Goal: Task Accomplishment & Management: Use online tool/utility

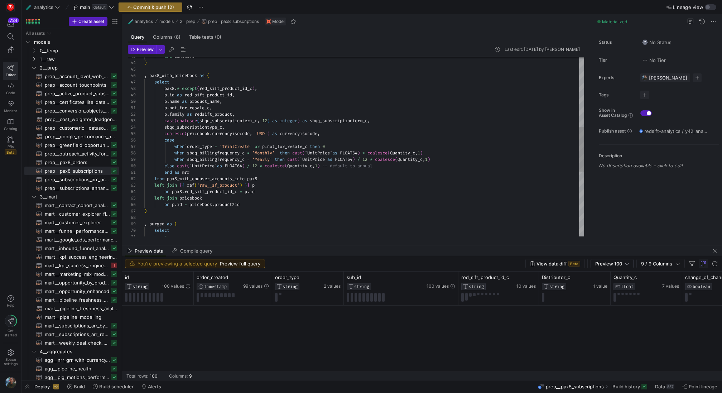
scroll to position [733, 0]
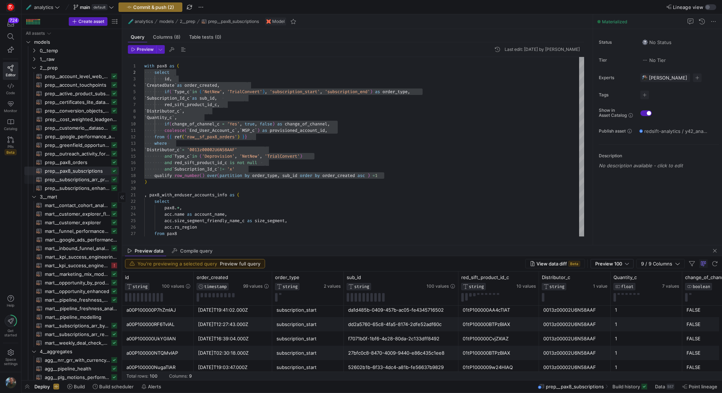
click at [83, 182] on span "prep__subscriptions_arr_processing​​​​​​​​​​" at bounding box center [77, 179] width 65 height 8
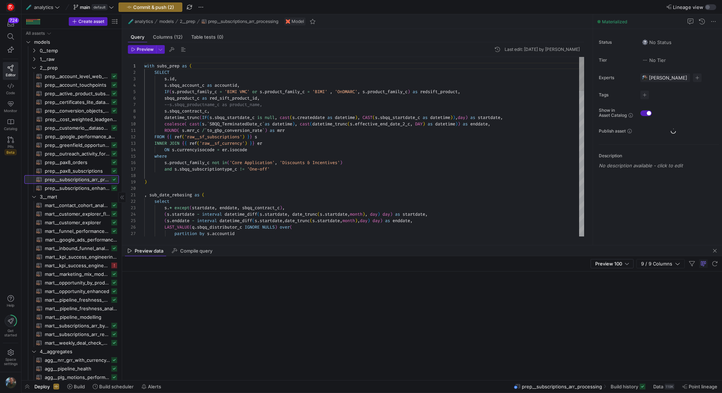
scroll to position [58, 0]
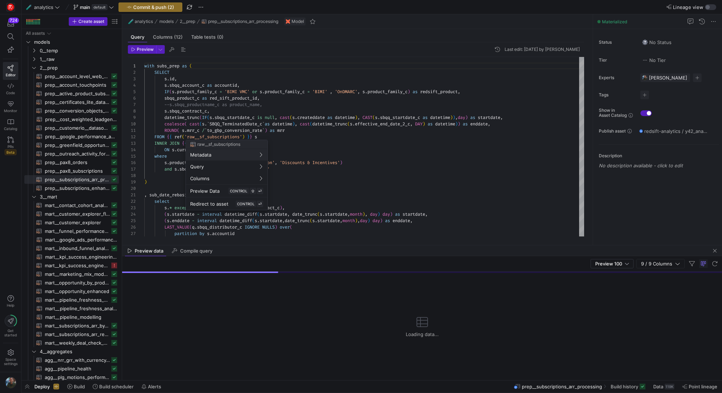
click at [380, 151] on div at bounding box center [361, 196] width 722 height 393
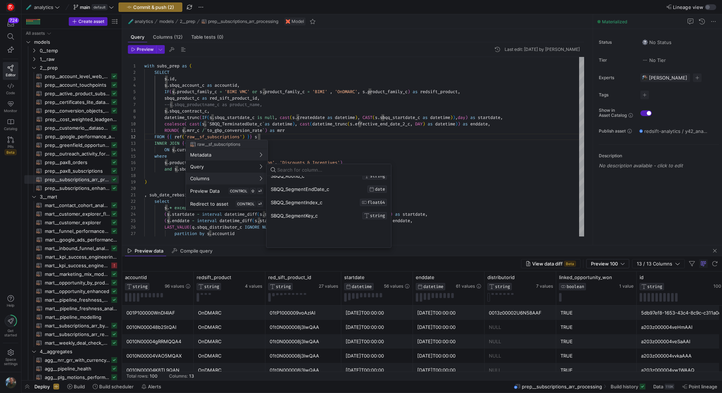
scroll to position [808, 0]
click at [296, 124] on div at bounding box center [361, 196] width 722 height 393
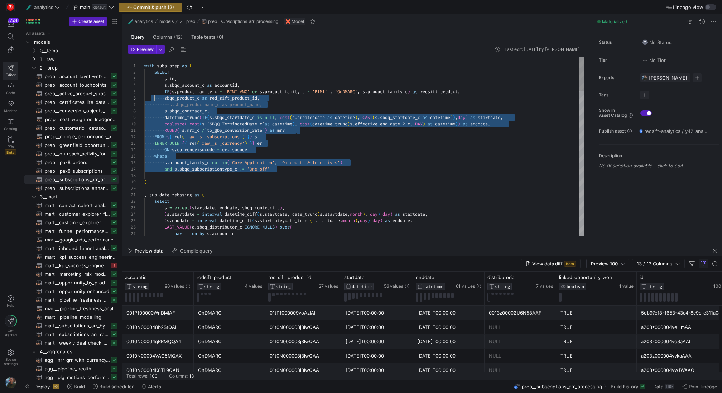
scroll to position [32, 10]
drag, startPoint x: 318, startPoint y: 170, endPoint x: 156, endPoint y: 97, distance: 178.3
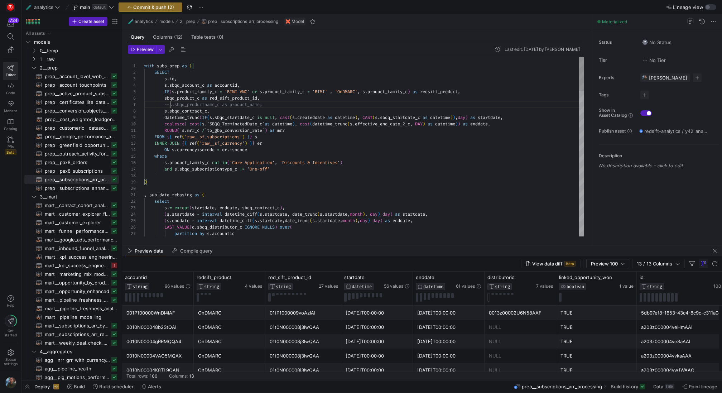
scroll to position [39, 26]
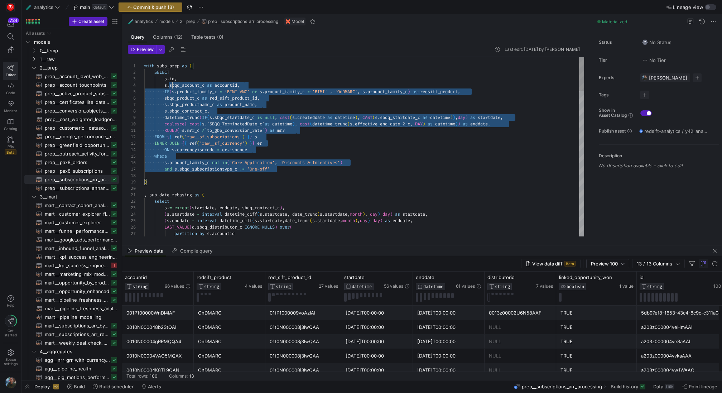
scroll to position [19, 28]
drag, startPoint x: 280, startPoint y: 169, endPoint x: 141, endPoint y: 71, distance: 170.3
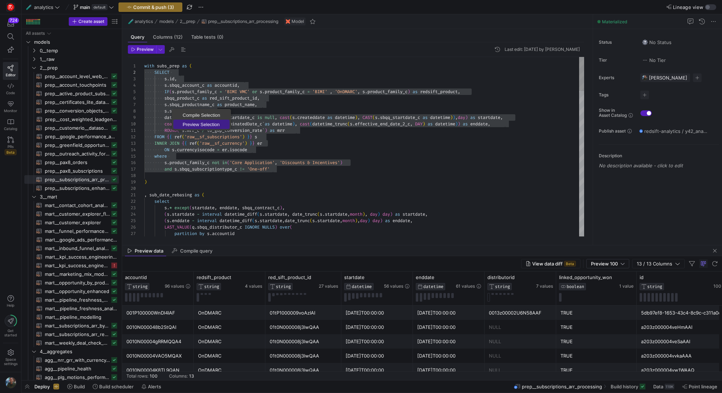
click at [187, 122] on span "Preview Selection" at bounding box center [201, 124] width 56 height 5
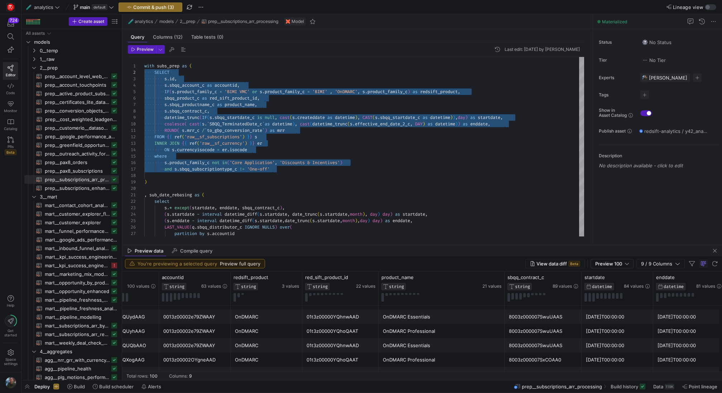
scroll to position [0, 0]
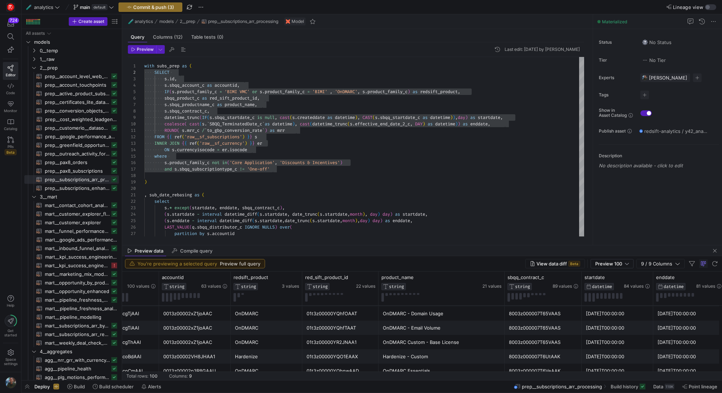
click at [445, 244] on mat-tab-group "Query Columns (12) Table tests (0) Preview Last edit: Wednesday 09 July 2025 by…" at bounding box center [356, 137] width 468 height 216
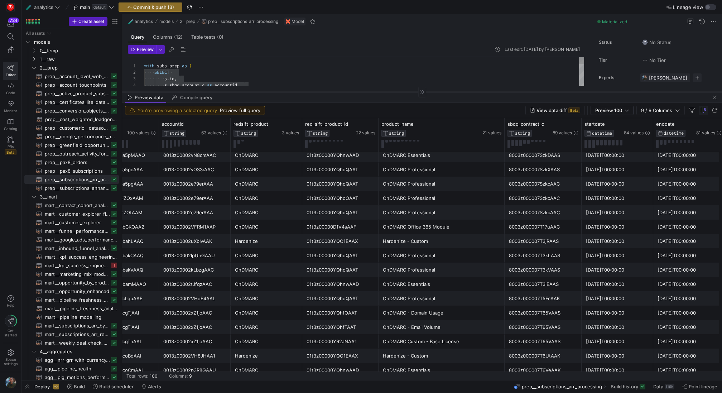
drag, startPoint x: 445, startPoint y: 245, endPoint x: 456, endPoint y: 93, distance: 153.0
click at [456, 92] on div at bounding box center [422, 92] width 600 height 0
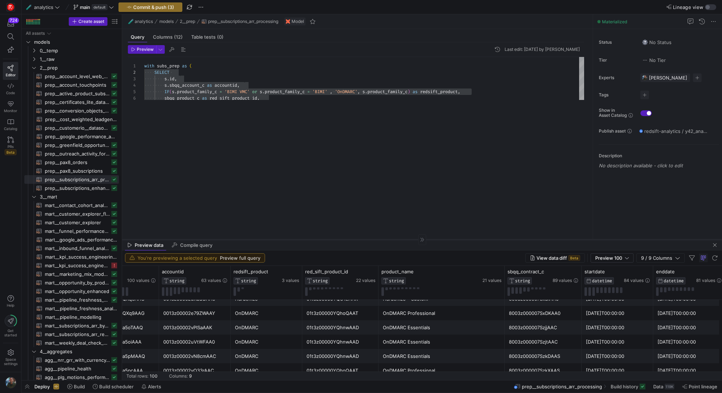
drag, startPoint x: 382, startPoint y: 92, endPoint x: 348, endPoint y: 239, distance: 150.7
click at [348, 239] on div at bounding box center [422, 239] width 600 height 0
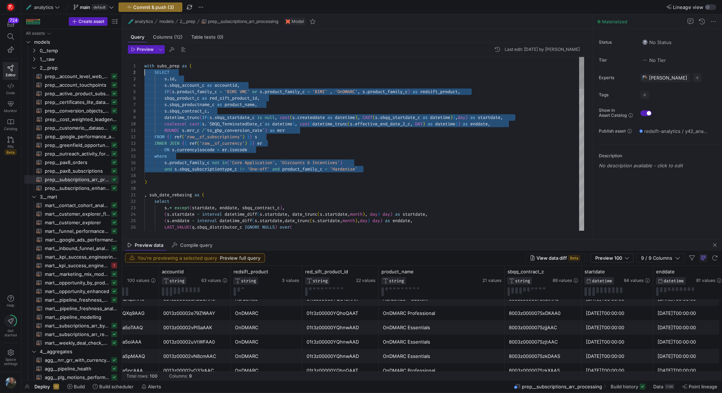
drag, startPoint x: 376, startPoint y: 167, endPoint x: 126, endPoint y: 72, distance: 267.3
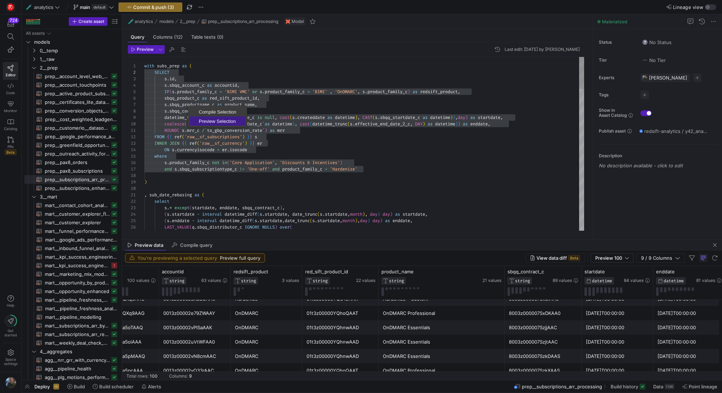
click at [207, 121] on span "Preview Selection" at bounding box center [217, 121] width 56 height 5
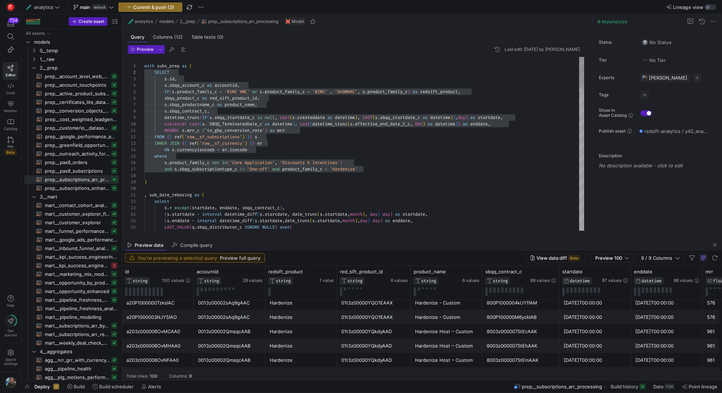
drag, startPoint x: 417, startPoint y: 238, endPoint x: 417, endPoint y: 149, distance: 88.8
click at [417, 149] on mat-tab-group "Query Columns (12) Table tests (0) Preview Last edit: Wednesday 09 July 2025 by…" at bounding box center [356, 134] width 468 height 210
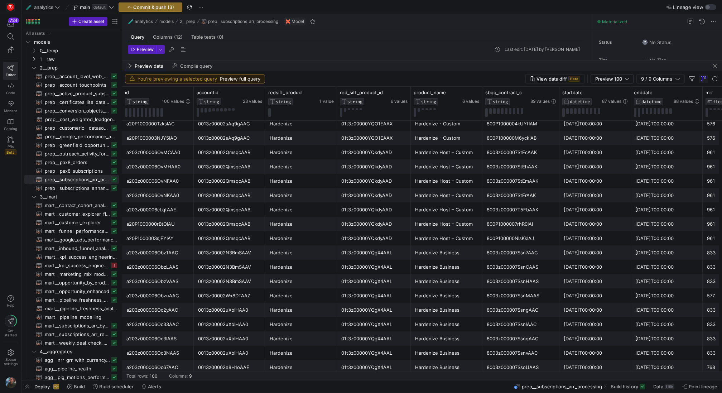
drag, startPoint x: 389, startPoint y: 240, endPoint x: 374, endPoint y: 62, distance: 178.6
click at [374, 62] on as-split "🧪 analytics models 2__prep prep__subscriptions_arr_processing Model Query Colum…" at bounding box center [422, 197] width 600 height 366
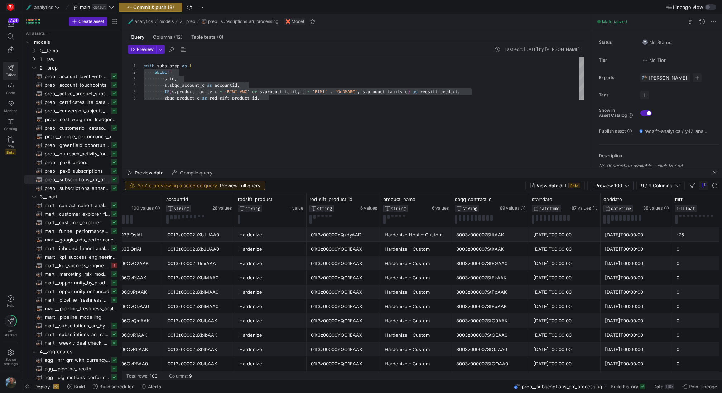
drag, startPoint x: 398, startPoint y: 61, endPoint x: 399, endPoint y: 187, distance: 126.4
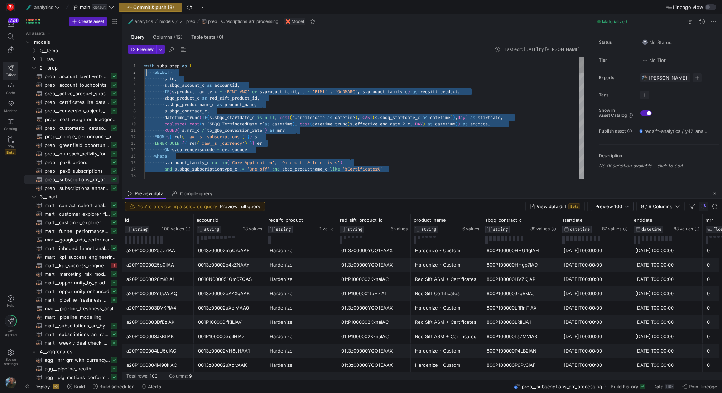
drag, startPoint x: 399, startPoint y: 167, endPoint x: 147, endPoint y: 73, distance: 268.2
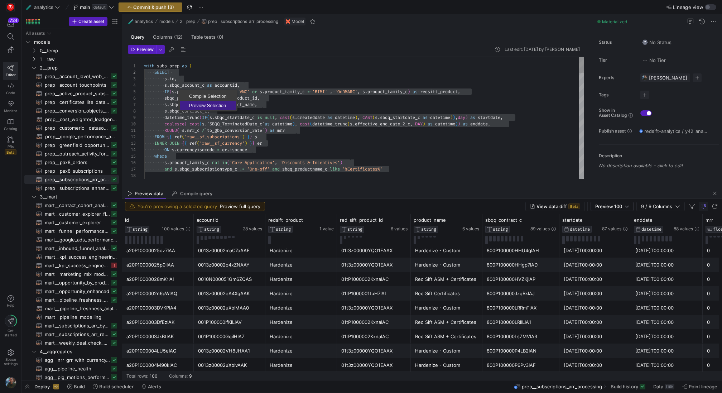
click at [196, 107] on span "Preview Selection" at bounding box center [208, 105] width 56 height 5
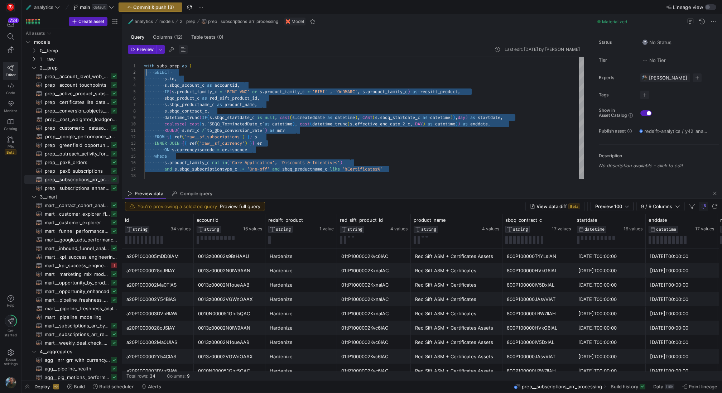
click at [181, 45] on span "button" at bounding box center [183, 49] width 9 height 9
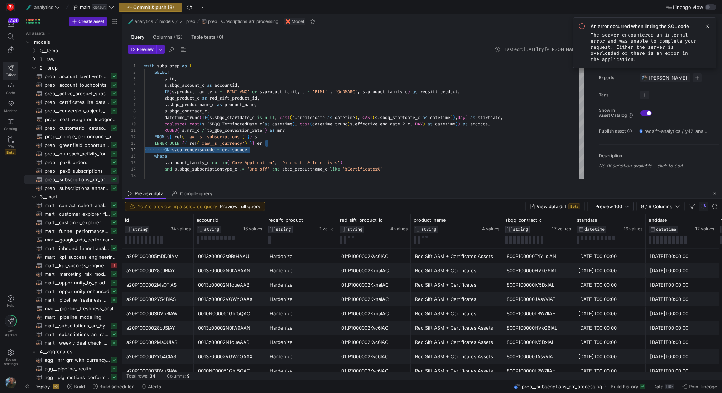
scroll to position [13, 106]
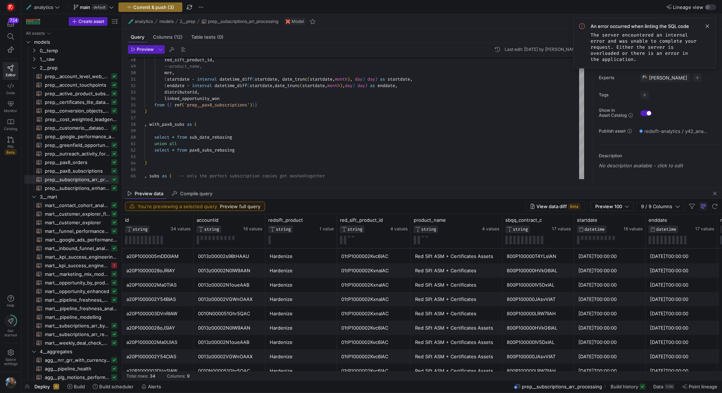
click at [408, 192] on div "Preview data Compile query" at bounding box center [422, 193] width 600 height 11
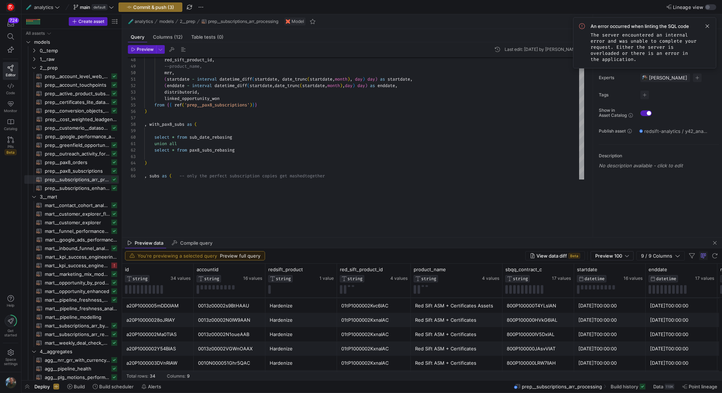
drag, startPoint x: 408, startPoint y: 187, endPoint x: 404, endPoint y: 236, distance: 49.5
type textarea "union all select * from pax8_subs_rebasing ) , subs as ( -- only the perfect su…"
click at [375, 179] on div "select * from pax8_subs_rebasing ) , subs as ( -- only the perfect subscription…" at bounding box center [364, 218] width 440 height 940
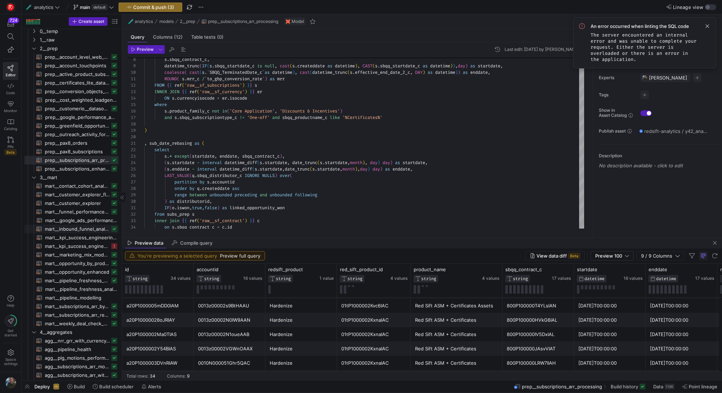
scroll to position [0, 0]
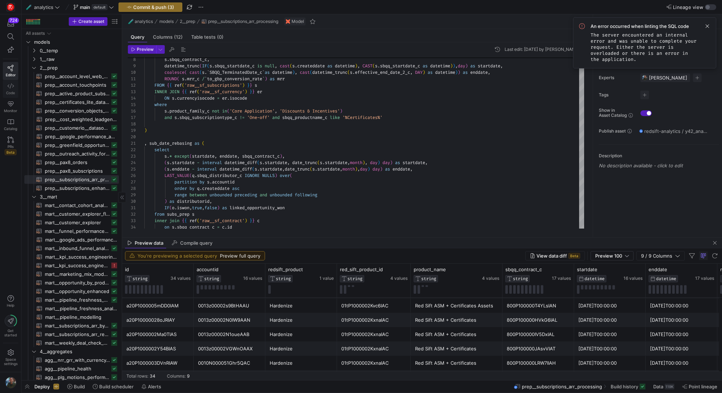
click at [14, 91] on span "Code" at bounding box center [10, 93] width 9 height 4
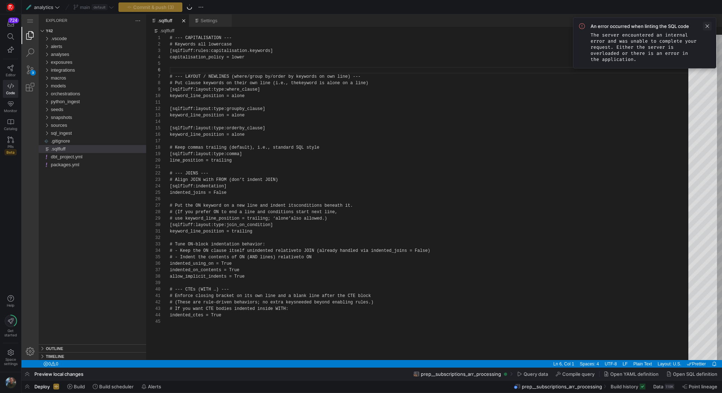
click at [709, 26] on span at bounding box center [707, 26] width 9 height 9
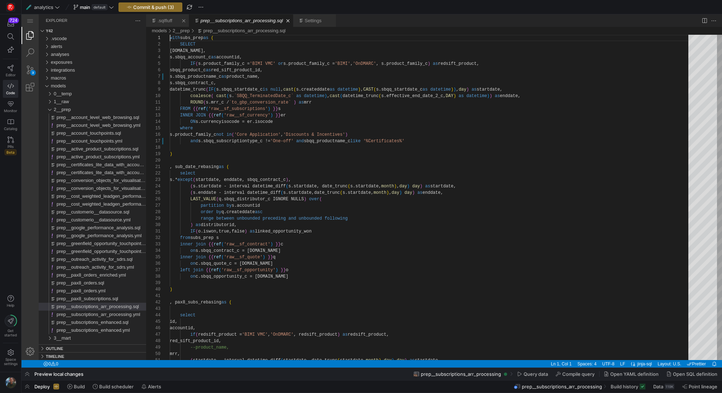
click at [167, 18] on link ".sqlfluff" at bounding box center [165, 20] width 15 height 5
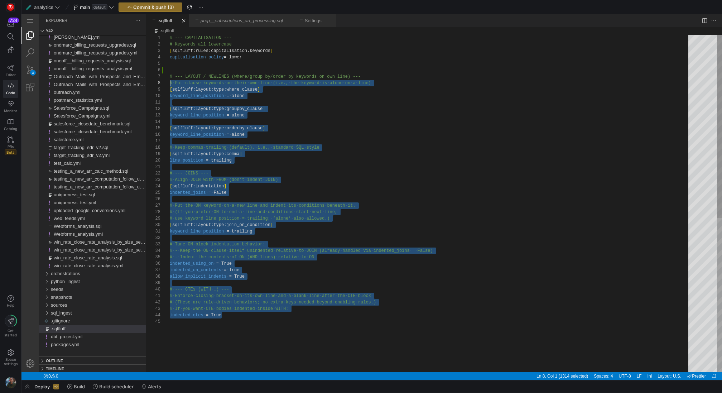
scroll to position [39, 0]
drag, startPoint x: 236, startPoint y: 316, endPoint x: 137, endPoint y: 75, distance: 260.3
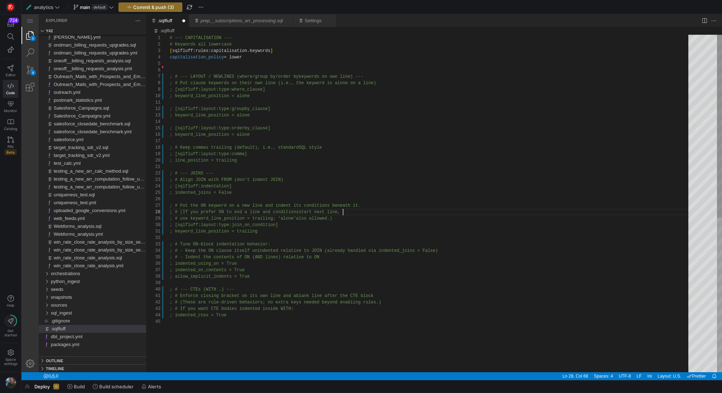
scroll to position [45, 173]
click at [421, 211] on div "# --- CAPITALISATION --- # Keywords all lowercase [ sqlfluff:rules:capitalisati…" at bounding box center [432, 345] width 524 height 621
click at [251, 65] on div "# --- CAPITALISATION --- # Keywords all lowercase [ sqlfluff:rules:capitalisati…" at bounding box center [432, 345] width 524 height 621
click at [169, 79] on div ".sqlfluff" at bounding box center [166, 76] width 9 height 6
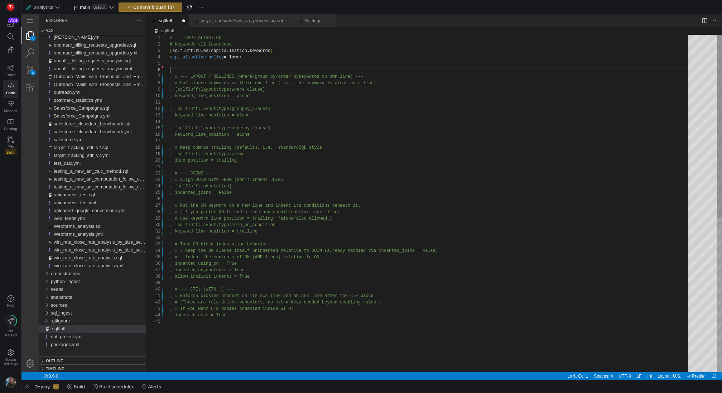
scroll to position [32, 0]
click at [176, 69] on div "# --- CAPITALISATION --- # Keywords all lowercase [ sqlfluff:rules:capitalisati…" at bounding box center [432, 345] width 524 height 621
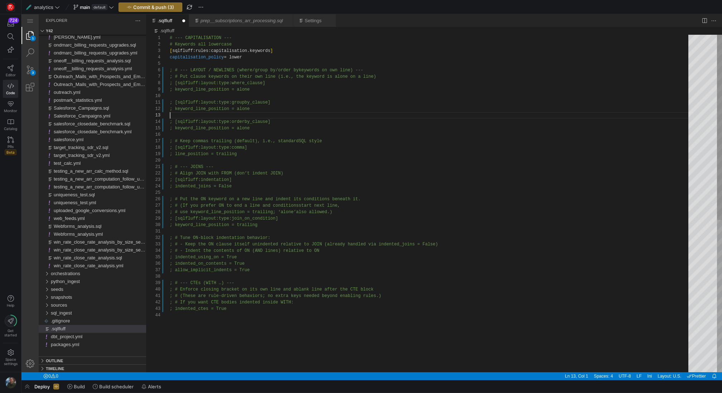
scroll to position [13, 0]
click at [351, 116] on div "# --- CAPITALISATION --- # Keywords all lowercase [ sqlfluff:rules:capitalisati…" at bounding box center [432, 342] width 524 height 615
click at [140, 7] on span "Commit & push (3)" at bounding box center [153, 7] width 41 height 6
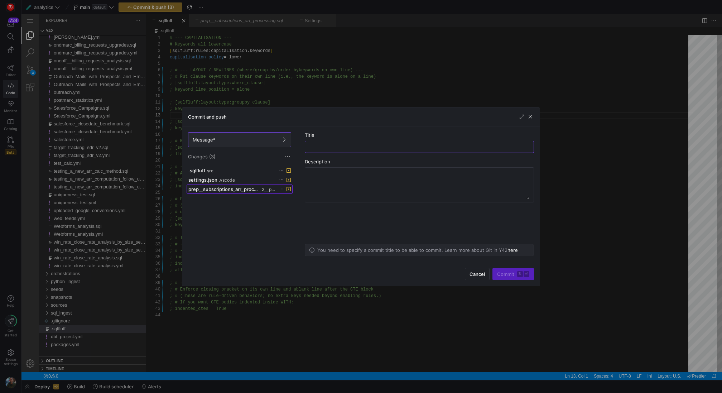
click at [218, 190] on span "prep__subscriptions_arr_processing.sql" at bounding box center [224, 189] width 72 height 6
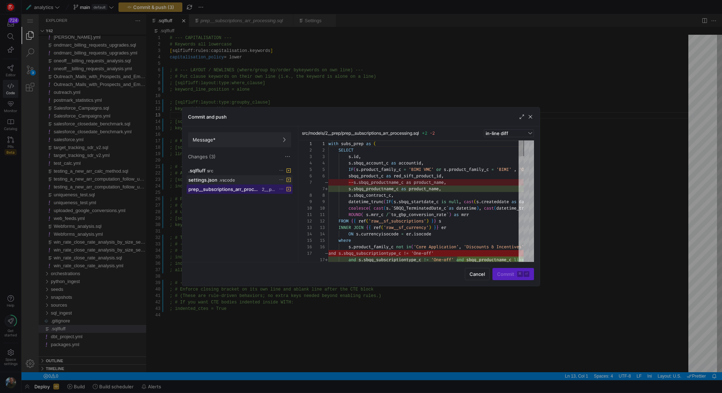
scroll to position [58, 0]
click at [280, 187] on icon at bounding box center [281, 189] width 5 height 5
click at [481, 276] on div at bounding box center [361, 196] width 722 height 393
click at [481, 276] on span "Cancel" at bounding box center [477, 274] width 15 height 6
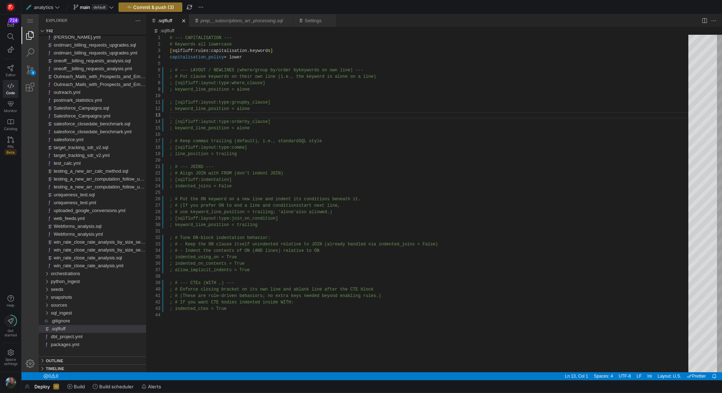
click at [481, 276] on div "# --- CAPITALISATION --- # Keywords all lowercase [ sqlfluff:rules:capitalisati…" at bounding box center [432, 342] width 524 height 615
type textarea "; # Tune ON-block indentation behavior: ; # - Keep the ON clause itself uninden…"
click at [223, 18] on link "prep__subscriptions_arr_processing.sql" at bounding box center [242, 20] width 82 height 5
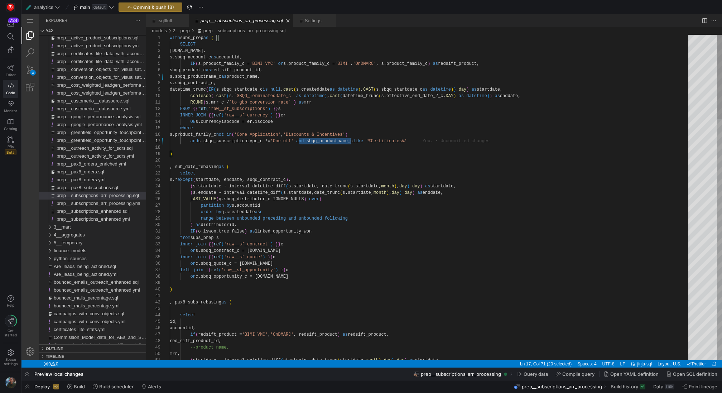
scroll to position [39, 245]
drag, startPoint x: 299, startPoint y: 141, endPoint x: 438, endPoint y: 143, distance: 139.3
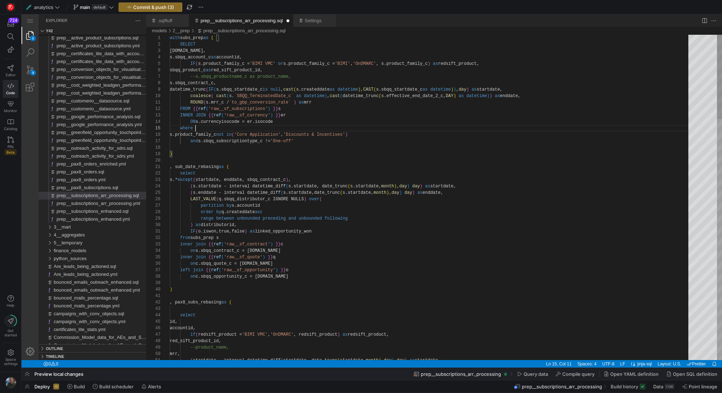
scroll to position [26, 26]
click at [162, 10] on span "Commit & push (3)" at bounding box center [153, 7] width 41 height 6
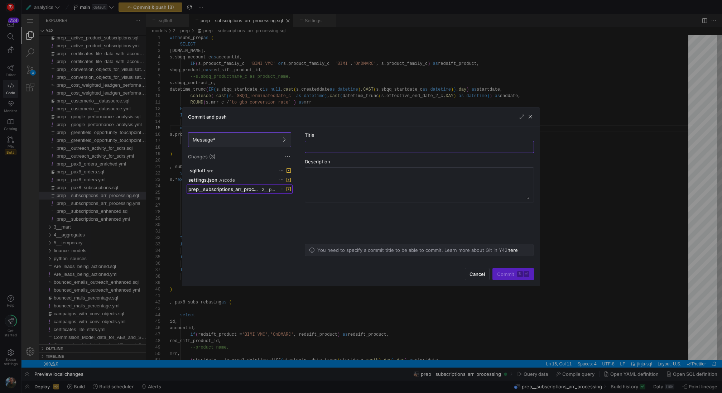
click at [238, 192] on button "prep__subscriptions_arr_processing.sql 2__prep" at bounding box center [240, 188] width 106 height 9
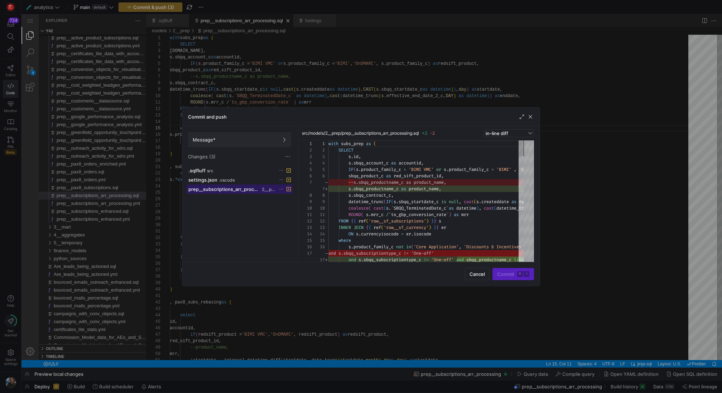
scroll to position [58, 0]
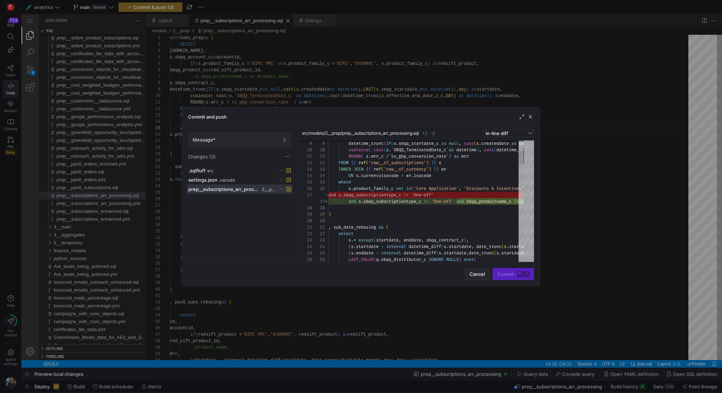
click at [475, 279] on span "button" at bounding box center [477, 273] width 24 height 11
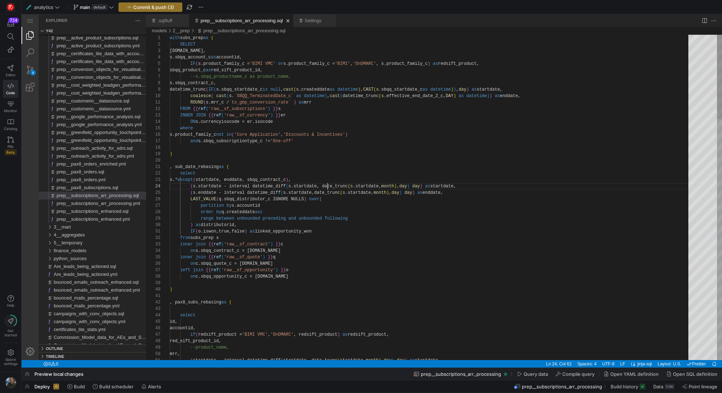
scroll to position [19, 158]
type textarea "ROUND( s.mrr_c / `to_gbp_conversion_rate` ) as mrr FROM {{ ref('raw__sf_subscri…"
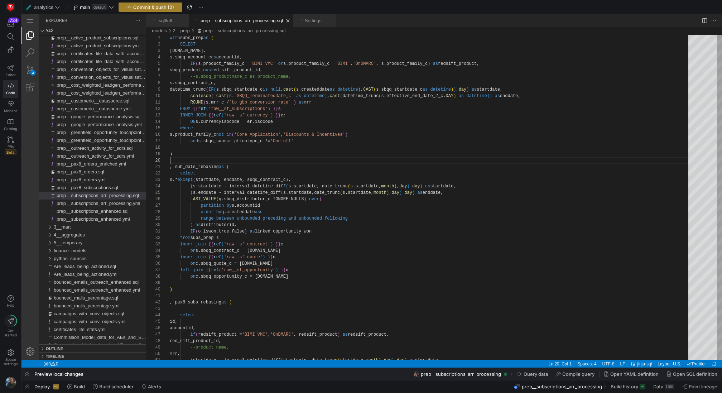
click at [155, 11] on span "button" at bounding box center [150, 7] width 63 height 9
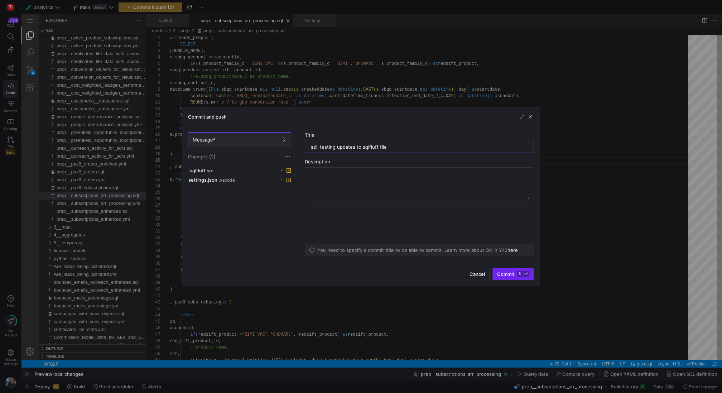
type input "still testing updates to sqlfluff file"
click at [525, 276] on kbd "⏎" at bounding box center [527, 274] width 6 height 6
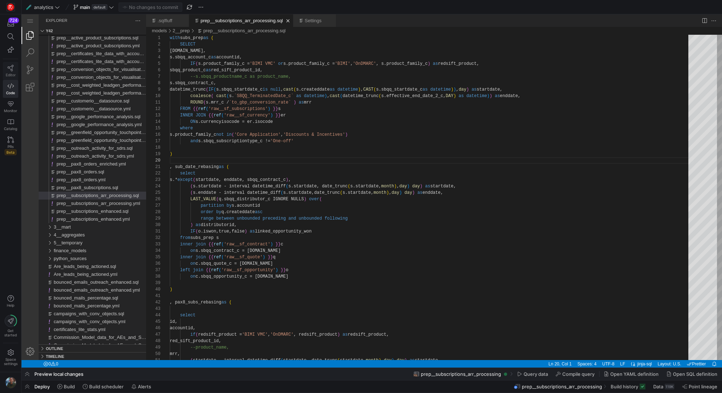
click at [13, 65] on icon at bounding box center [11, 68] width 6 height 6
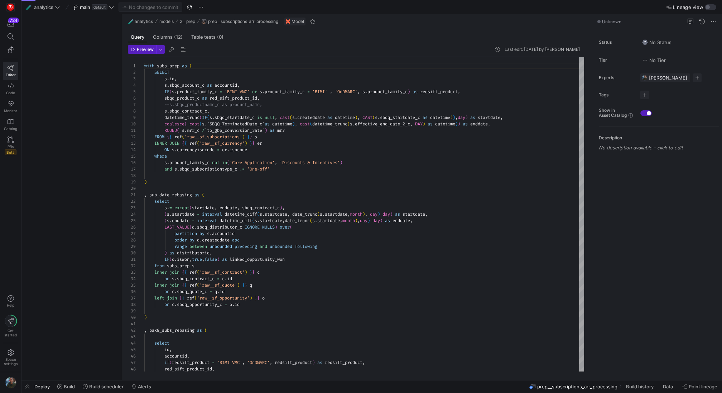
scroll to position [58, 0]
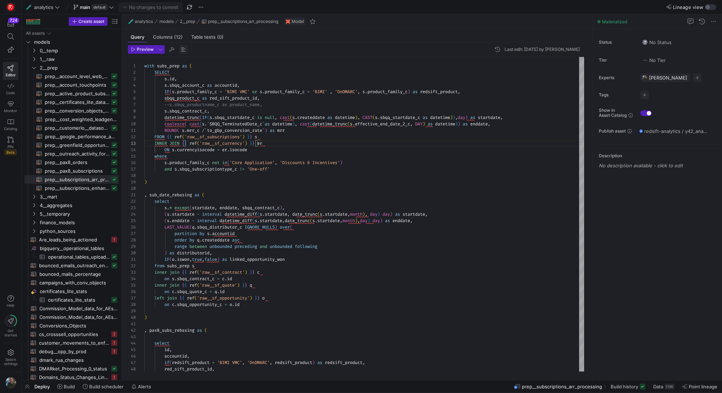
click at [182, 49] on span "button" at bounding box center [183, 49] width 9 height 9
type textarea "IF(s.sbqq_startdate_c is null, CAST(s.createddate as datetime), CAST(s.sbqq_sta…"
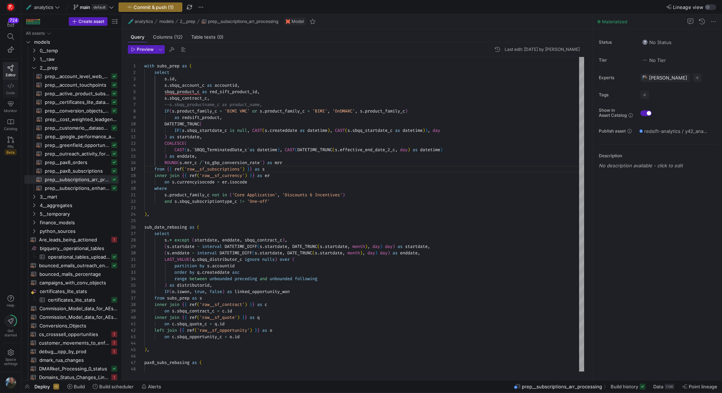
click at [3, 91] on link "Code" at bounding box center [10, 89] width 15 height 18
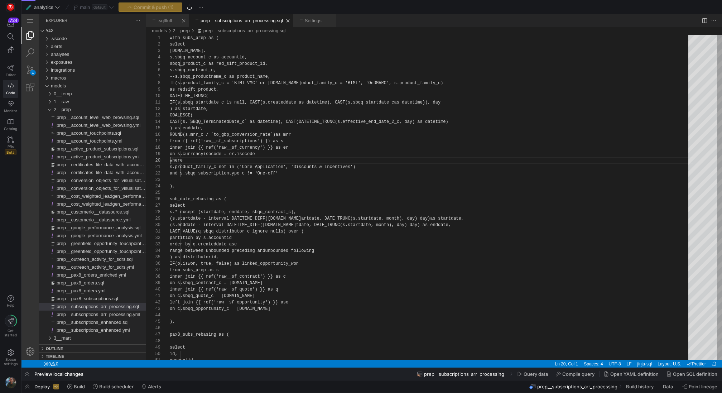
scroll to position [58, 0]
click at [171, 23] on div ".sqlfluff" at bounding box center [168, 20] width 21 height 13
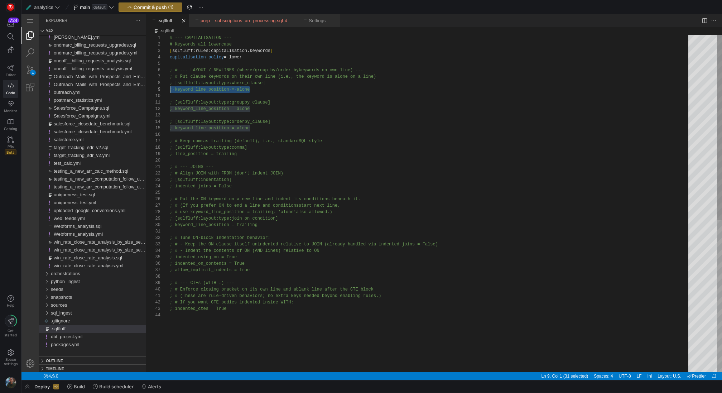
scroll to position [45, 0]
drag, startPoint x: 263, startPoint y: 91, endPoint x: 166, endPoint y: 84, distance: 96.9
click at [313, 112] on div "# --- CAPITALISATION --- # Keywords all lowercase [ sqlfluff:rules:capitalisati…" at bounding box center [432, 342] width 524 height 615
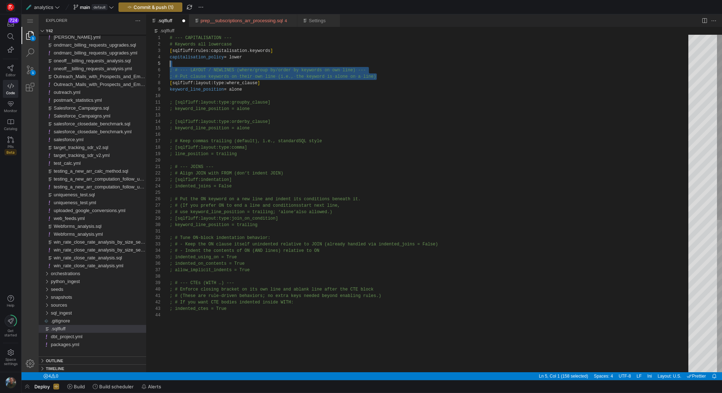
scroll to position [32, 0]
drag, startPoint x: 383, startPoint y: 76, endPoint x: 167, endPoint y: 70, distance: 216.8
type textarea "; [sqlfluff:layout:type:groupby_clause] ; keyword_line_position = alone ; [sqlf…"
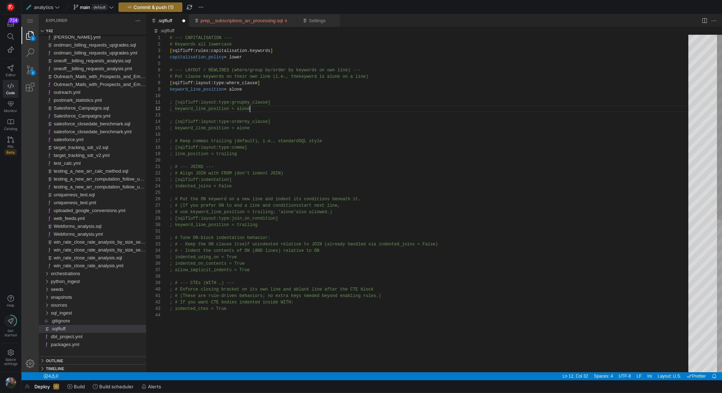
click at [311, 111] on div "# --- CAPITALISATION --- # Keywords all lowercase [ sqlfluff:rules:capitalisati…" at bounding box center [432, 342] width 524 height 615
click at [260, 19] on link "prep__subscriptions_arr_processing.sql" at bounding box center [242, 20] width 82 height 5
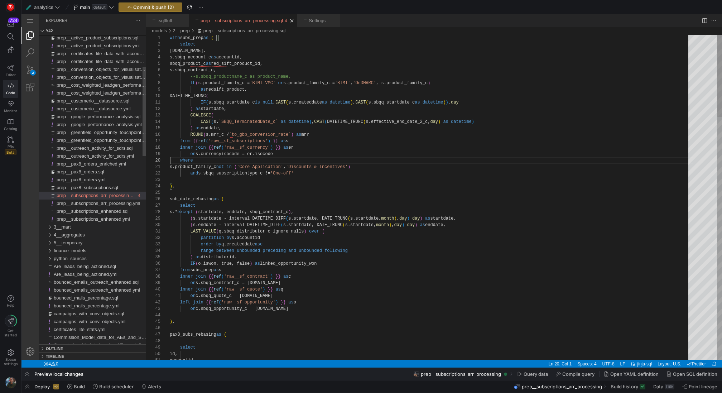
scroll to position [58, 0]
click at [163, 20] on link ".sqlfluff" at bounding box center [165, 20] width 15 height 5
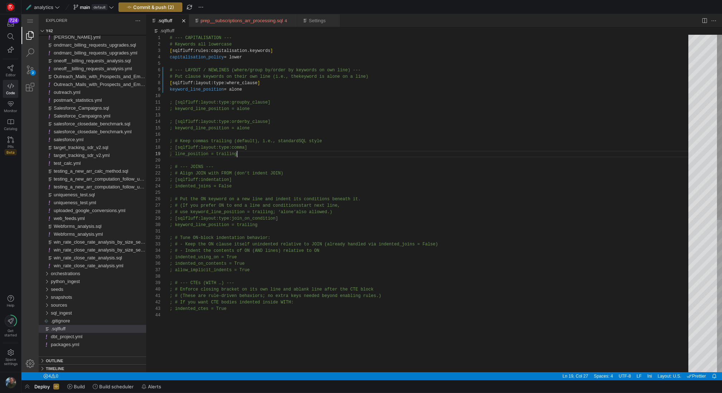
scroll to position [45, 0]
drag, startPoint x: 245, startPoint y: 154, endPoint x: 123, endPoint y: 145, distance: 122.1
click at [285, 184] on div "# --- CAPITALISATION --- # Keywords all lowercase [ sqlfluff:rules:capitalisati…" at bounding box center [432, 342] width 524 height 615
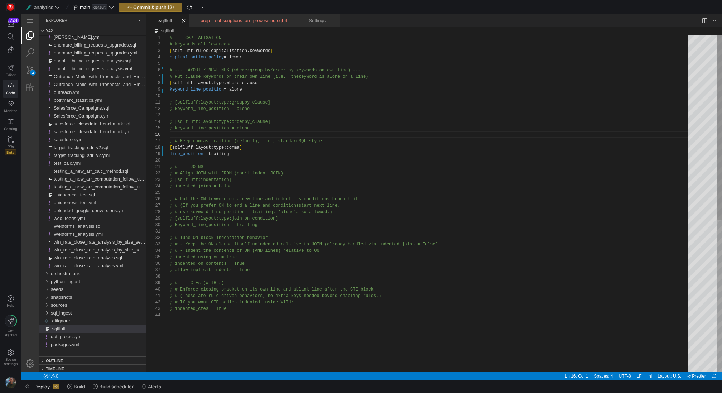
click at [200, 134] on div "# --- CAPITALISATION --- # Keywords all lowercase [ sqlfluff:rules:capitalisati…" at bounding box center [432, 342] width 524 height 615
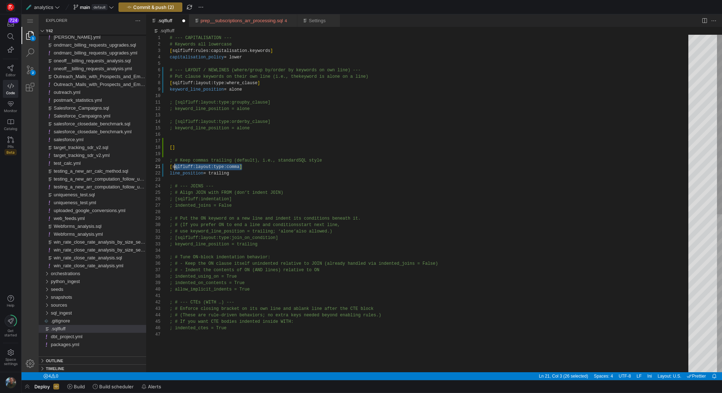
scroll to position [0, 0]
drag, startPoint x: 250, startPoint y: 167, endPoint x: 169, endPoint y: 166, distance: 81.3
click at [185, 149] on div "# --- CAPITALISATION --- # Keywords all lowercase [ sqlfluff:rules:capitalisati…" at bounding box center [432, 352] width 524 height 634
paste textarea "[sqlfluff:layout:type:comma]"
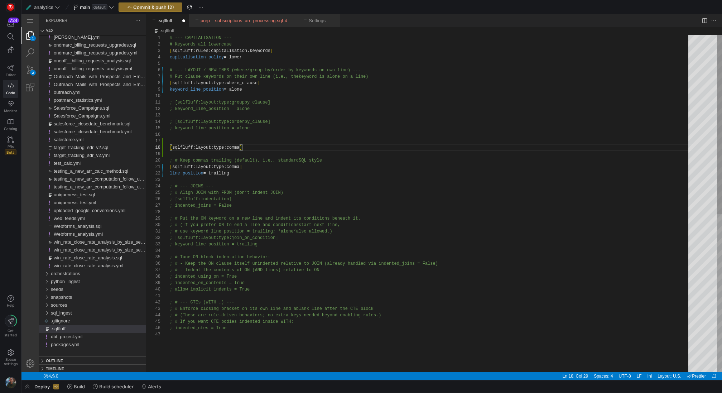
scroll to position [45, 72]
click at [278, 150] on div "# --- CAPITALISATION --- # Keywords all lowercase [ sqlfluff:rules:capitalisati…" at bounding box center [432, 352] width 524 height 634
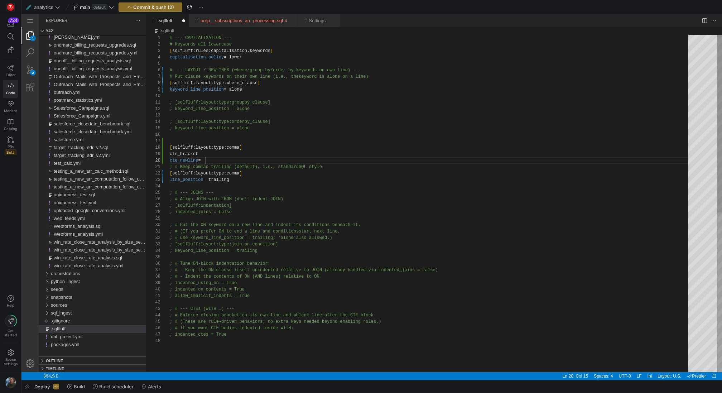
scroll to position [58, 36]
click at [207, 154] on div "# --- CAPITALISATION --- # Keywords all lowercase [ sqlfluff:rules:capitalisati…" at bounding box center [432, 355] width 524 height 640
click at [258, 236] on div "# --- CAPITALISATION --- # Keywords all lowercase [ sqlfluff:rules:capitalisati…" at bounding box center [432, 355] width 524 height 640
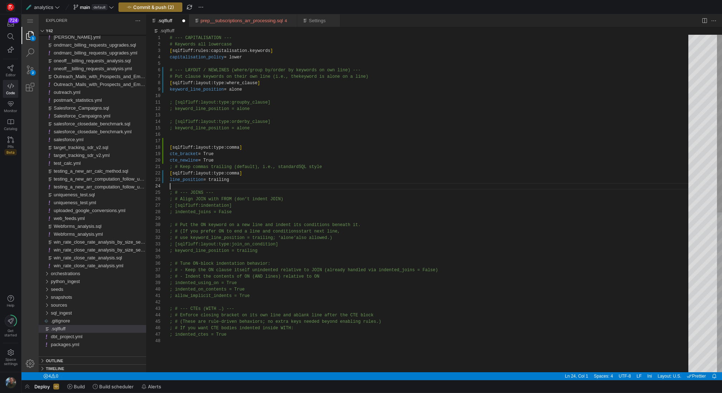
click at [272, 188] on div "# --- CAPITALISATION --- # Keywords all lowercase [ sqlfluff:rules:capitalisati…" at bounding box center [432, 355] width 524 height 640
click at [239, 149] on div "# --- CAPITALISATION --- # Keywords all lowercase [ sqlfluff:rules:capitalisati…" at bounding box center [432, 355] width 524 height 640
click at [327, 177] on div "# --- CAPITALISATION --- # Keywords all lowercase [ sqlfluff:rules:capitalisati…" at bounding box center [432, 355] width 524 height 640
click at [264, 157] on div "# --- CAPITALISATION --- # Keywords all lowercase [ sqlfluff:rules:capitalisati…" at bounding box center [432, 355] width 524 height 640
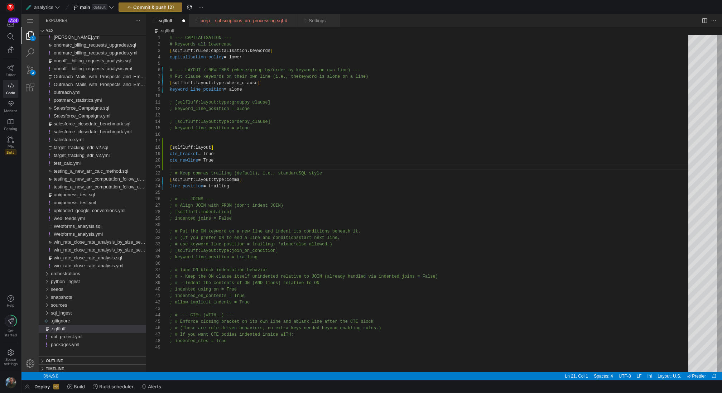
type textarea "; # Keep commas trailing (default), i.e., standard SQL style [sqlfluff:layout:t…"
click at [216, 22] on link "prep__subscriptions_arr_processing.sql" at bounding box center [242, 20] width 82 height 5
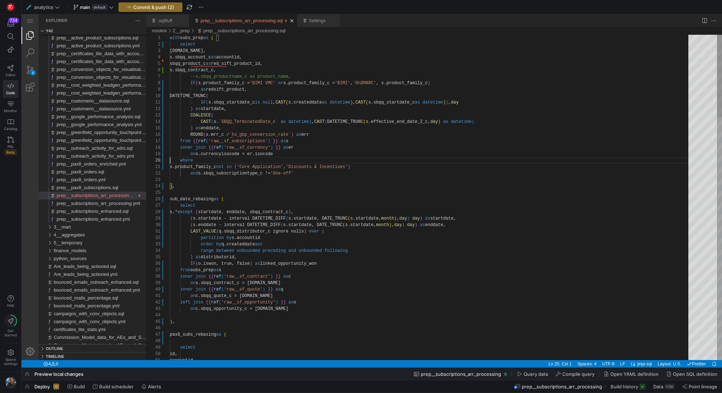
scroll to position [32, 67]
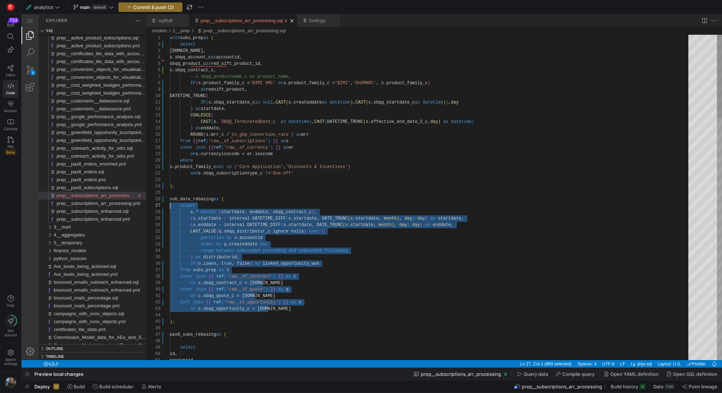
scroll to position [39, 0]
drag, startPoint x: 286, startPoint y: 311, endPoint x: 163, endPoint y: 202, distance: 164.1
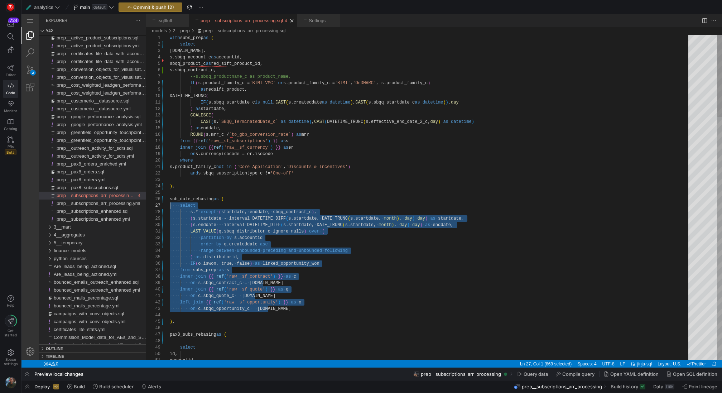
drag, startPoint x: 281, startPoint y: 307, endPoint x: 161, endPoint y: 207, distance: 156.4
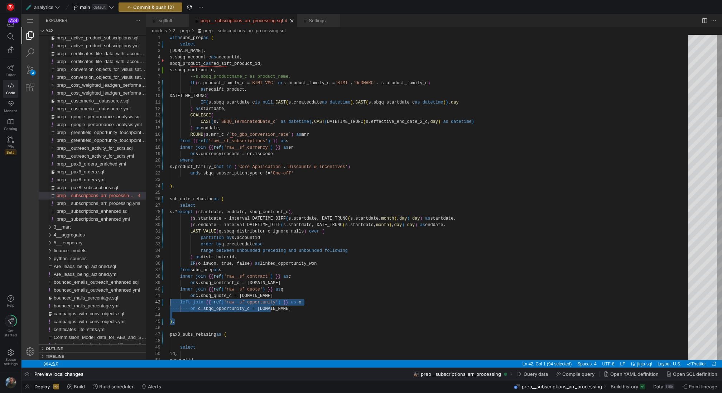
type textarea "s.product_family_c not in ('Core Application', 'Discounts & Incentives') and s.…"
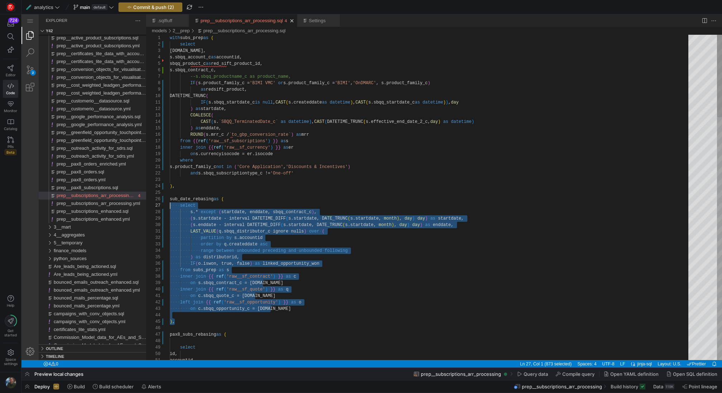
scroll to position [32, 0]
drag, startPoint x: 183, startPoint y: 323, endPoint x: 153, endPoint y: 198, distance: 128.4
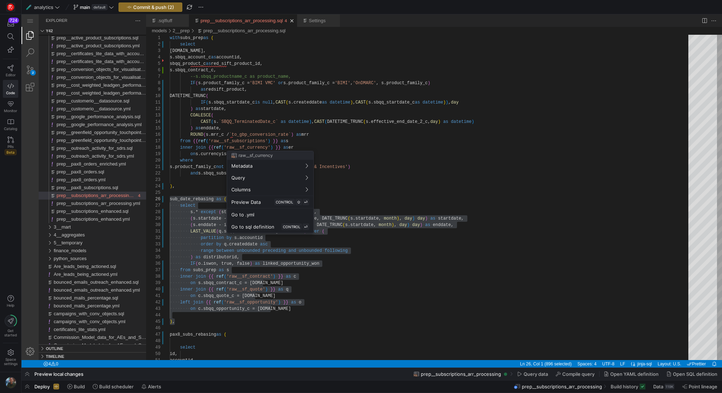
click at [251, 149] on div at bounding box center [361, 196] width 722 height 393
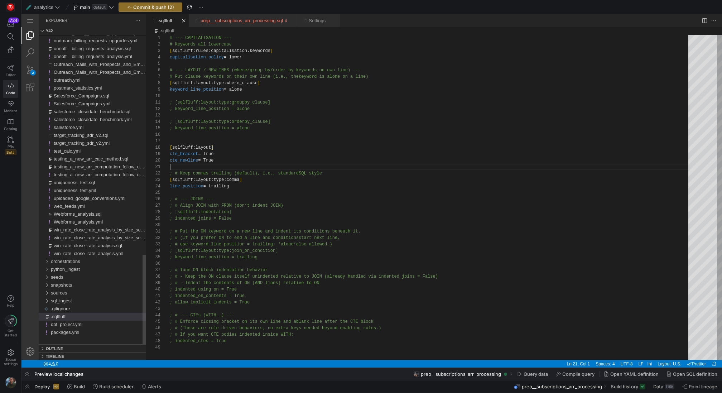
click at [167, 20] on link ".sqlfluff" at bounding box center [165, 20] width 15 height 5
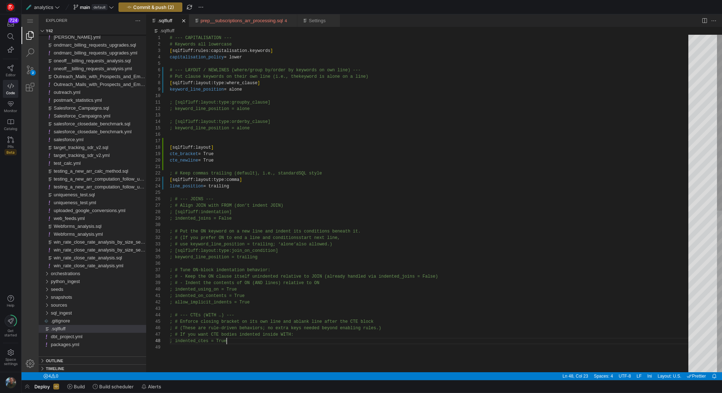
type textarea "# --- CAPITALISATION --- # Keywords all lowercase [sqlfluff:rules:capitalisatio…"
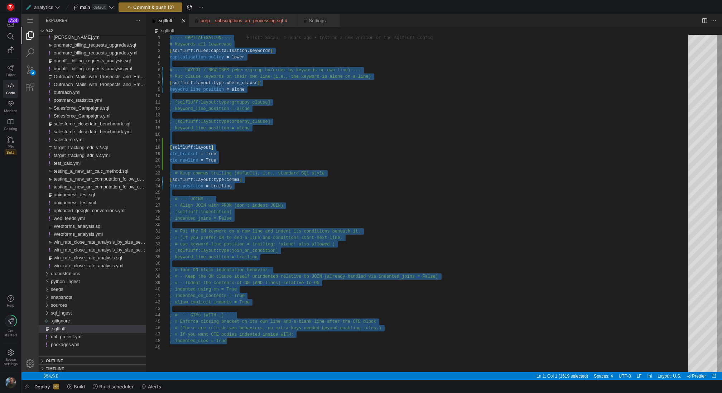
drag, startPoint x: 247, startPoint y: 343, endPoint x: 165, endPoint y: 29, distance: 324.8
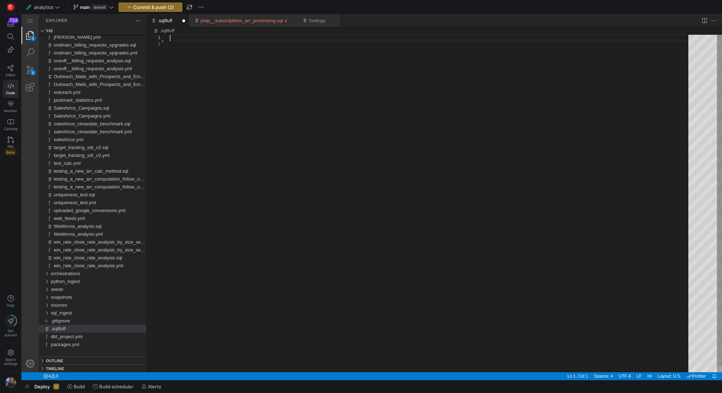
scroll to position [13, 83]
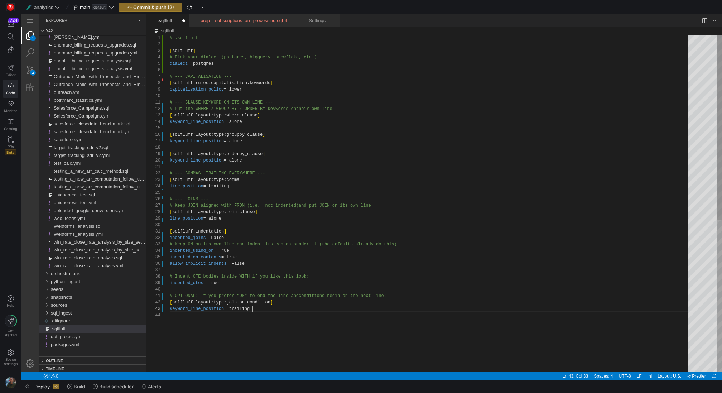
click at [206, 63] on div "# .sqlfluff [ sqlfluff ] # Pick your dialect (postgres, bigquery, snowflake , e…" at bounding box center [432, 342] width 524 height 615
click at [296, 174] on div "# .sqlfluff [ sqlfluff ] # Pick your dialect (postgres, bigquery, snowflake , e…" at bounding box center [432, 342] width 524 height 615
click at [162, 79] on div ".sqlfluff" at bounding box center [166, 76] width 9 height 6
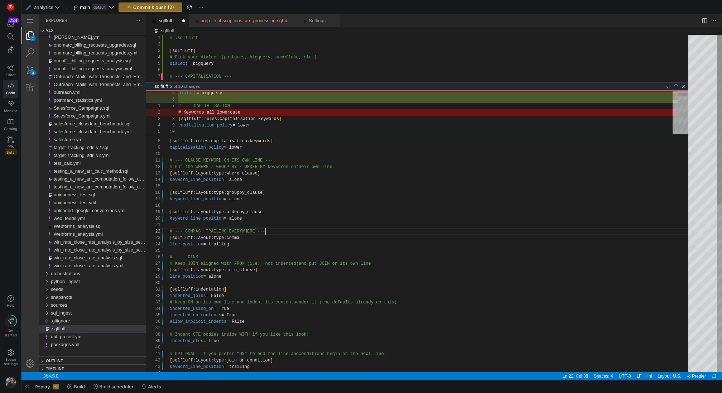
click at [164, 79] on div ".sqlfluff" at bounding box center [166, 76] width 9 height 6
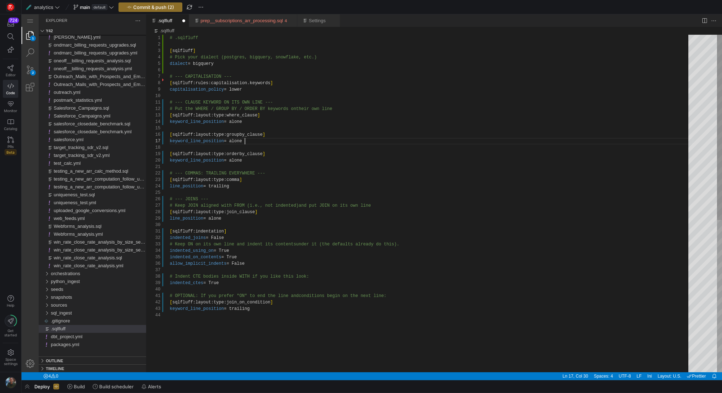
scroll to position [39, 75]
click at [304, 141] on div "# .sqlfluff [ sqlfluff ] # Pick your dialect (postgres, bigquery, snowflake , e…" at bounding box center [432, 342] width 524 height 615
click at [380, 89] on div "# .sqlfluff [ sqlfluff ] # Pick your dialect (postgres, bigquery, snowflake , e…" at bounding box center [432, 342] width 524 height 615
type textarea "# --- COMMAS: TRAILING EVERYWHERE --- [sqlfluff:layout:type:comma] line_positio…"
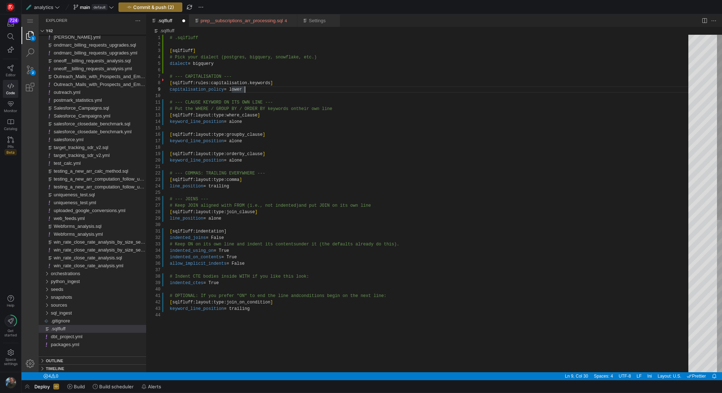
scroll to position [26, 0]
click at [408, 192] on div "# .sqlfluff [ sqlfluff ] # Pick your dialect (postgres, bigquery, snowflake , e…" at bounding box center [432, 342] width 524 height 615
click at [318, 22] on link "Settings" at bounding box center [317, 20] width 17 height 5
select select "selection"
select select "alt"
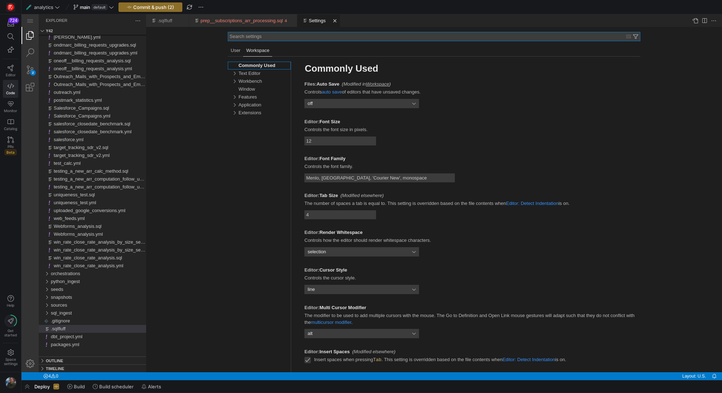
click at [234, 106] on div "Application, group" at bounding box center [234, 105] width 11 height 8
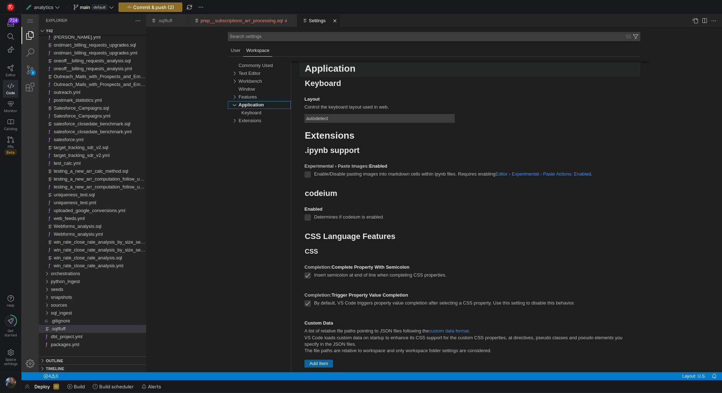
click at [237, 94] on div "Features, group" at bounding box center [234, 97] width 11 height 8
select select "default"
select select "auto"
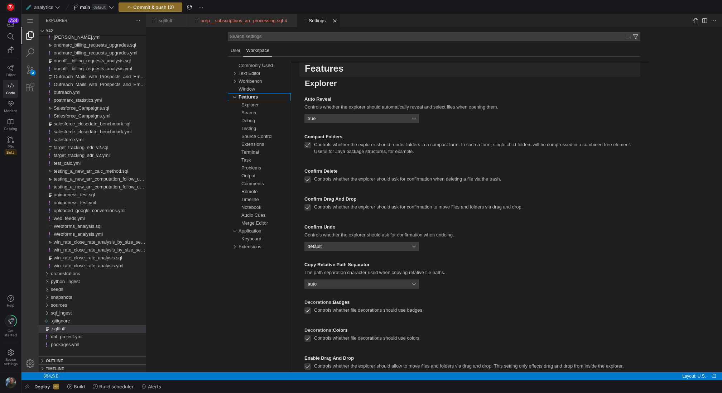
click at [235, 96] on div "Features, group" at bounding box center [234, 97] width 11 height 8
click at [234, 120] on div "Extensions, group" at bounding box center [234, 121] width 11 height 8
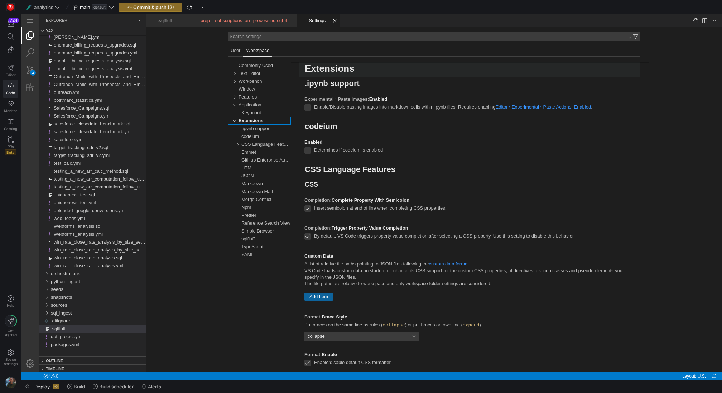
click at [251, 238] on div "sqlfluff" at bounding box center [247, 239] width 13 height 8
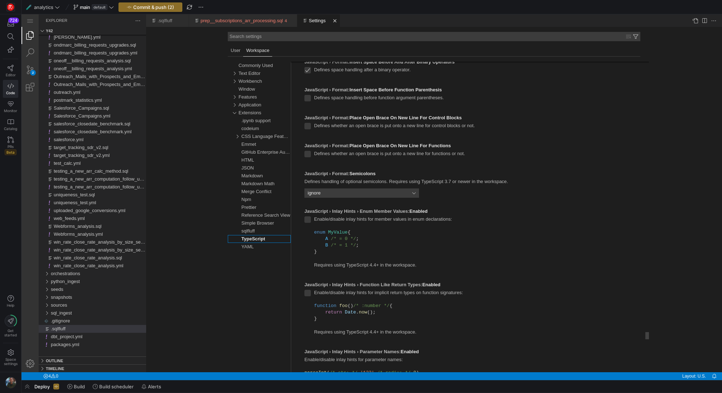
select select "onType"
select select "error"
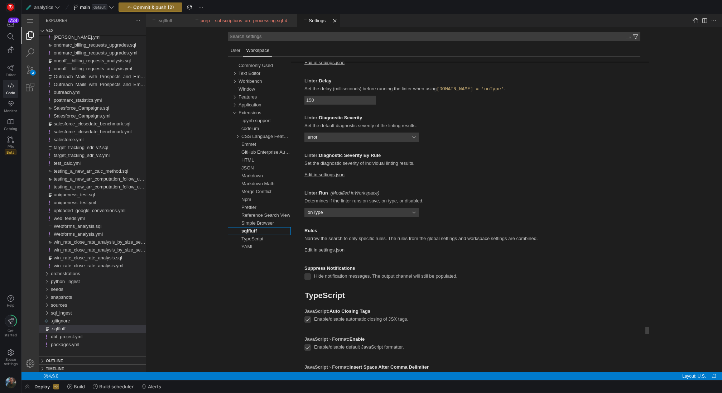
select select "peek"
select select "es5"
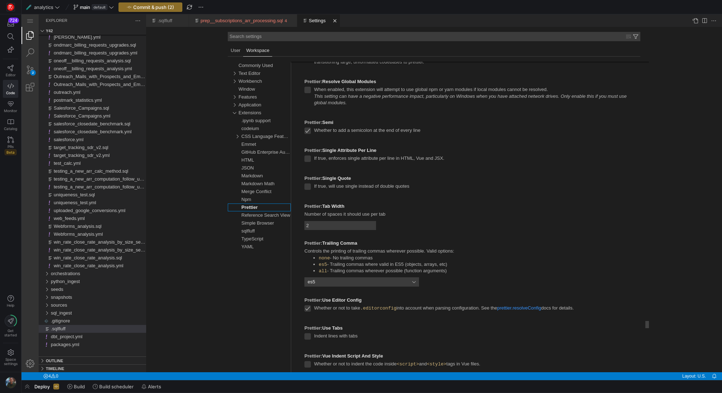
select select "css"
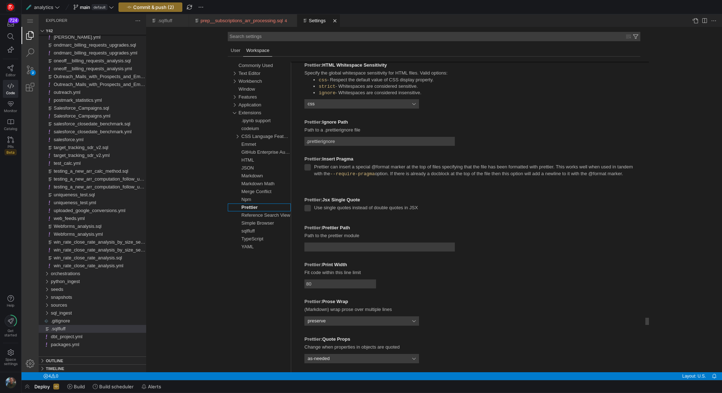
select select "auto"
select select "lf"
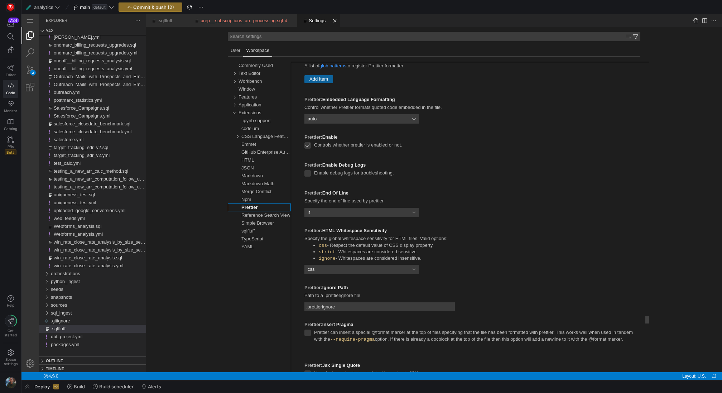
select select "always"
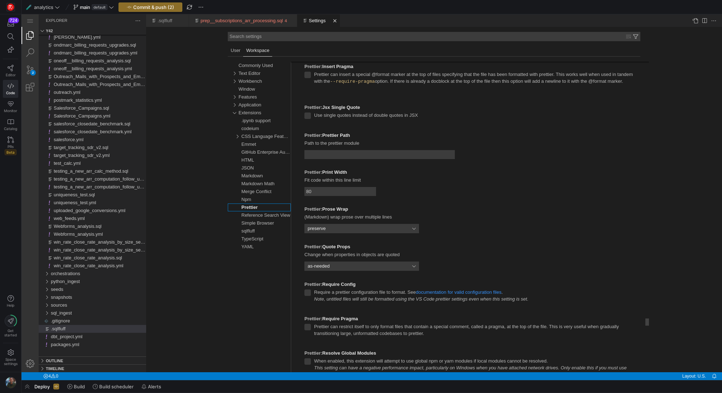
select select "es5"
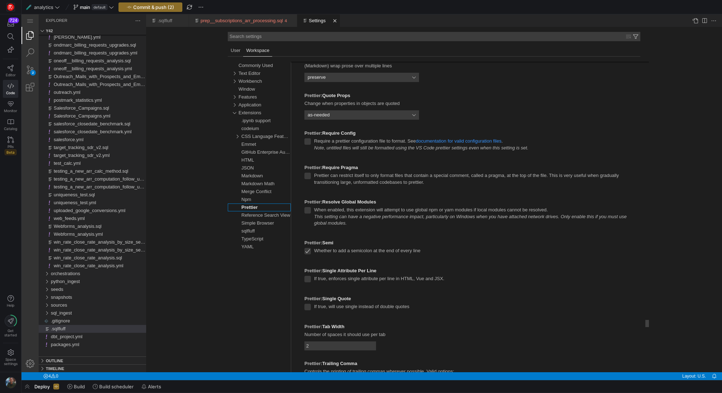
select select "sqlfluff.dialect"
select select "peek"
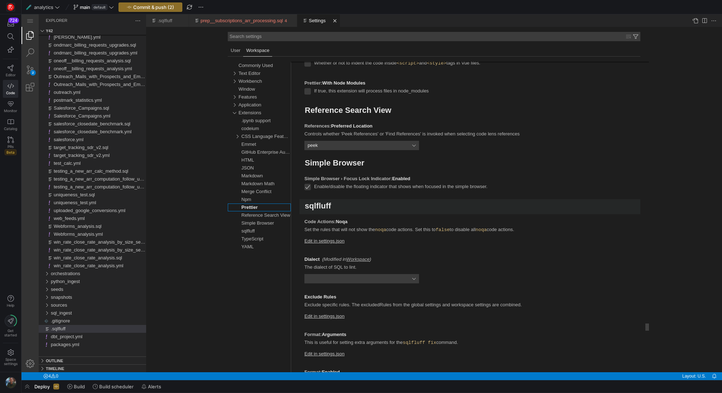
select select "error"
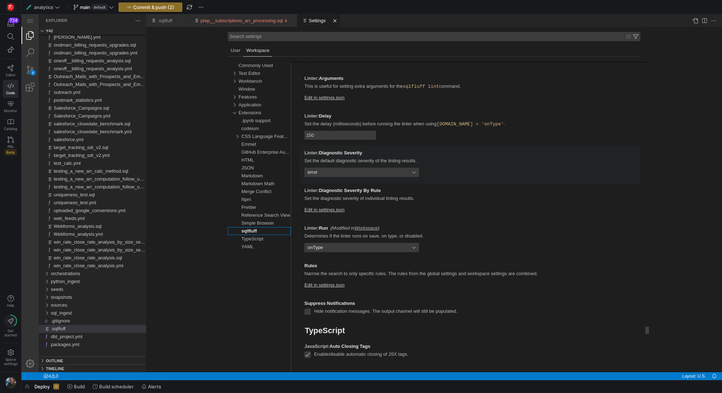
click at [411, 171] on select "error warning information hint" at bounding box center [361, 172] width 115 height 9
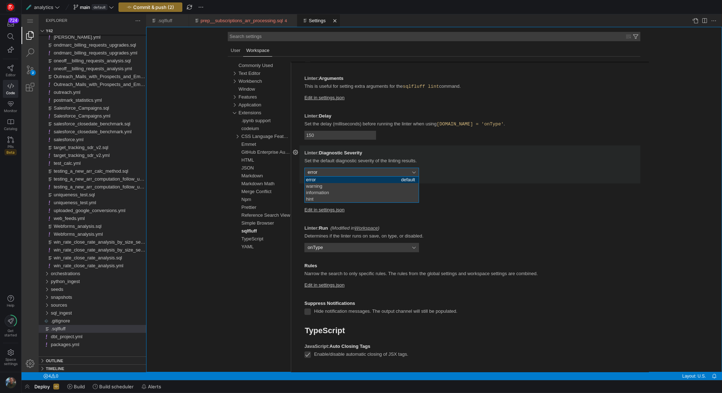
click at [201, 143] on div "Search settings User Remote Workspace Folder No Settings Found - Clear Filters …" at bounding box center [434, 199] width 576 height 345
click at [171, 24] on div ".sqlfluff" at bounding box center [168, 20] width 21 height 13
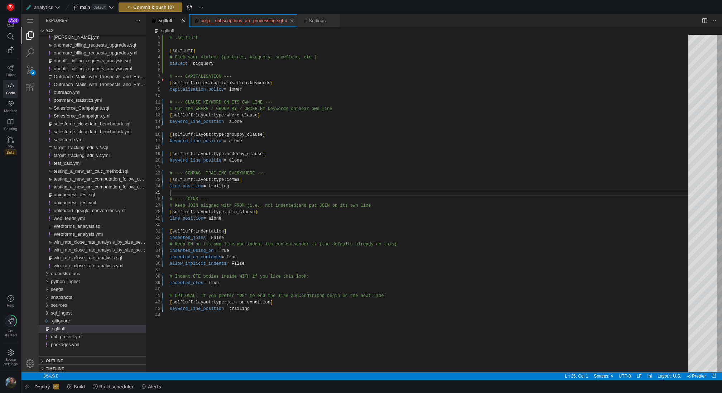
click at [222, 25] on div "prep__subscriptions_arr_processing.sql" at bounding box center [242, 20] width 82 height 13
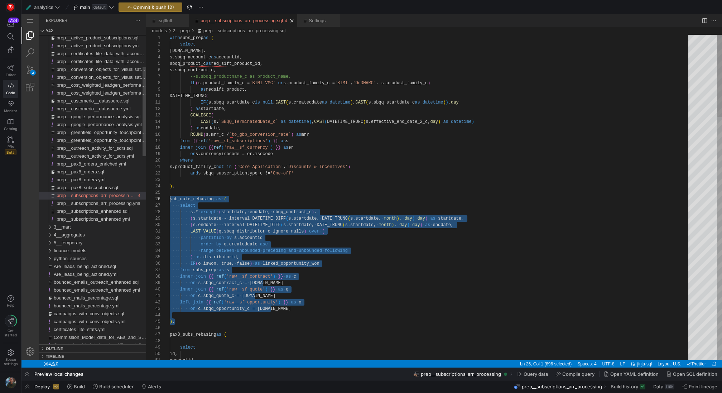
scroll to position [32, 0]
type textarea "IF(s.sbqq_startdate_c is null, CAST(s.createddate as datetime), CAST(s.sbqq_sta…"
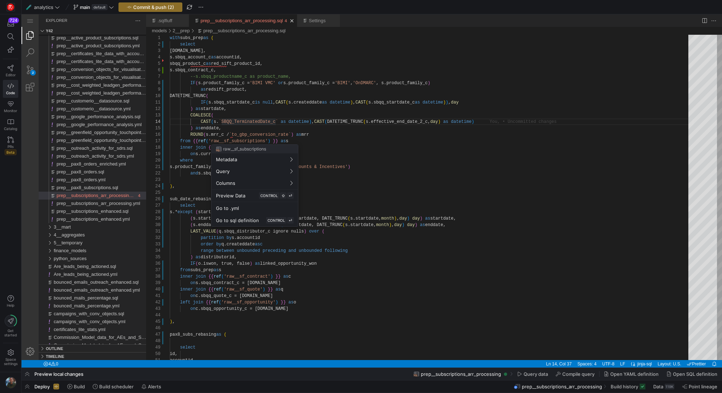
click at [354, 108] on div at bounding box center [361, 196] width 722 height 393
click at [161, 16] on div ".sqlfluff" at bounding box center [168, 20] width 21 height 13
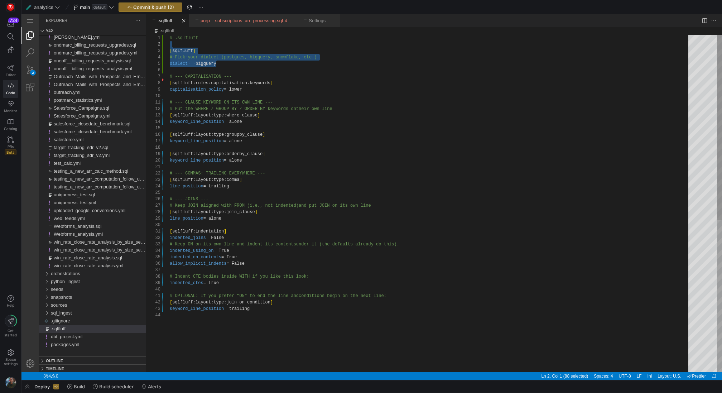
scroll to position [13, 0]
drag, startPoint x: 225, startPoint y: 66, endPoint x: 165, endPoint y: 48, distance: 61.9
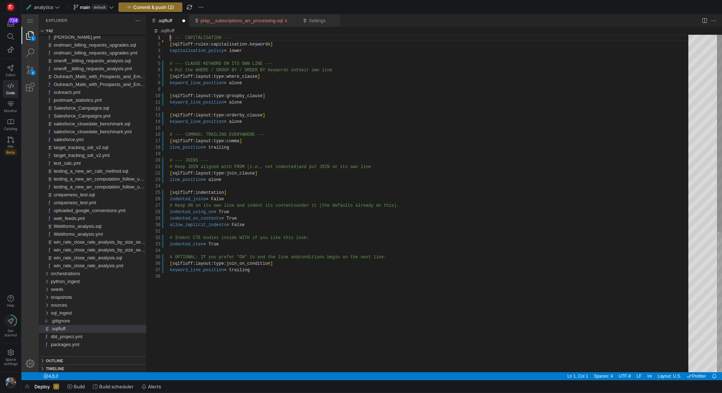
scroll to position [45, 62]
click at [300, 149] on div "# --- CAPITALISATION --- [ sqlfluff:rules:capitalisation.keywords ] capitalisat…" at bounding box center [432, 323] width 524 height 576
type textarea "keyword_line_position = alone [sqlfluff:layout:type:orderby_clause] keyword_lin…"
click at [173, 5] on span "Commit & push (2)" at bounding box center [153, 7] width 41 height 6
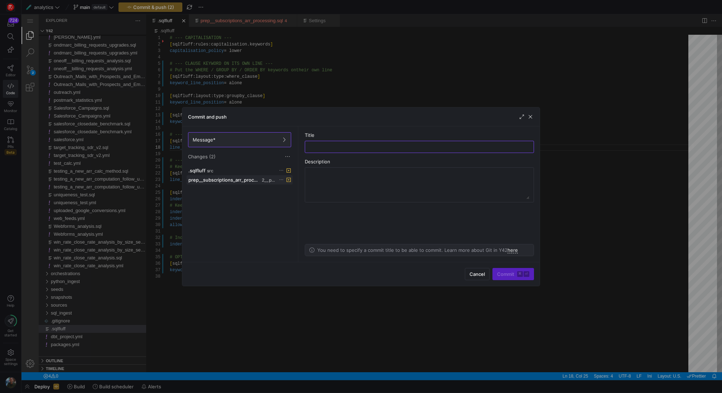
click at [280, 179] on icon at bounding box center [281, 179] width 5 height 5
click at [308, 188] on span "View in code mode" at bounding box center [304, 187] width 43 height 6
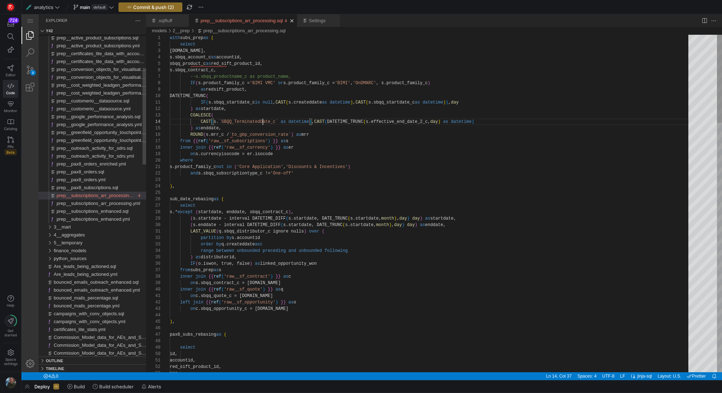
scroll to position [19, 93]
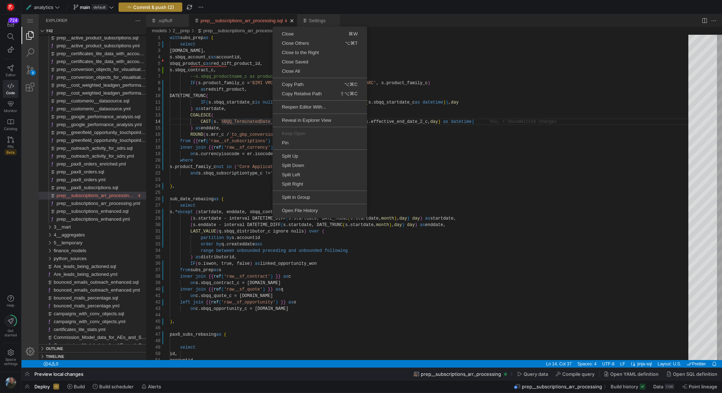
click at [178, 5] on span "button" at bounding box center [150, 7] width 63 height 9
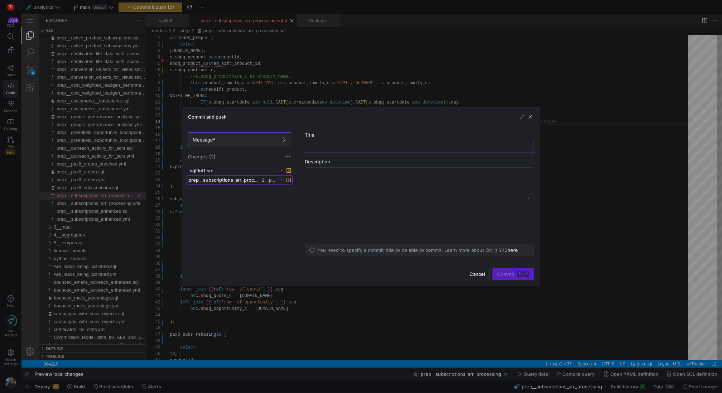
click at [259, 180] on span "prep__subscriptions_arr_processing.sql" at bounding box center [224, 180] width 72 height 6
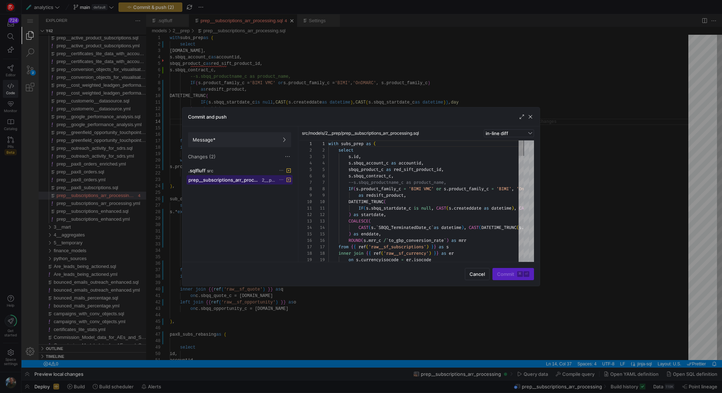
scroll to position [64, 0]
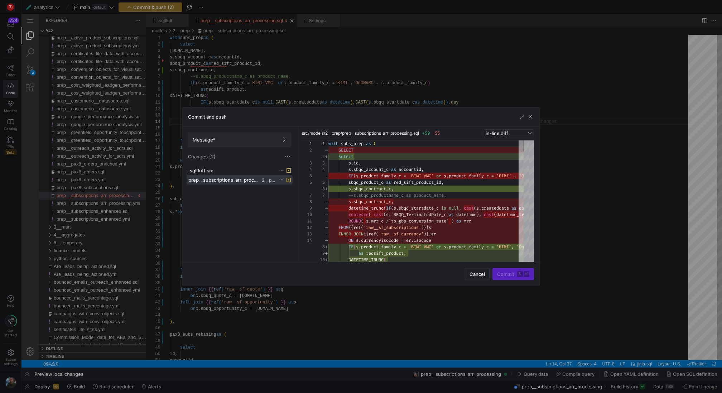
click at [280, 179] on icon at bounding box center [281, 179] width 5 height 5
click at [295, 200] on span "Discard" at bounding box center [291, 199] width 16 height 6
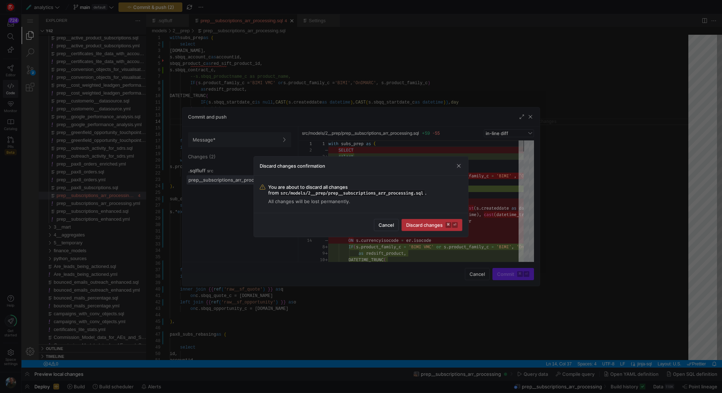
click at [420, 227] on span "Discard changes ⌘ ⏎" at bounding box center [432, 225] width 52 height 6
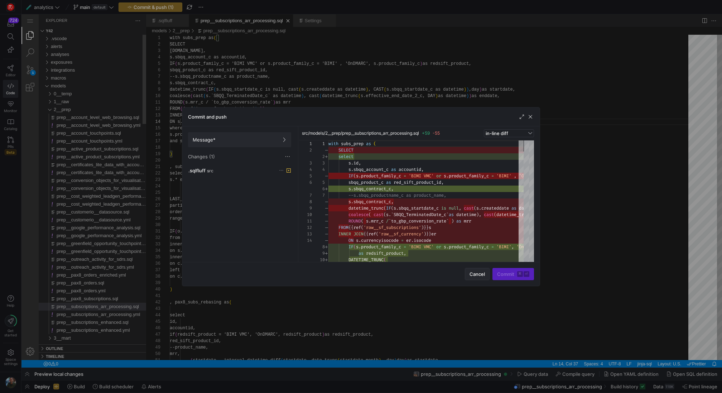
scroll to position [19, 93]
click at [483, 273] on span "Cancel" at bounding box center [477, 274] width 15 height 6
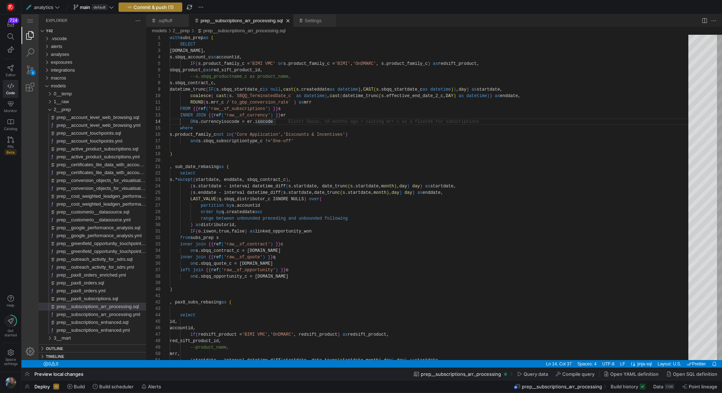
click at [164, 6] on span "Commit & push (1)" at bounding box center [154, 7] width 40 height 6
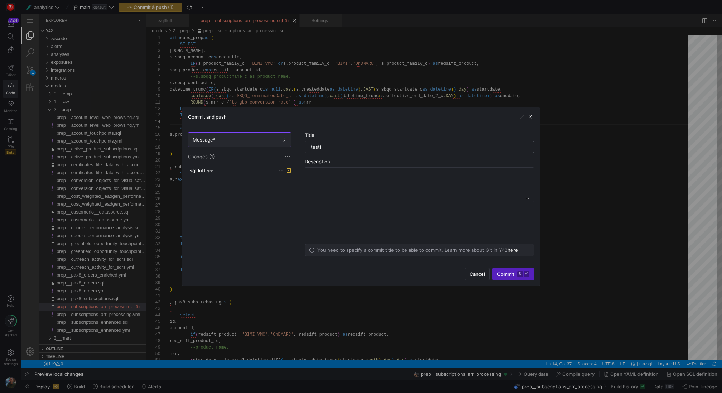
type input "testin"
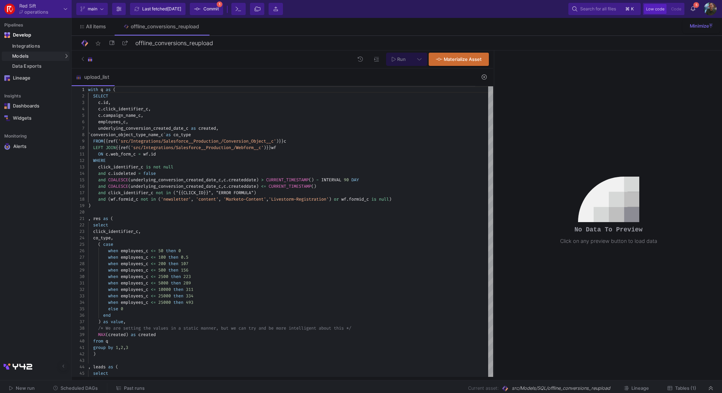
click at [208, 13] on span "Commit" at bounding box center [210, 9] width 15 height 11
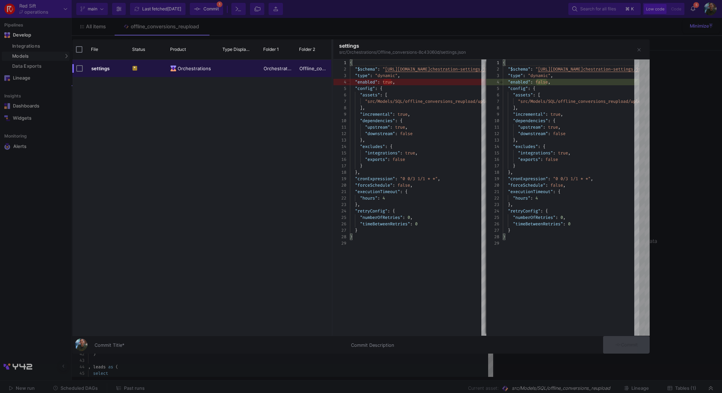
click at [252, 324] on div "settings * Orchestrations Orchestrations Offline_conversions-8c43060d" at bounding box center [201, 198] width 259 height 276
click at [80, 69] on input "Press Space to toggle row selection (unchecked)" at bounding box center [79, 68] width 6 height 6
checkbox input "true"
click at [153, 349] on div "Commit Title *" at bounding box center [219, 343] width 248 height 13
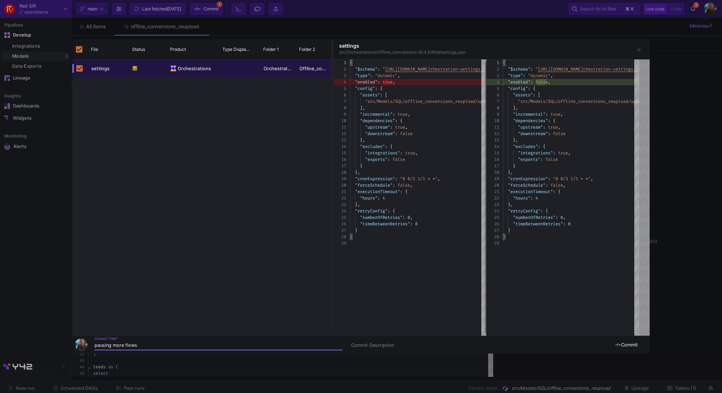
type input "pausing more flows"
click at [630, 349] on button "Commit" at bounding box center [626, 345] width 47 height 18
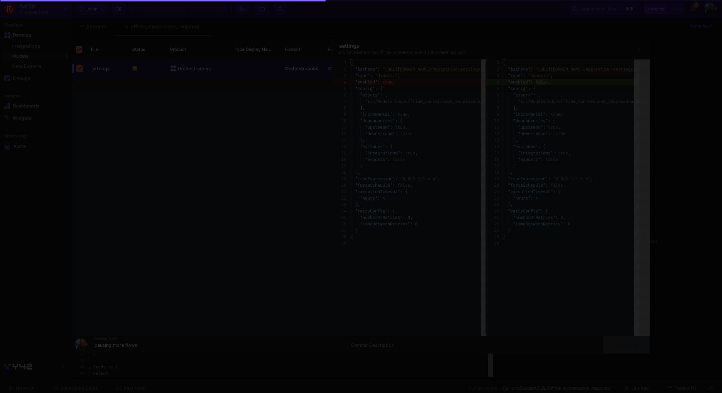
checkbox input "false"
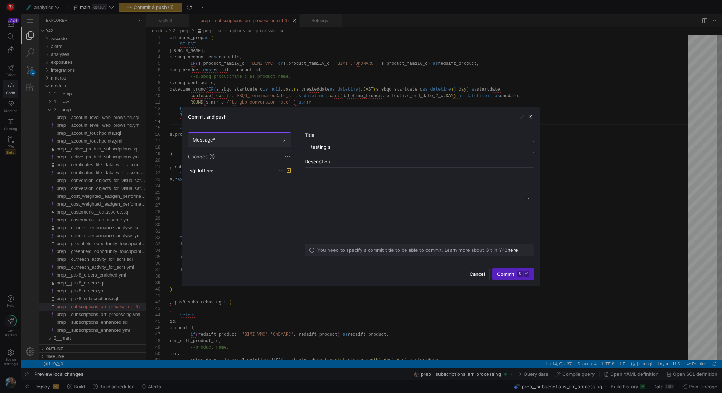
scroll to position [19, 93]
type input "testing sqlfluff config 2"
click at [151, 111] on span "submit" at bounding box center [149, 107] width 3 height 6
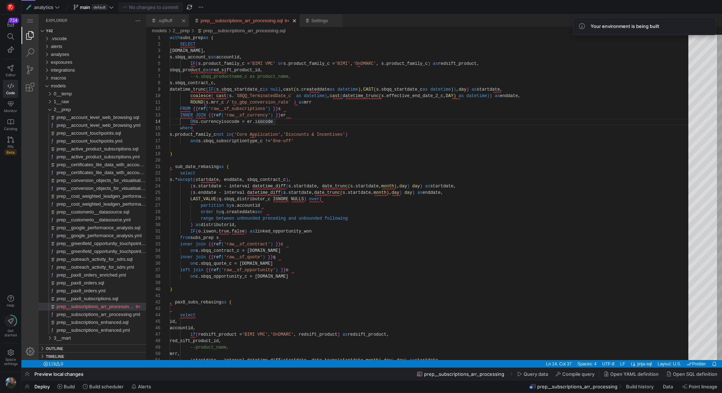
click at [158, 18] on link ".sqlfluff" at bounding box center [165, 20] width 15 height 5
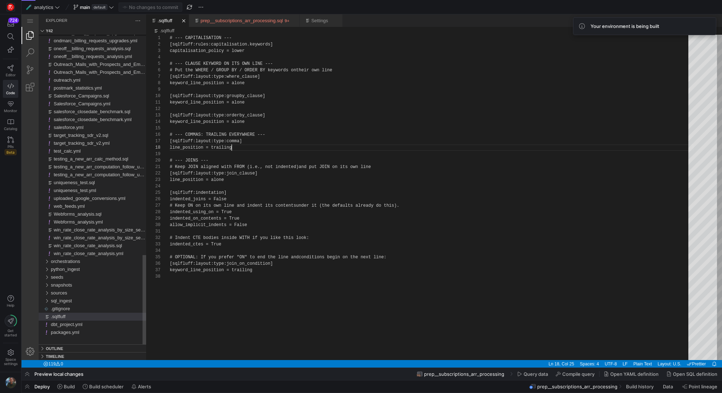
scroll to position [45, 62]
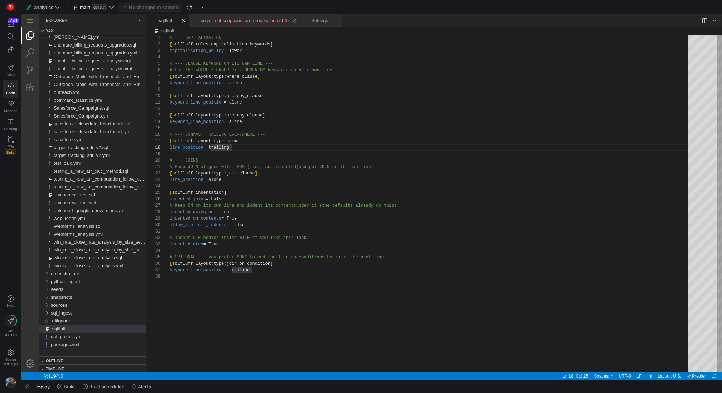
click at [245, 21] on link "prep__subscriptions_arr_processing.sql" at bounding box center [242, 20] width 82 height 5
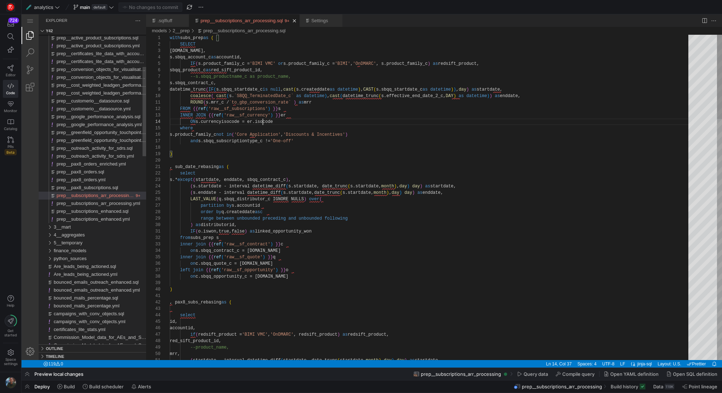
scroll to position [19, 93]
click at [170, 20] on link ".sqlfluff" at bounding box center [165, 20] width 15 height 5
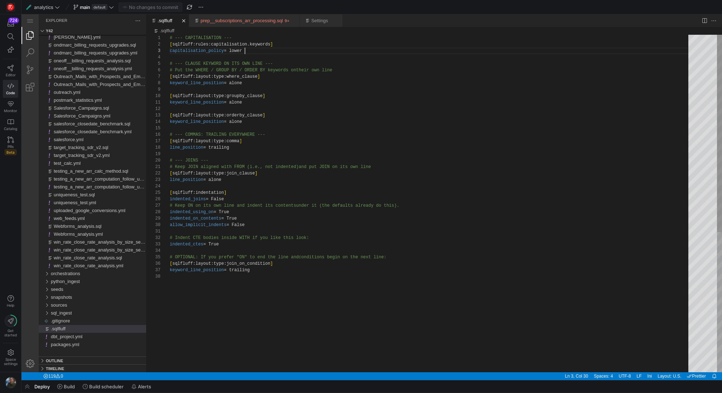
scroll to position [6, 0]
drag, startPoint x: 255, startPoint y: 49, endPoint x: 162, endPoint y: 42, distance: 94.1
click at [175, 58] on div "# --- CAPITALISATION --- [ sqlfluff:rules:capitalisation.keywords ] capitalisat…" at bounding box center [432, 323] width 524 height 576
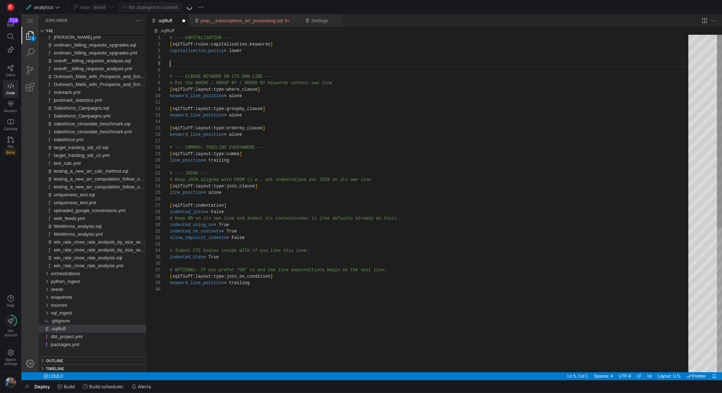
scroll to position [32, 75]
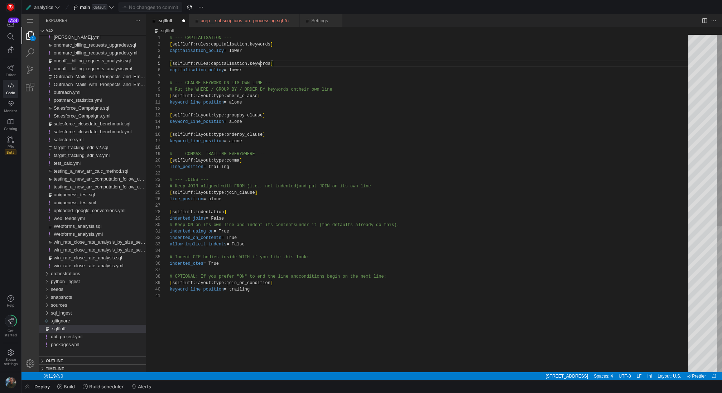
click at [261, 61] on div "# --- CAPITALISATION --- [ sqlfluff:rules:capitalisation.keywords ] capitalisat…" at bounding box center [432, 332] width 524 height 595
click at [237, 69] on div "# --- CAPITALISATION --- [ sqlfluff:rules:capitalisation.keywords ] capitalisat…" at bounding box center [432, 332] width 524 height 595
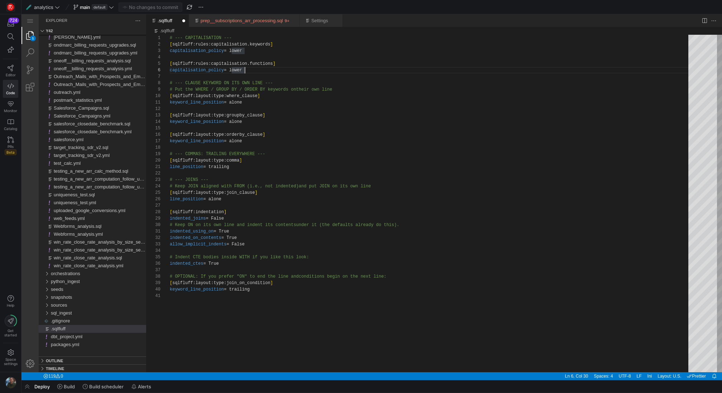
type textarea "# --- CAPITALISATION --- [sqlfluff:rules:capitalisation.keywords] capitalisatio…"
click at [236, 18] on link "prep__subscriptions_arr_processing.sql" at bounding box center [242, 20] width 82 height 5
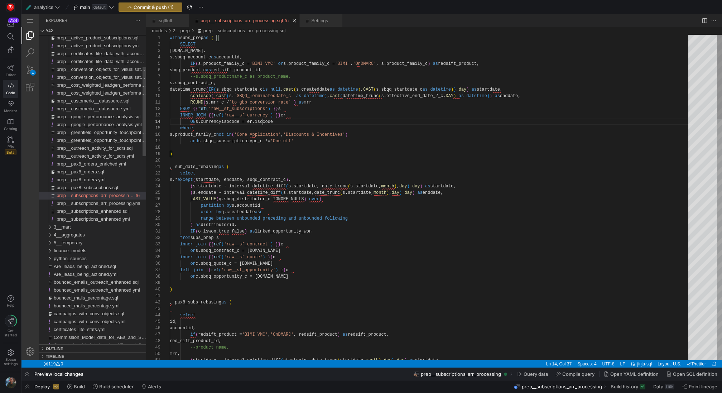
scroll to position [19, 93]
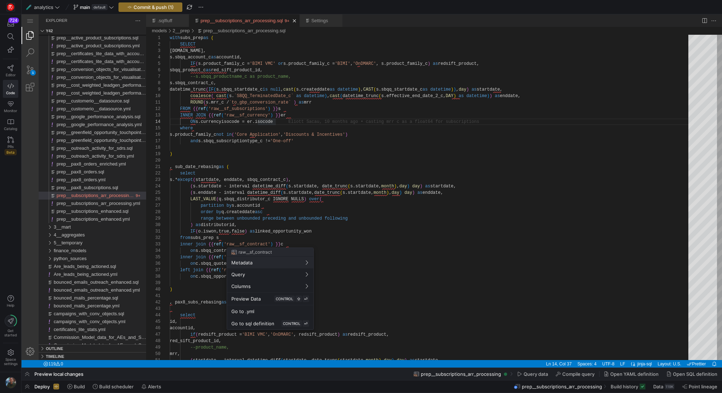
click at [166, 21] on div at bounding box center [361, 196] width 722 height 393
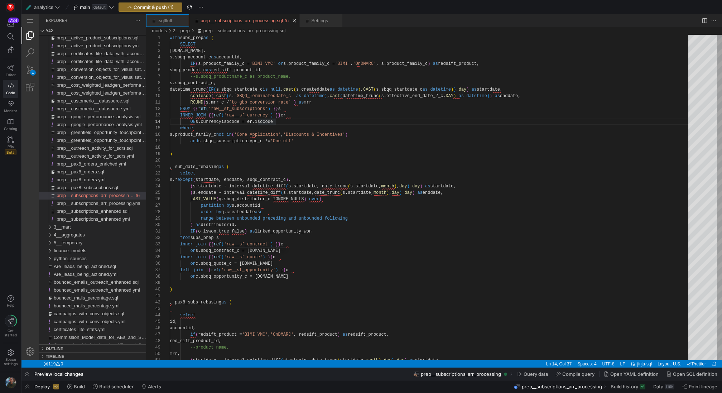
click at [166, 21] on link ".sqlfluff" at bounding box center [165, 20] width 15 height 5
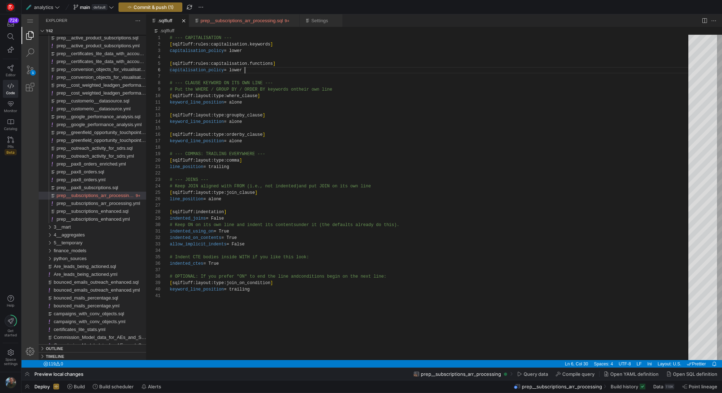
scroll to position [32, 75]
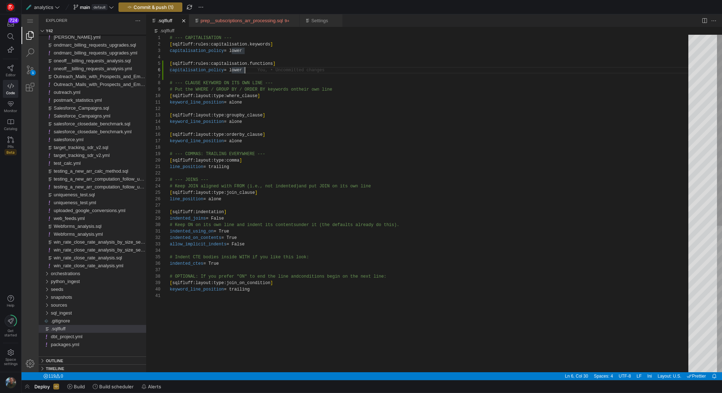
click at [240, 72] on div "# --- CAPITALISATION --- [ sqlfluff:rules:capitalisation.keywords ] capitalisat…" at bounding box center [432, 332] width 524 height 595
type textarea "# --- CAPITALISATION --- [sqlfluff:rules:capitalisation.keywords] capitalisatio…"
click at [261, 21] on link "prep__subscriptions_arr_processing.sql" at bounding box center [242, 20] width 82 height 5
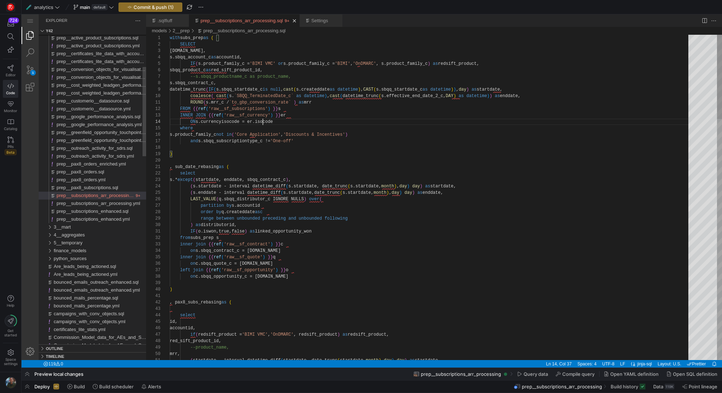
scroll to position [19, 93]
type textarea ", sub_date_rebasing as ( select s.* except(startdate, enddate, sbqq_contract_c)…"
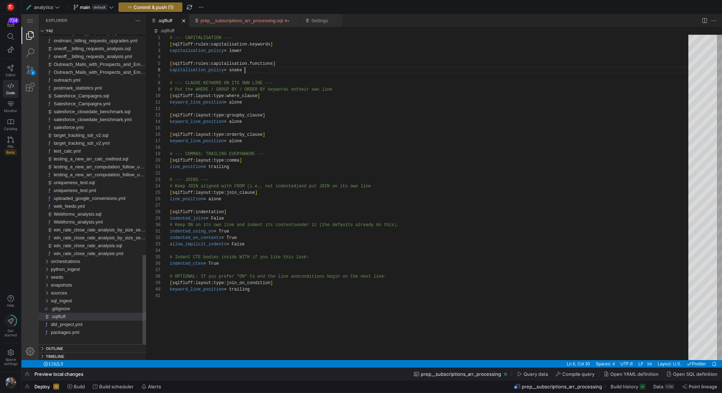
click at [167, 20] on link ".sqlfluff" at bounding box center [165, 20] width 15 height 5
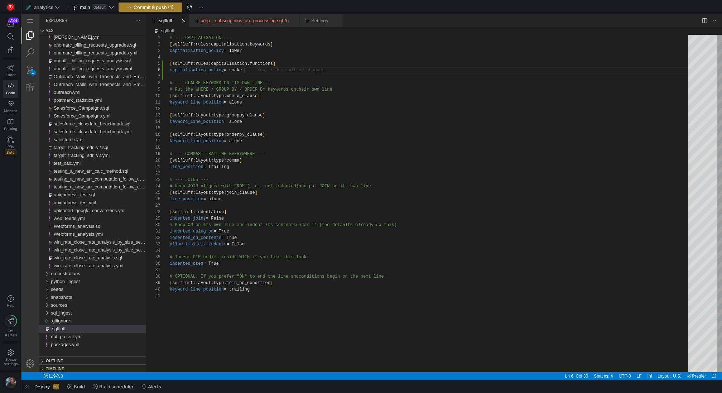
click at [167, 9] on span "Commit & push (1)" at bounding box center [154, 7] width 40 height 6
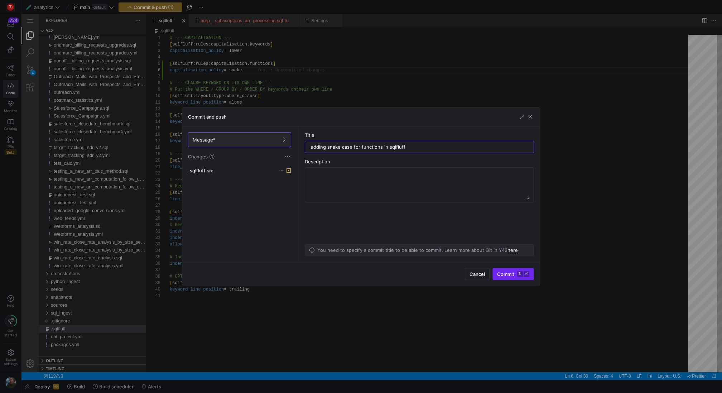
type input "adding snake case for functions in sqlfluff"
click at [525, 274] on kbd "⏎" at bounding box center [527, 274] width 6 height 6
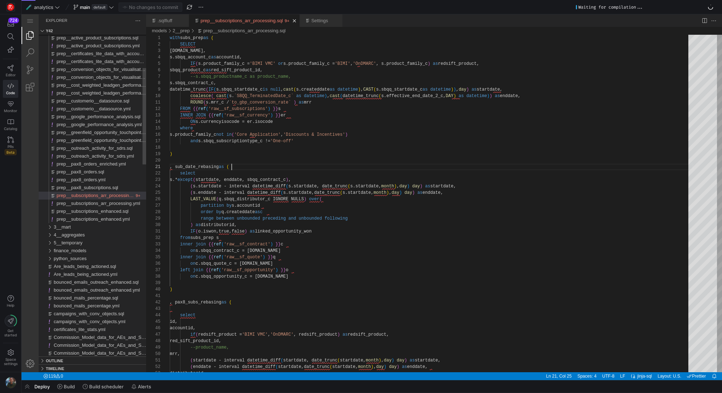
scroll to position [0, 62]
click at [230, 19] on link "prep__subscriptions_arr_processing.sql" at bounding box center [242, 20] width 82 height 5
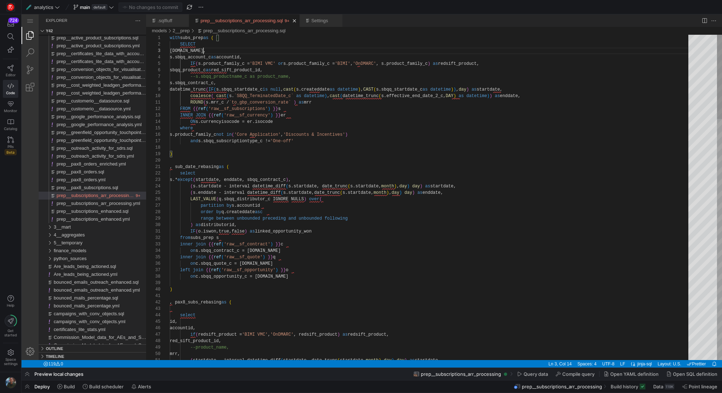
type textarea ", sub_date_rebasing as ( select s.* except(startdate, enddate, sbqq_contract_c)…"
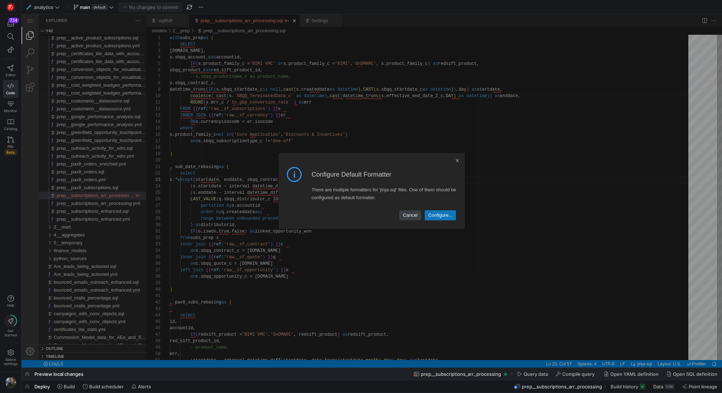
click at [443, 217] on link "Configure..." at bounding box center [440, 215] width 31 height 10
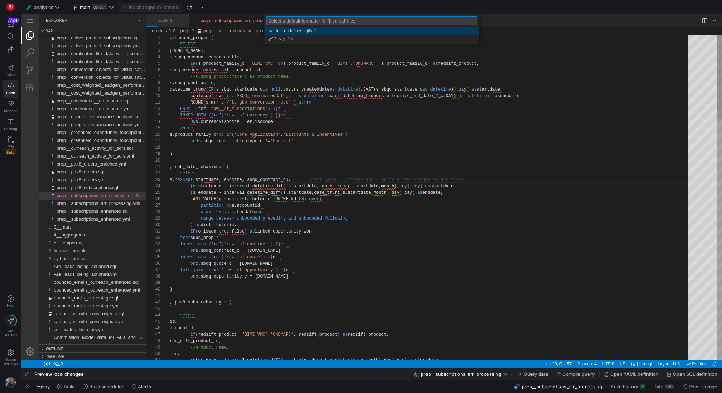
scroll to position [13, 144]
click at [313, 32] on span "undefined.sqlfluff" at bounding box center [300, 30] width 32 height 5
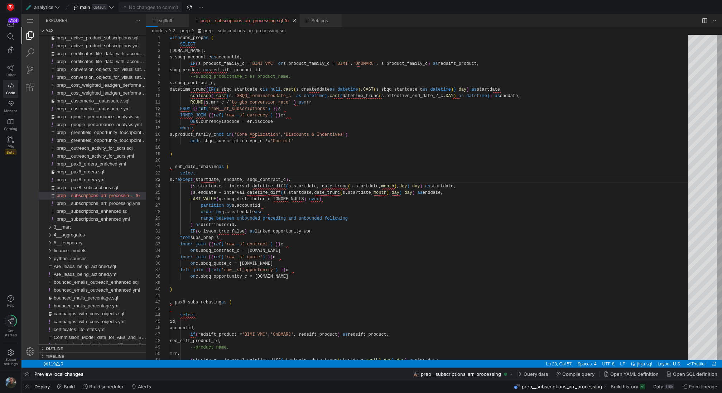
scroll to position [13, 145]
click at [325, 23] on link "Settings" at bounding box center [319, 20] width 17 height 5
select select "selection"
select select "alt"
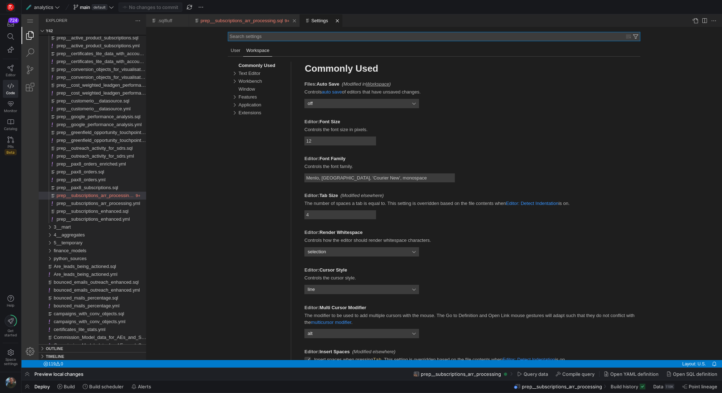
click at [260, 21] on link "prep__subscriptions_arr_processing.sql" at bounding box center [242, 20] width 82 height 5
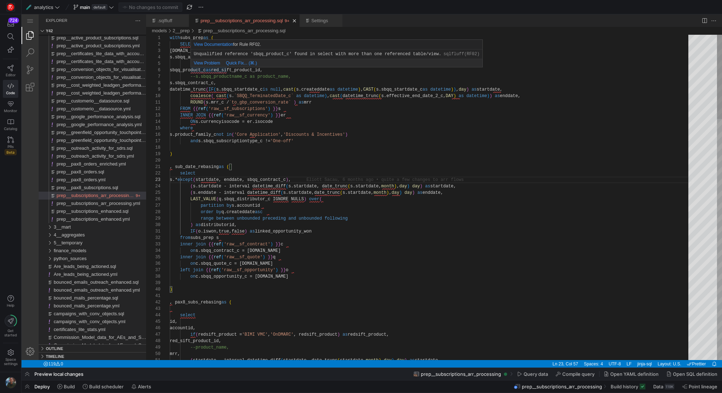
type textarea "with subs_prep as ( SELECT s.id, s.sbqq_account_c as accountid, IF(s.product_fa…"
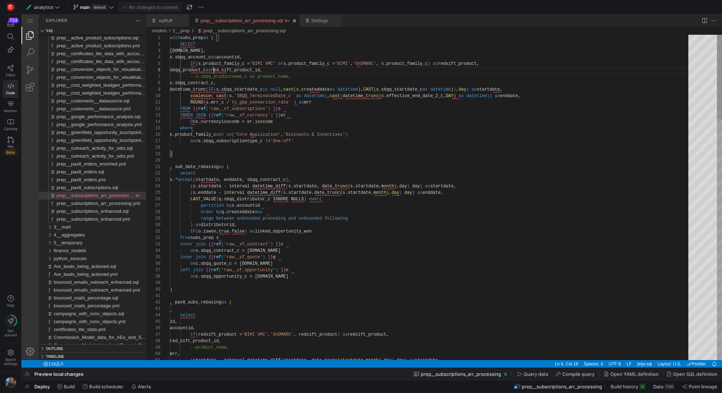
click at [167, 21] on link ".sqlfluff" at bounding box center [165, 20] width 15 height 5
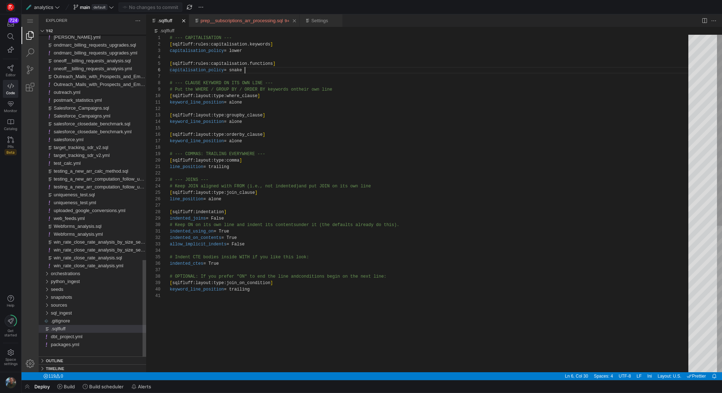
scroll to position [32, 75]
click at [212, 21] on link "prep__subscriptions_arr_processing.sql" at bounding box center [242, 20] width 82 height 5
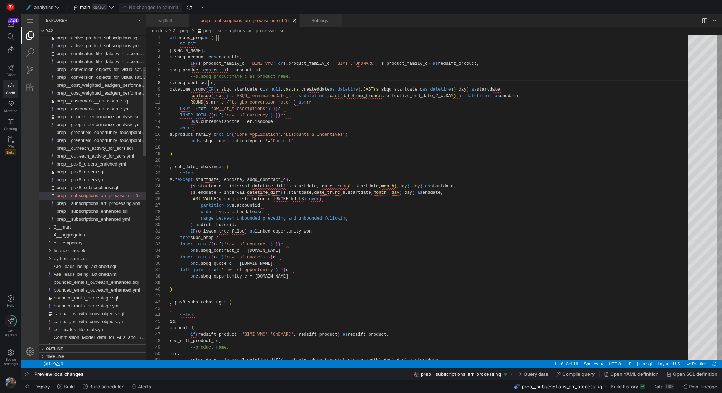
scroll to position [45, 39]
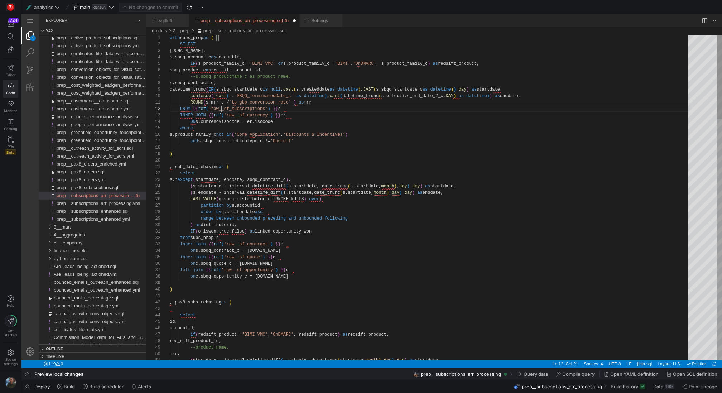
scroll to position [6, 52]
type textarea "s.id, s.sbqq_account_c as accountid, IF(s.product_family_c = 'BIMI VMC' or s.pr…"
click at [6, 69] on link "Editor" at bounding box center [10, 71] width 15 height 18
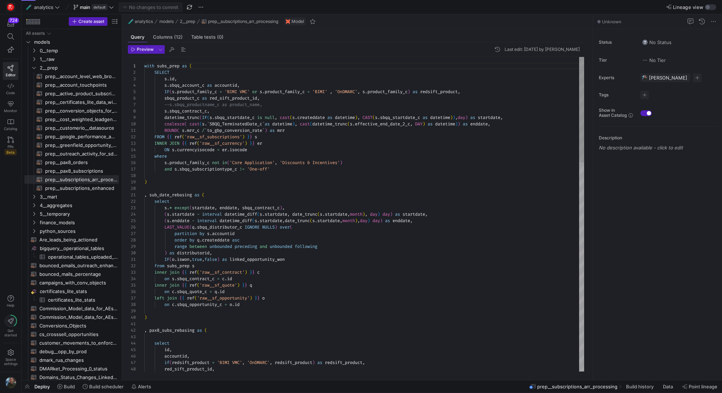
scroll to position [45, 142]
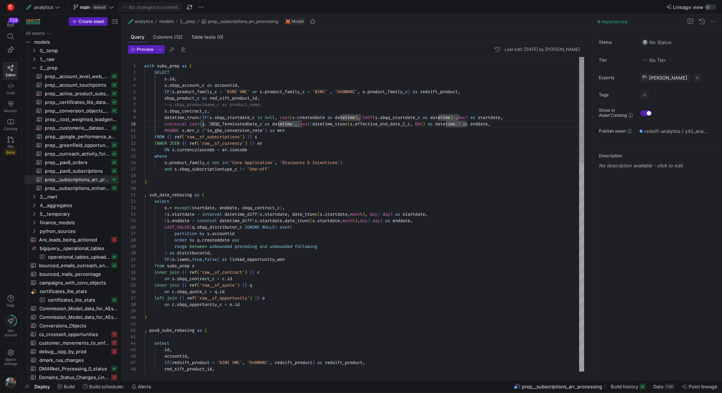
type textarea "ROUND( s.mrr_c / `to_gbp_conversion_rate` ) as mrr FROM {{ ref('raw__sf_subscri…"
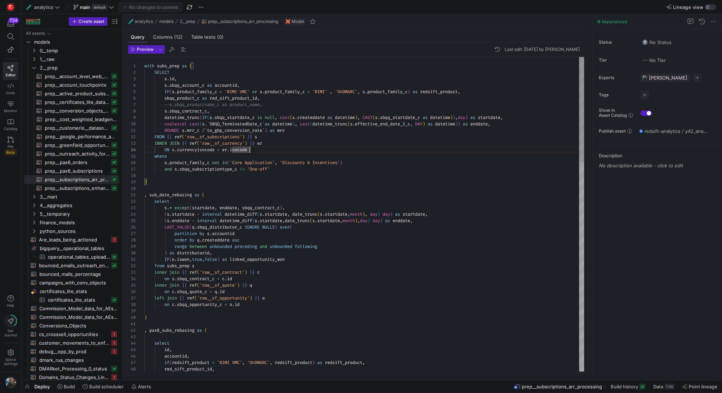
click at [184, 48] on span "button" at bounding box center [183, 49] width 9 height 9
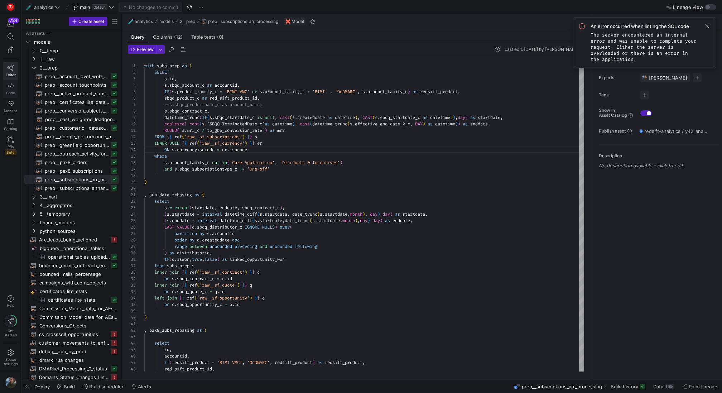
click at [16, 91] on link "Code" at bounding box center [10, 89] width 15 height 18
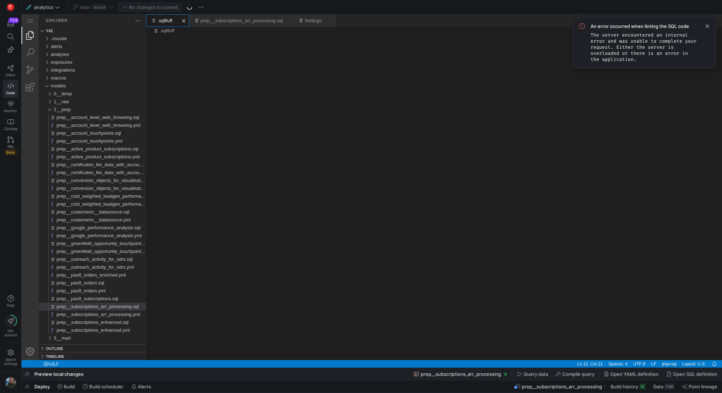
click at [161, 20] on link ".sqlfluff" at bounding box center [165, 20] width 15 height 5
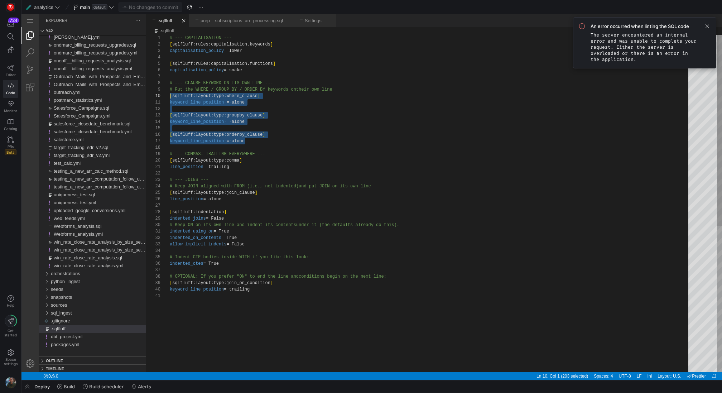
scroll to position [58, 0]
drag, startPoint x: 256, startPoint y: 143, endPoint x: 144, endPoint y: 97, distance: 120.6
type textarea "; keyword_line_position = alone ; [sqlfluff:layout:type:groupby_clause] ; keywo…"
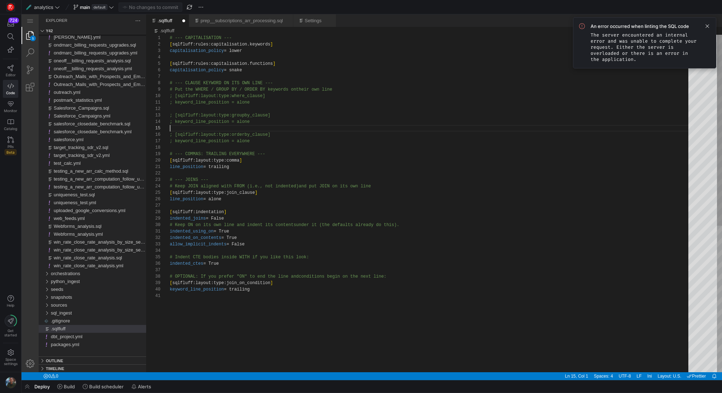
scroll to position [26, 0]
click at [295, 128] on div "# --- CAPITALISATION --- [ sqlfluff:rules:capitalisation.keywords ] capitalisat…" at bounding box center [432, 332] width 524 height 595
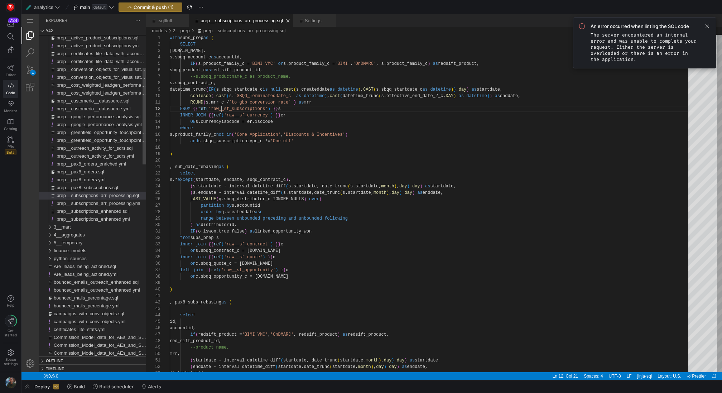
click at [254, 25] on div "prep__subscriptions_arr_processing.sql" at bounding box center [242, 20] width 82 height 13
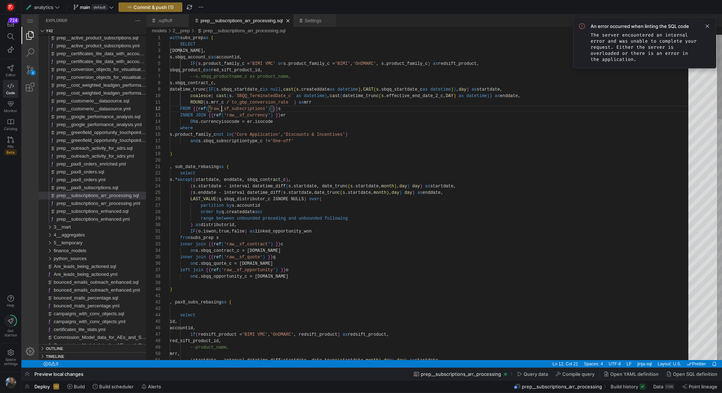
click at [708, 27] on span at bounding box center [707, 26] width 9 height 9
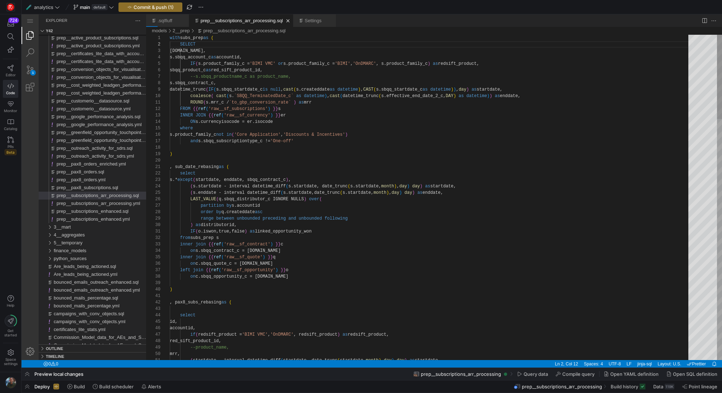
type textarea "ROUND( s.mrr_c / `to_gbp_conversion_rate` ) as mrr FROM {{ ref('raw__sf_subscri…"
click at [322, 20] on link "Settings" at bounding box center [313, 20] width 17 height 5
select select "selection"
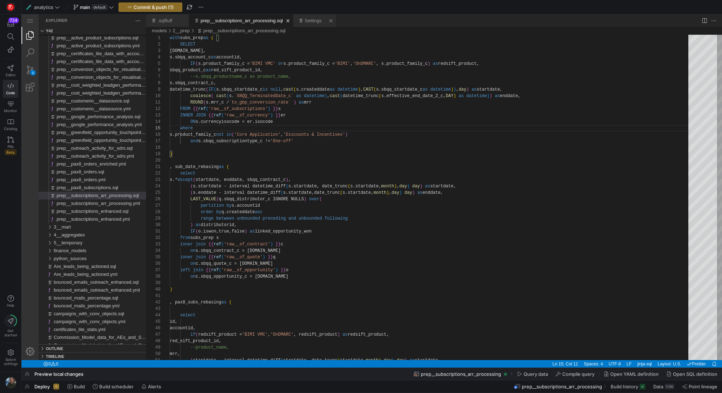
select select "alt"
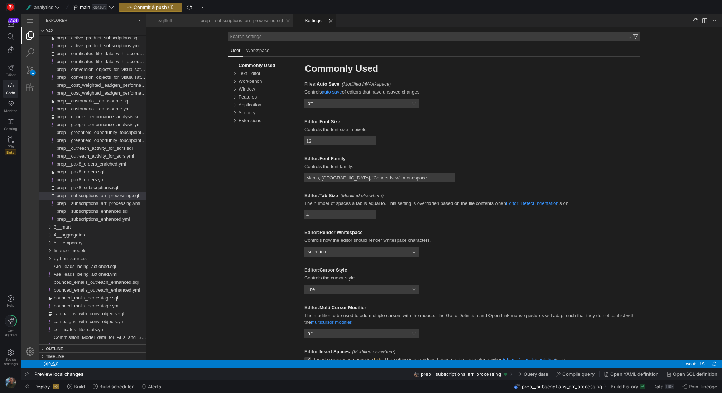
click at [249, 19] on link "prep__subscriptions_arr_processing.sql" at bounding box center [242, 20] width 82 height 5
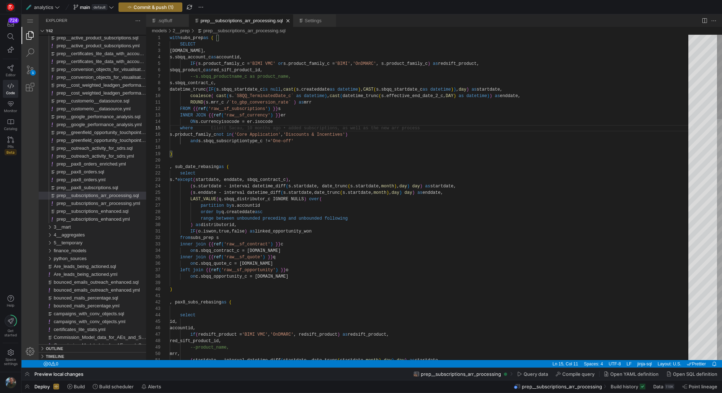
click at [177, 23] on div ".sqlfluff" at bounding box center [168, 20] width 21 height 13
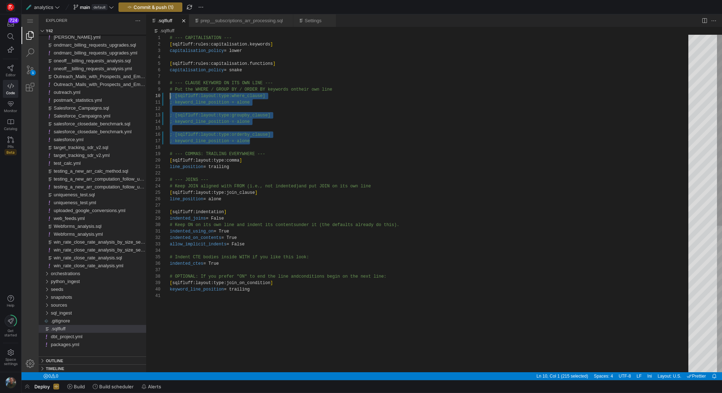
scroll to position [58, 0]
drag, startPoint x: 265, startPoint y: 141, endPoint x: 158, endPoint y: 98, distance: 115.1
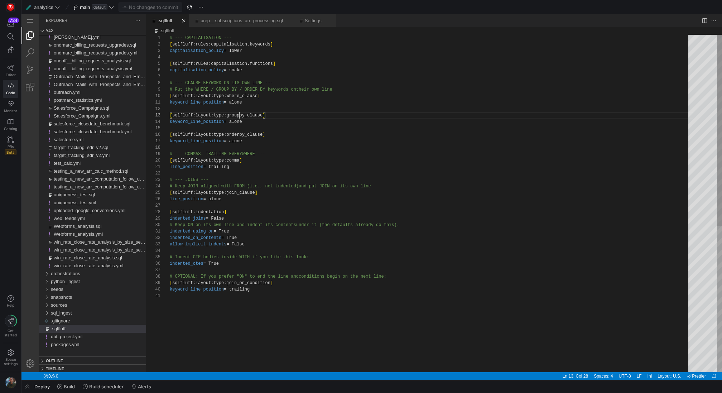
scroll to position [13, 93]
click at [205, 95] on div "# --- CAPITALISATION --- [ sqlfluff:rules:capitalisation.keywords ] capitalisat…" at bounding box center [432, 332] width 524 height 595
click at [216, 96] on div "# --- CAPITALISATION --- [ sqlfluff:rules:capitalisation.keywords ] capitalisat…" at bounding box center [432, 332] width 524 height 595
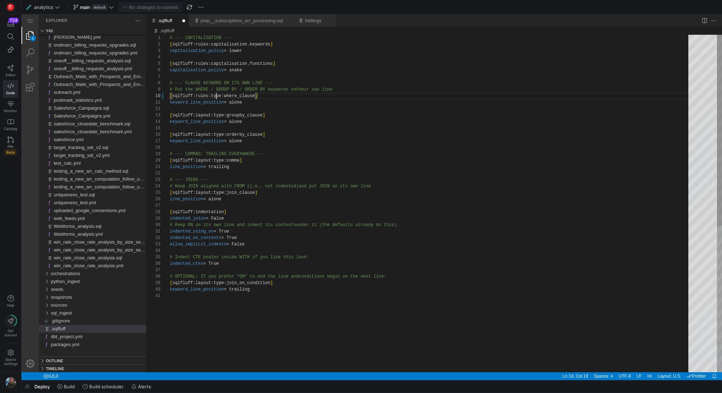
click at [216, 96] on div "# --- CAPITALISATION --- [ sqlfluff:rules:capitalisation.keywords ] capitalisat…" at bounding box center [432, 332] width 524 height 595
click at [242, 97] on div "# --- CAPITALISATION --- [ sqlfluff:rules:capitalisation.keywords ] capitalisat…" at bounding box center [432, 332] width 524 height 595
click at [254, 96] on div "# --- CAPITALISATION --- [ sqlfluff:rules:capitalisation.keywords ] capitalisat…" at bounding box center [432, 332] width 524 height 595
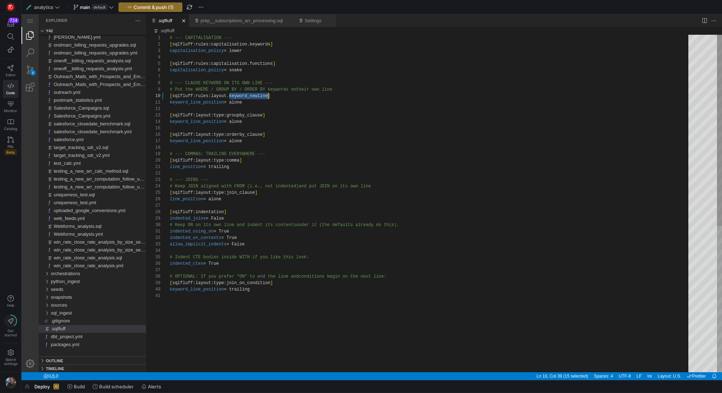
click at [254, 96] on div "# --- CAPITALISATION --- [ sqlfluff:rules:capitalisation.keywords ] capitalisat…" at bounding box center [432, 332] width 524 height 595
click at [198, 103] on div "# --- CAPITALISATION --- [ sqlfluff:rules:capitalisation.keywords ] capitalisat…" at bounding box center [432, 332] width 524 height 595
paste textarea "newline"
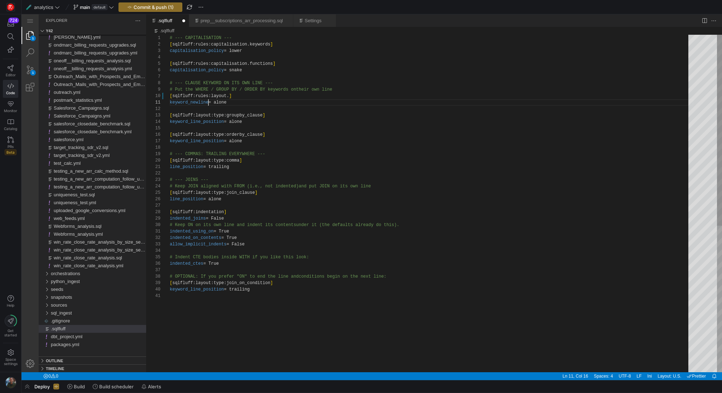
scroll to position [0, 39]
click at [229, 97] on div "# --- CAPITALISATION --- [ sqlfluff:rules:capitalisation.keywords ] capitalisat…" at bounding box center [432, 332] width 524 height 595
drag, startPoint x: 275, startPoint y: 133, endPoint x: 157, endPoint y: 127, distance: 119.0
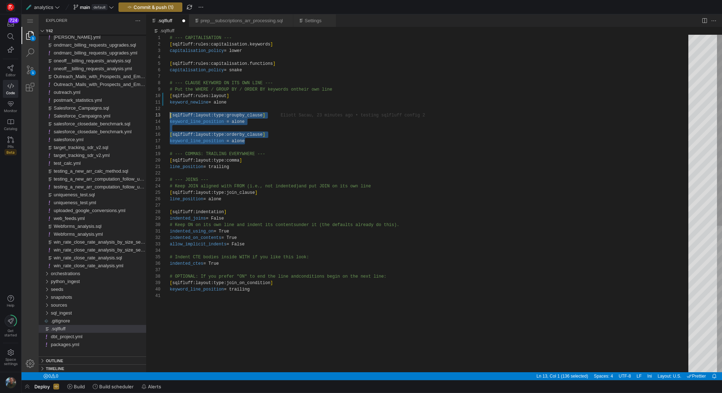
drag, startPoint x: 252, startPoint y: 140, endPoint x: 160, endPoint y: 112, distance: 96.2
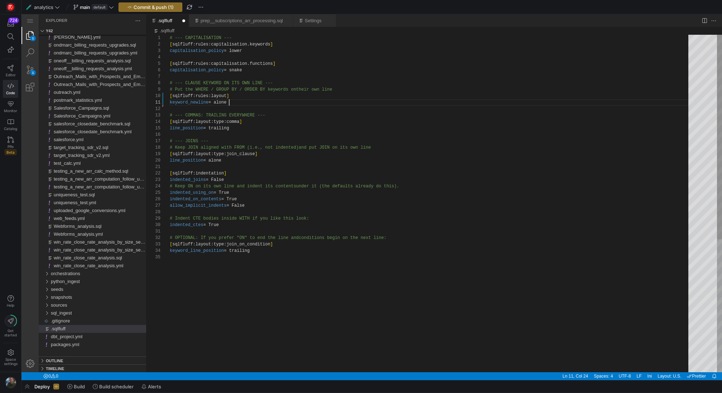
scroll to position [0, 59]
click at [280, 258] on div "# --- CAPITALISATION --- [ sqlfluff:rules:capitalisation.keywords ] capitalisat…" at bounding box center [432, 313] width 524 height 557
paste textarea "[sqlfluff:rules:aliasing.expression]"
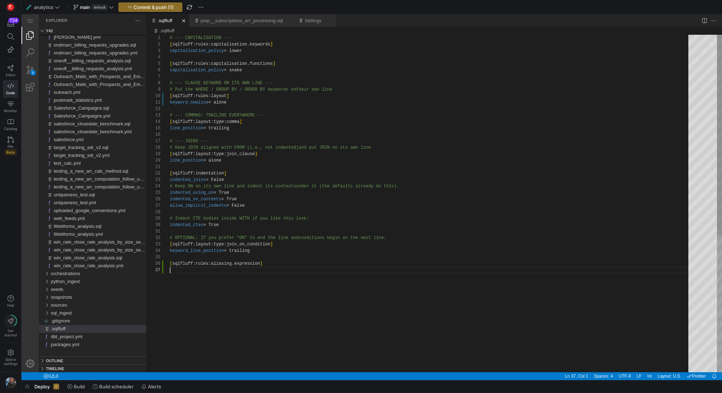
paste textarea "allow_scalar = True"
click at [295, 280] on div "# --- CAPITALISATION --- [ sqlfluff:rules:capitalisation.keywords ] capitalisat…" at bounding box center [432, 319] width 524 height 569
click at [217, 77] on div "# --- CAPITALISATION --- [ sqlfluff:rules:capitalisation.keywords ] capitalisat…" at bounding box center [432, 319] width 524 height 569
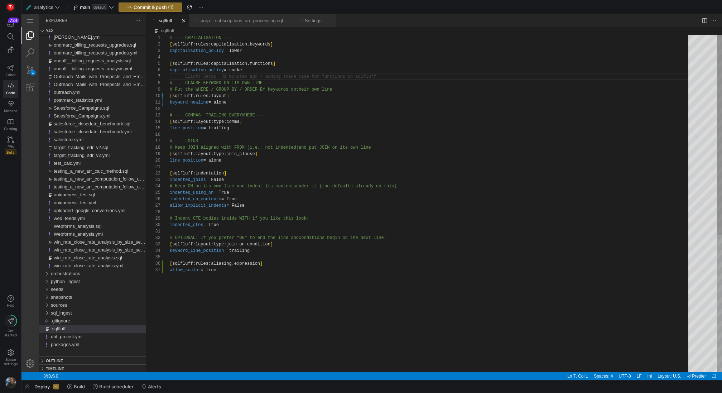
paste textarea "[sqlfluff:rules:capitalisation.literals] capitalisation_policy = upper # --- CL…"
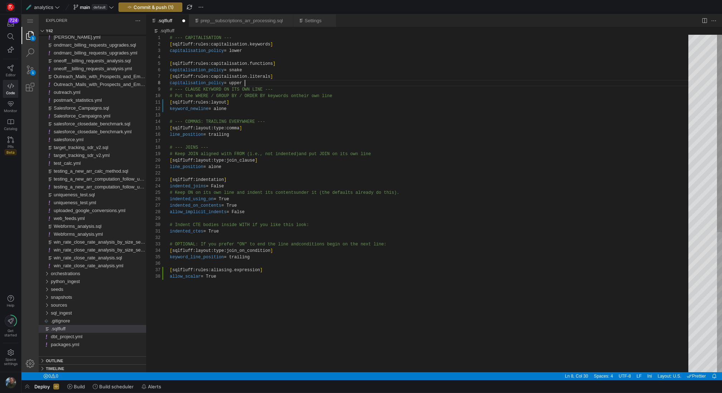
scroll to position [45, 75]
click at [170, 78] on span "[" at bounding box center [171, 76] width 3 height 5
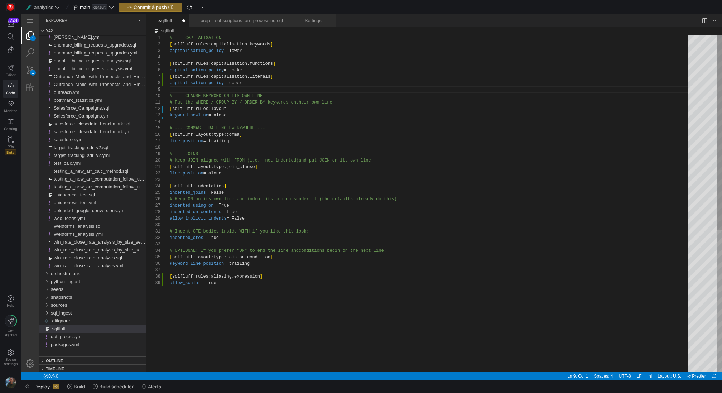
click at [260, 73] on div "# --- CAPITALISATION --- [ sqlfluff:rules:capitalisation.keywords ] capitalisat…" at bounding box center [432, 326] width 524 height 582
click at [255, 73] on div "# --- CAPITALISATION --- [ sqlfluff:rules:capitalisation.keywords ] capitalisat…" at bounding box center [432, 326] width 524 height 582
click at [254, 68] on div "# --- CAPITALISATION --- [ sqlfluff:rules:capitalisation.keywords ] capitalisat…" at bounding box center [432, 326] width 524 height 582
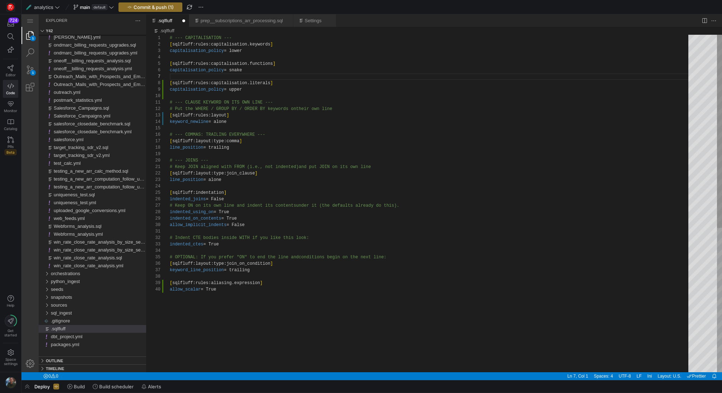
click at [237, 90] on div "# --- CAPITALISATION --- [ sqlfluff:rules:capitalisation.keywords ] capitalisat…" at bounding box center [432, 329] width 524 height 589
click at [285, 67] on div "# --- CAPITALISATION --- [ sqlfluff:rules:capitalisation.keywords ] capitalisat…" at bounding box center [432, 329] width 524 height 589
click at [284, 106] on div "# --- CAPITALISATION --- [ sqlfluff:rules:capitalisation.keywords ] capitalisat…" at bounding box center [432, 329] width 524 height 589
type textarea "# Keep JOIN aligned with FROM (i.e., not indented) and put JOIN on its own line…"
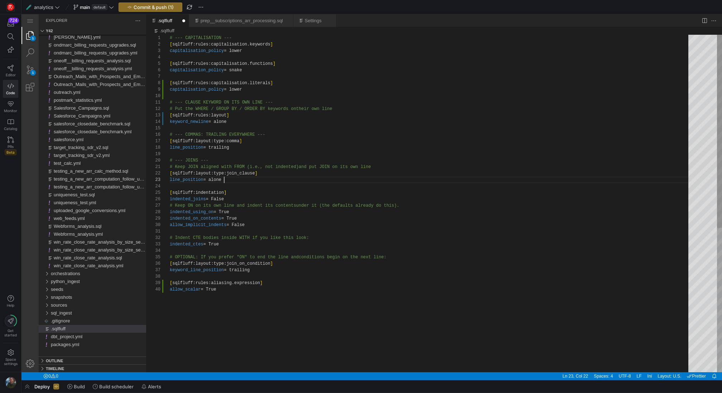
scroll to position [13, 54]
click at [360, 181] on div "# --- CAPITALISATION --- [ sqlfluff:rules:capitalisation.keywords ] capitalisat…" at bounding box center [432, 329] width 524 height 589
click at [242, 24] on div "prep__subscriptions_arr_processing.sql" at bounding box center [242, 20] width 82 height 13
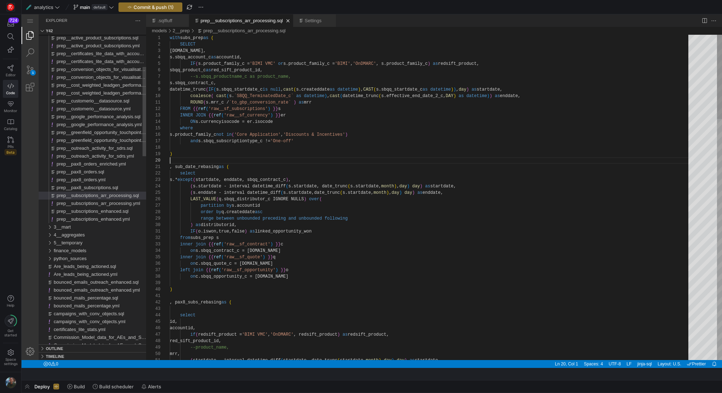
scroll to position [58, 0]
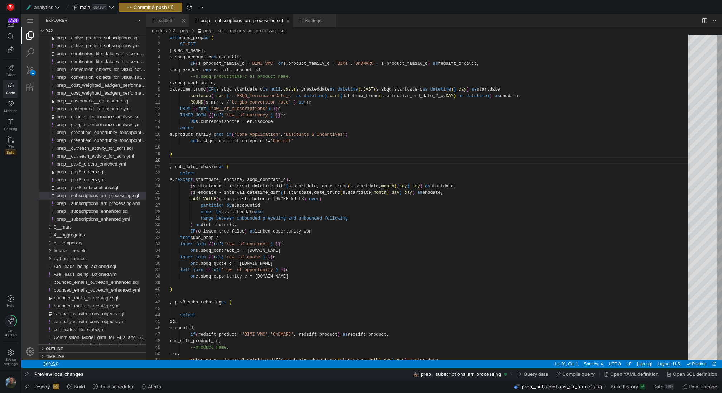
click at [167, 24] on div ".sqlfluff" at bounding box center [168, 20] width 21 height 13
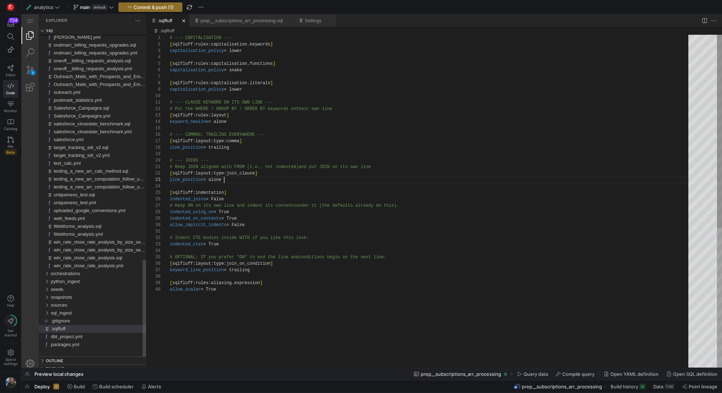
scroll to position [13, 54]
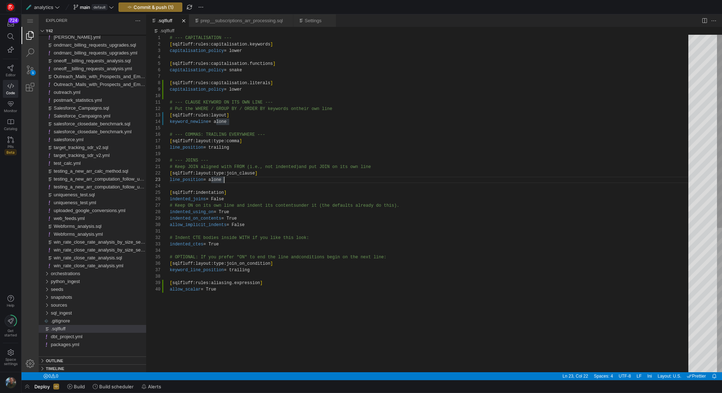
type textarea "# Indent CTE bodies inside WITH if you like this look: indented_ctes = True # O…"
click at [250, 291] on div "# --- CAPITALISATION --- [ sqlfluff:rules:capitalisation.keywords ] capitalisat…" at bounding box center [432, 329] width 524 height 589
paste textarea "[sqlfluff:rules:layout.set_operators] set_operator_on_new_line = ['UNION', 'UNI…"
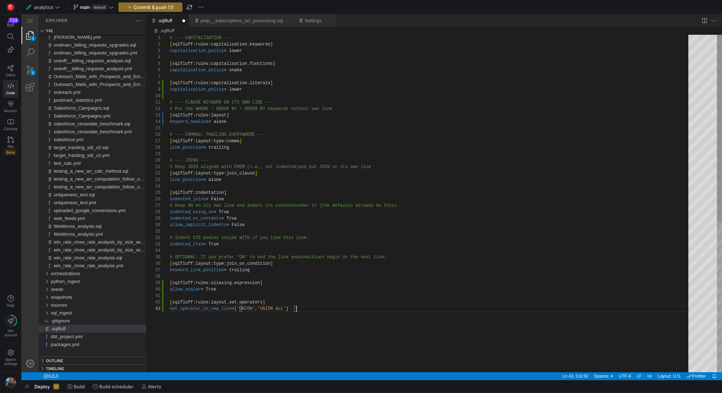
click at [283, 292] on div "# --- CAPITALISATION --- [ sqlfluff:rules:capitalisation.keywords ] capitalisat…" at bounding box center [432, 339] width 524 height 608
click at [308, 290] on div "# --- CAPITALISATION --- [ sqlfluff:rules:capitalisation.keywords ] capitalisat…" at bounding box center [432, 339] width 524 height 608
type textarea "[sqlfluff:rules:layout.set_operators] set_operator_on_new_line = ['UNION', 'UNI…"
drag, startPoint x: 305, startPoint y: 308, endPoint x: 172, endPoint y: 297, distance: 133.7
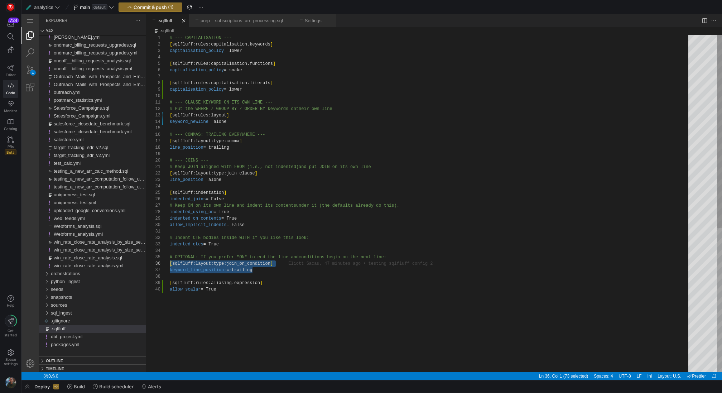
scroll to position [32, 0]
drag, startPoint x: 269, startPoint y: 270, endPoint x: 162, endPoint y: 261, distance: 107.5
click at [254, 227] on div "# --- CAPITALISATION --- [ sqlfluff:rules:capitalisation.keywords ] capitalisat…" at bounding box center [432, 329] width 524 height 589
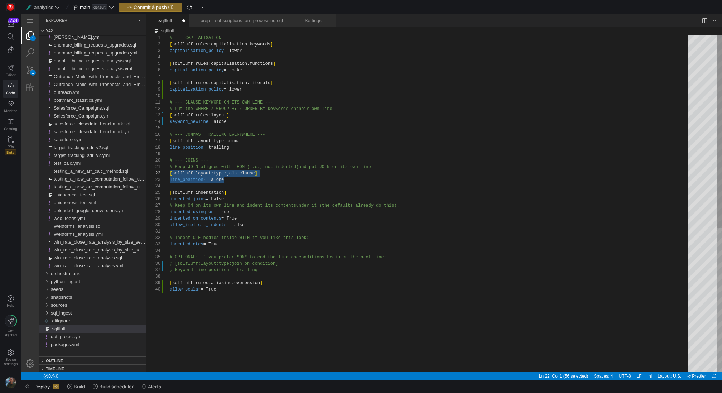
drag, startPoint x: 237, startPoint y: 182, endPoint x: 167, endPoint y: 175, distance: 70.5
type textarea "# Keep JOIN aligned with FROM (i.e., not indented) and put JOIN on its own line…"
click at [355, 194] on div "# --- CAPITALISATION --- [ sqlfluff:rules:capitalisation.keywords ] capitalisat…" at bounding box center [432, 329] width 524 height 589
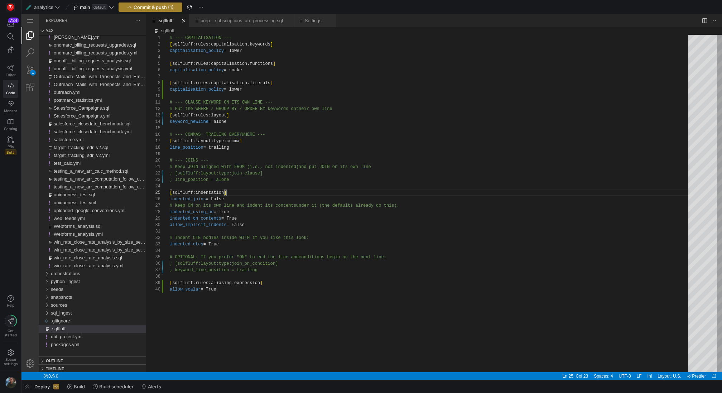
click at [137, 8] on span "Commit & push (1)" at bounding box center [154, 7] width 40 height 6
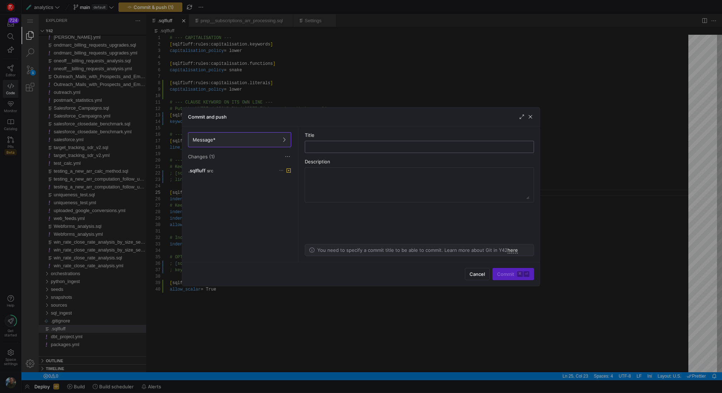
click at [321, 150] on div at bounding box center [419, 146] width 217 height 11
type input "new config test"
click at [513, 275] on span "Commit ⌘ ⏎" at bounding box center [513, 274] width 32 height 6
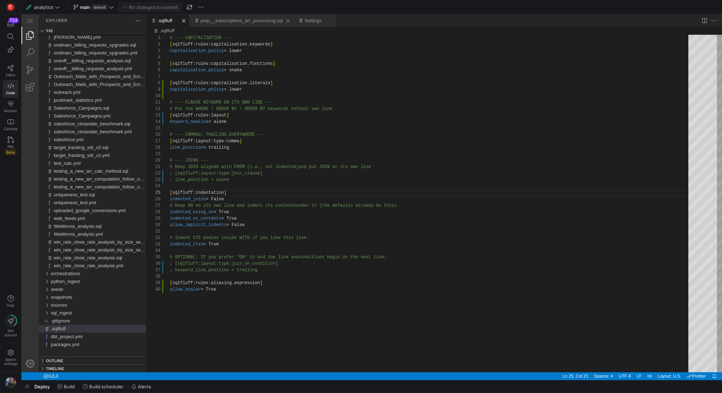
click at [241, 19] on link "prep__subscriptions_arr_processing.sql" at bounding box center [242, 20] width 82 height 5
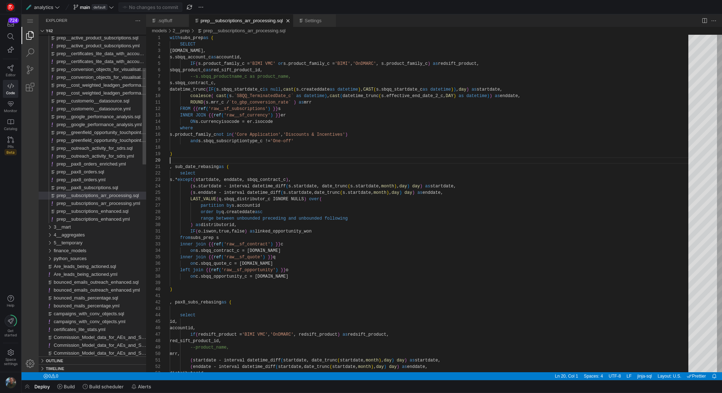
scroll to position [58, 0]
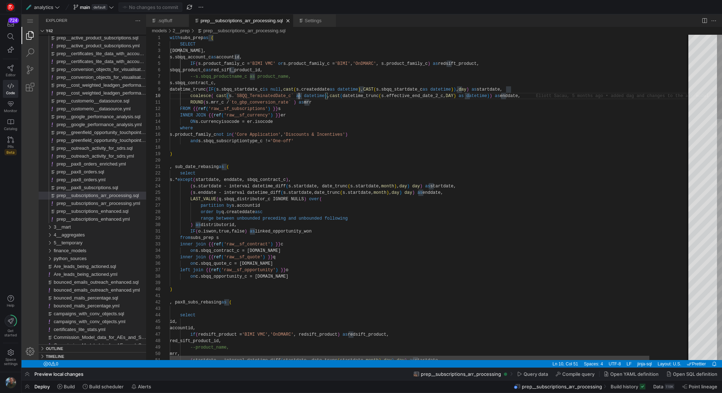
type textarea "ROUND( s.mrr_c / `to_gbp_conversion_rate` ) as mrr FROM {{ ref('raw__sf_subscri…"
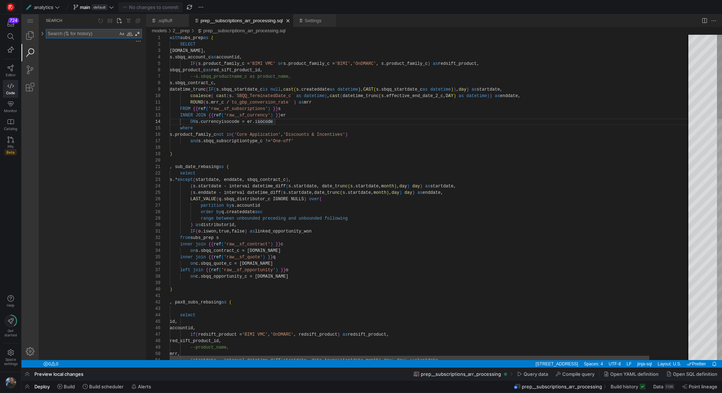
scroll to position [45, 0]
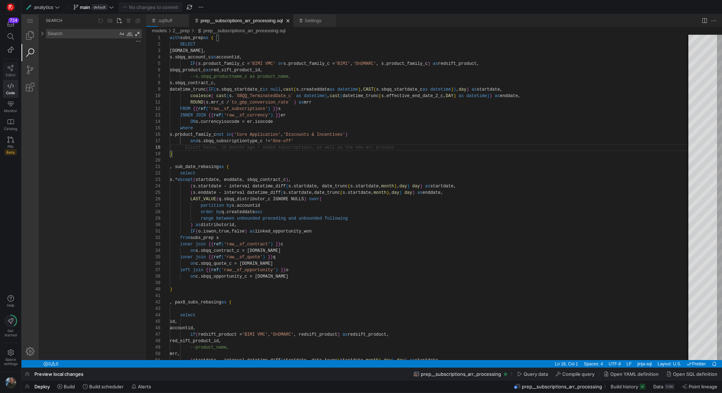
click at [12, 66] on icon at bounding box center [11, 68] width 6 height 6
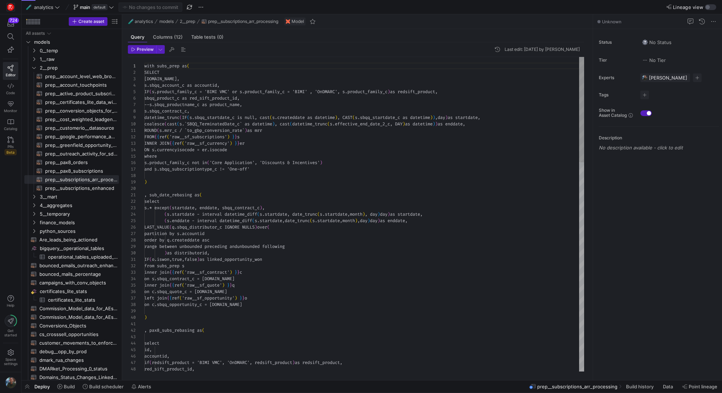
scroll to position [58, 0]
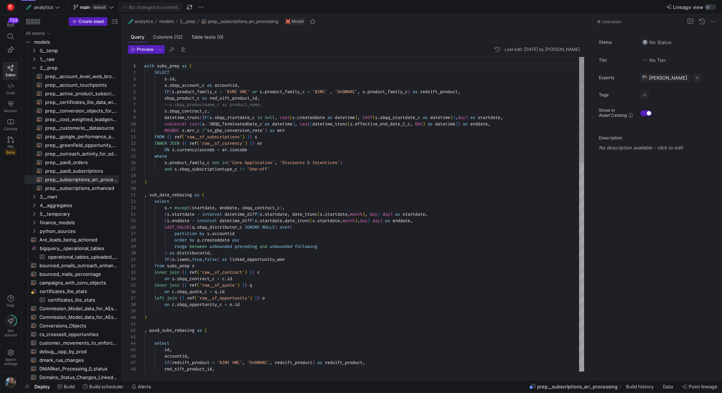
type textarea "ROUND( s.mrr_c / `to_gbp_conversion_rate` ) as mrr FROM {{ ref('raw__sf_subscri…"
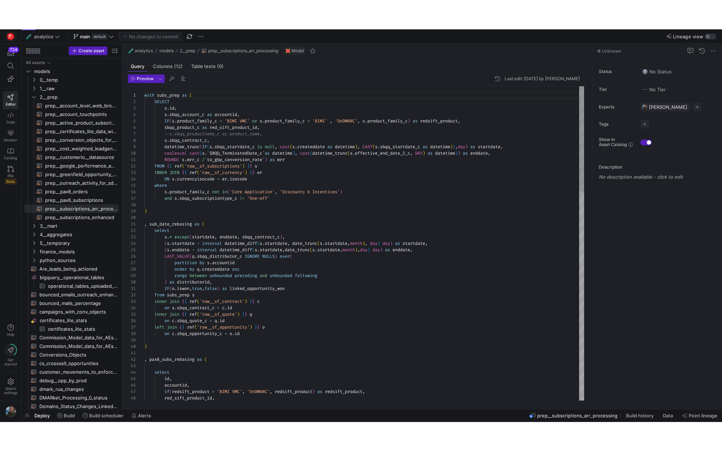
scroll to position [26, 26]
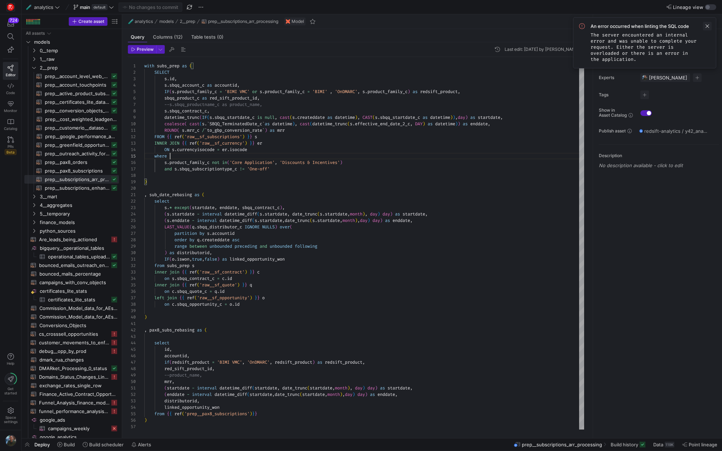
click at [707, 23] on span at bounding box center [707, 26] width 9 height 9
click at [11, 87] on icon at bounding box center [11, 86] width 6 height 6
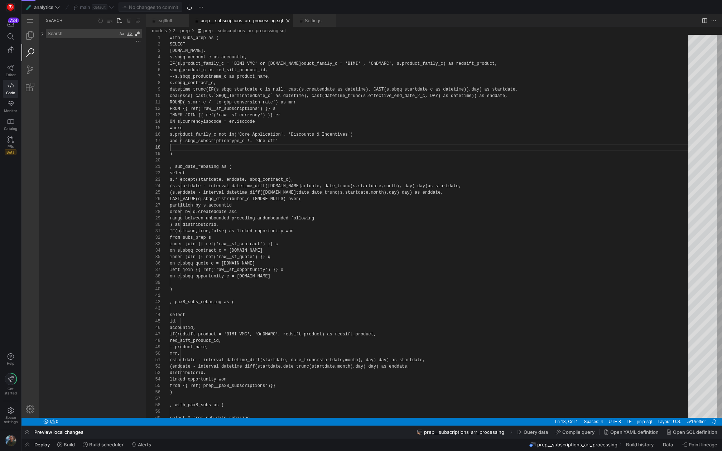
scroll to position [45, 0]
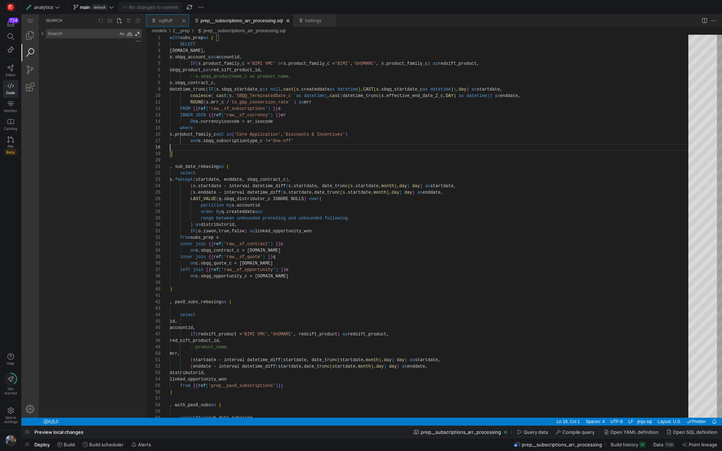
click at [166, 21] on link ".sqlfluff" at bounding box center [165, 20] width 15 height 5
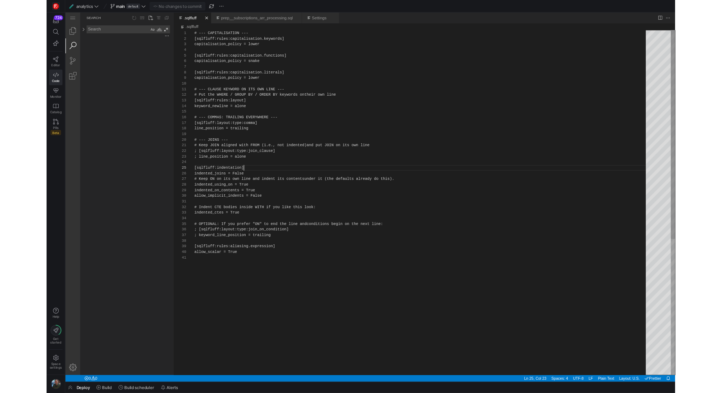
scroll to position [26, 57]
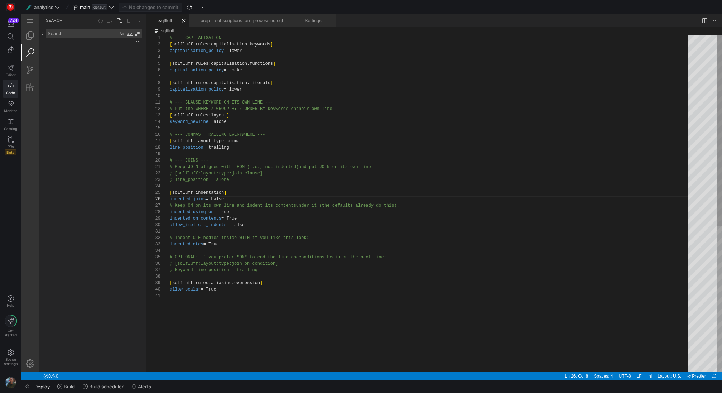
click at [188, 198] on div "# --- CAPITALISATION --- [ sqlfluff:rules:capitalisation.keywords ] capitalisat…" at bounding box center [432, 332] width 524 height 595
click at [182, 226] on div "# --- CAPITALISATION --- [ sqlfluff:rules:capitalisation.keywords ] capitalisat…" at bounding box center [432, 332] width 524 height 595
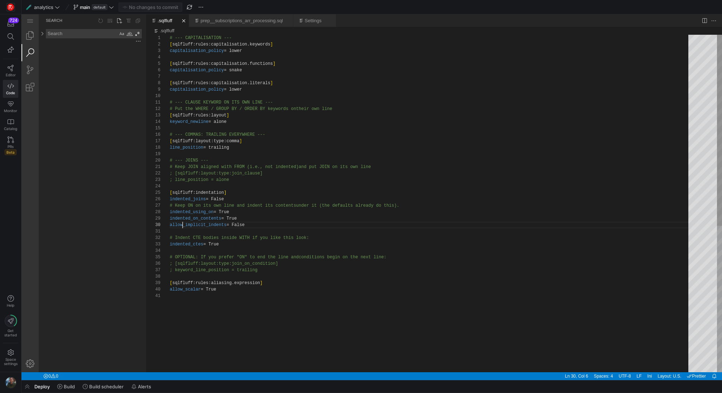
scroll to position [58, 57]
click at [191, 124] on div "# --- CAPITALISATION --- [ sqlfluff:rules:capitalisation.keywords ] capitalisat…" at bounding box center [432, 332] width 524 height 595
drag, startPoint x: 239, startPoint y: 125, endPoint x: 149, endPoint y: 115, distance: 90.8
click at [170, 115] on div "# --- CAPITALISATION --- [ sqlfluff:rules:capitalisation.keywords ] capitalisat…" at bounding box center [432, 332] width 524 height 595
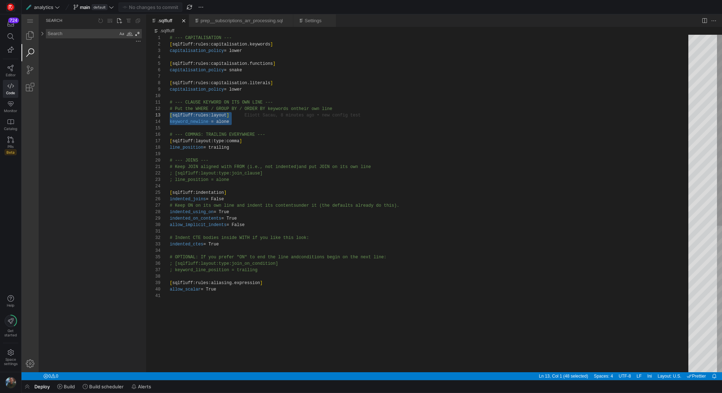
paste textarea "# Force keywords to start on a new line in clauses like SELECT, FROM, WHERE lea…"
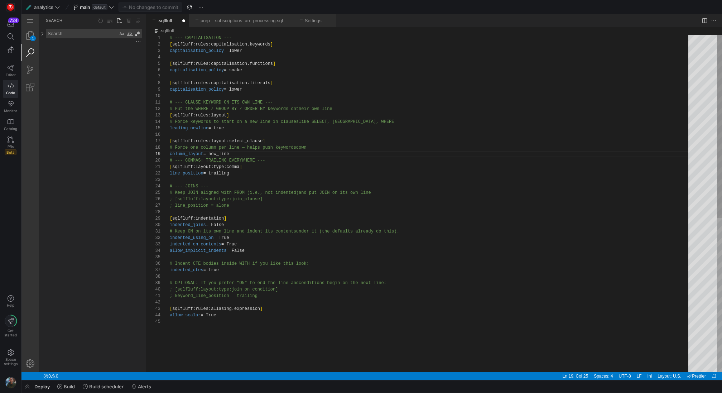
scroll to position [58, 0]
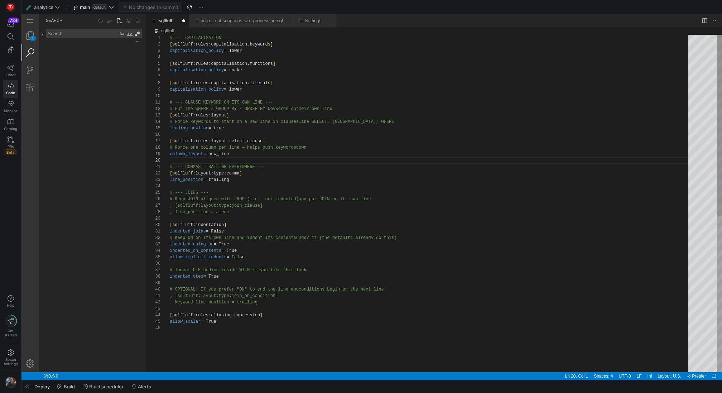
click at [318, 138] on div "# --- CAPITALISATION --- [ sqlfluff:rules:capitalisation.keywords ] capitalisat…" at bounding box center [432, 348] width 524 height 627
type textarea "# --- CLAUSE KEYWORD ON ITS OWN LINE --- # Put the WHERE / GROUP BY / ORDER BY …"
click at [142, 7] on span "Commit & push (1)" at bounding box center [154, 7] width 40 height 6
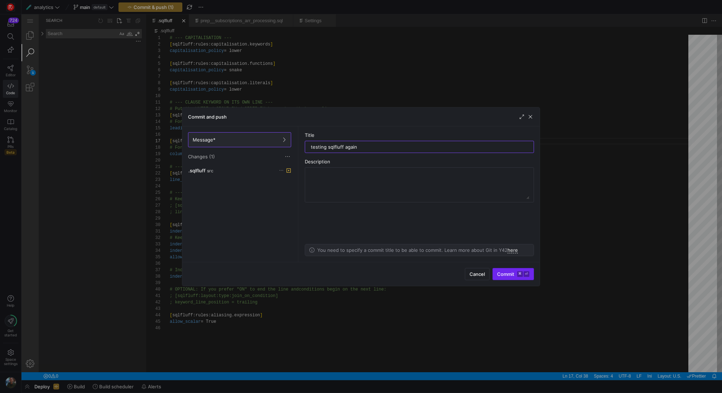
type input "testing sqlfluff again"
click at [498, 273] on span "Commit ⌘ ⏎" at bounding box center [513, 274] width 32 height 6
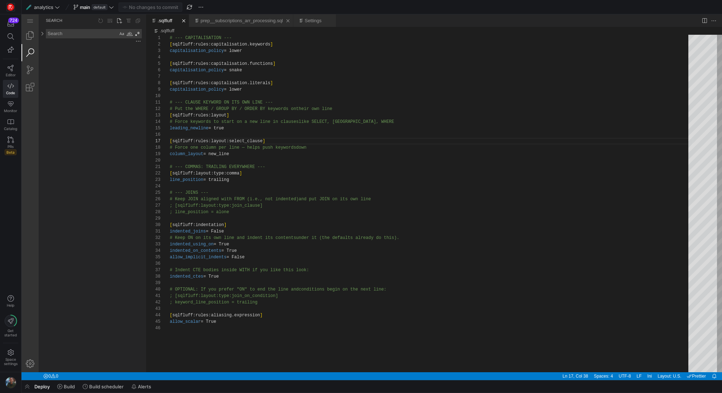
click at [259, 20] on link "prep__subscriptions_arr_processing.sql" at bounding box center [242, 20] width 82 height 5
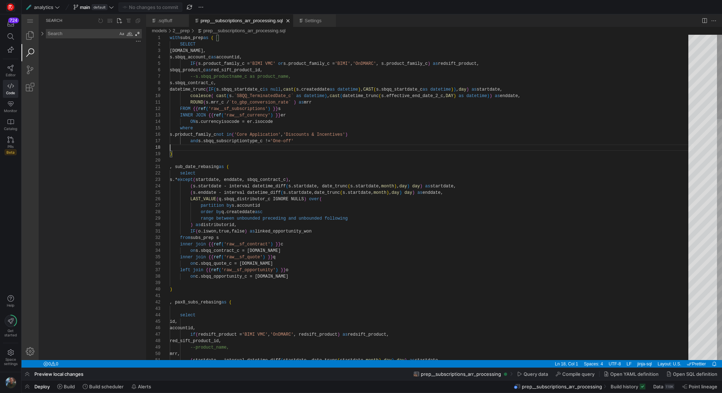
scroll to position [45, 0]
click at [10, 68] on icon at bounding box center [11, 68] width 6 height 6
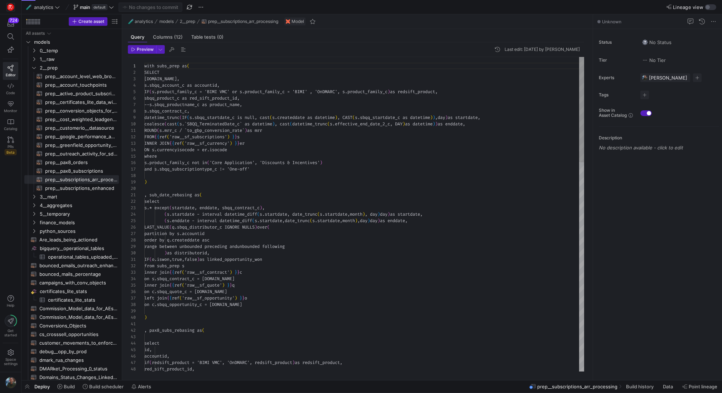
scroll to position [58, 0]
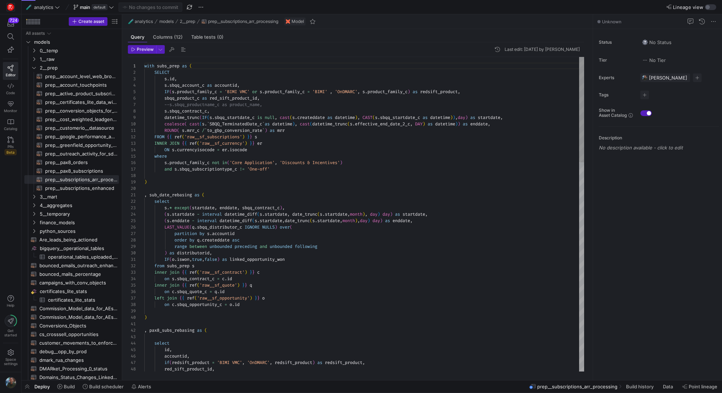
type textarea "with subs_prep as ( SELECT s.id, s.sbqq_account_c as accountid, IF(s.product_fa…"
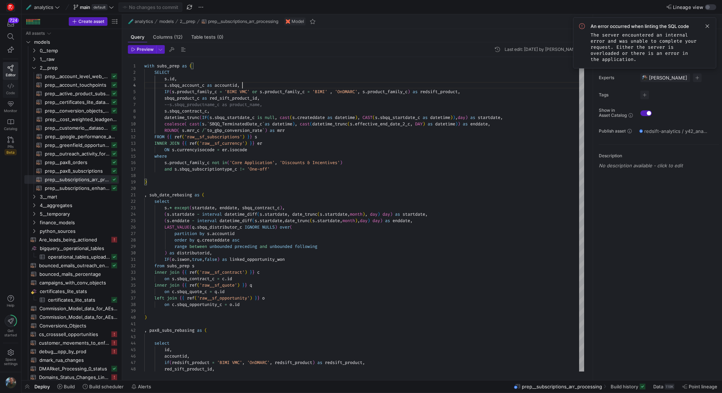
click at [9, 88] on link "Code" at bounding box center [10, 89] width 15 height 18
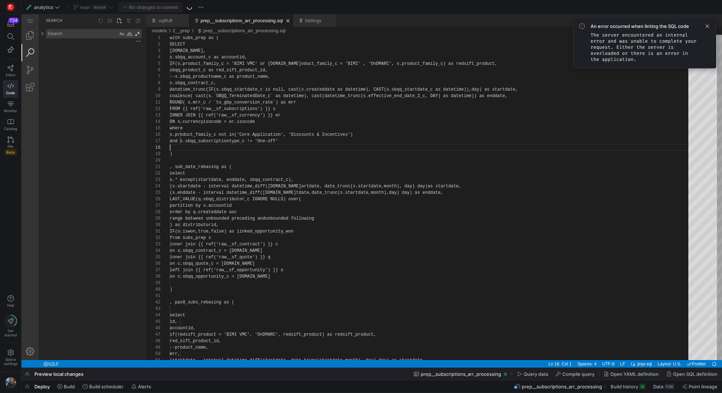
scroll to position [45, 0]
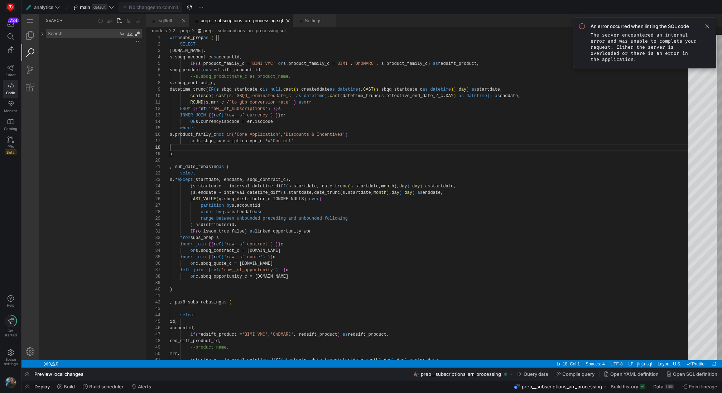
click at [166, 21] on link ".sqlfluff" at bounding box center [165, 20] width 15 height 5
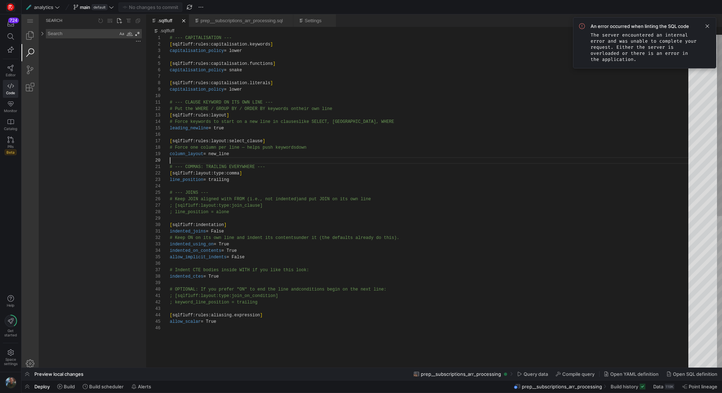
scroll to position [58, 0]
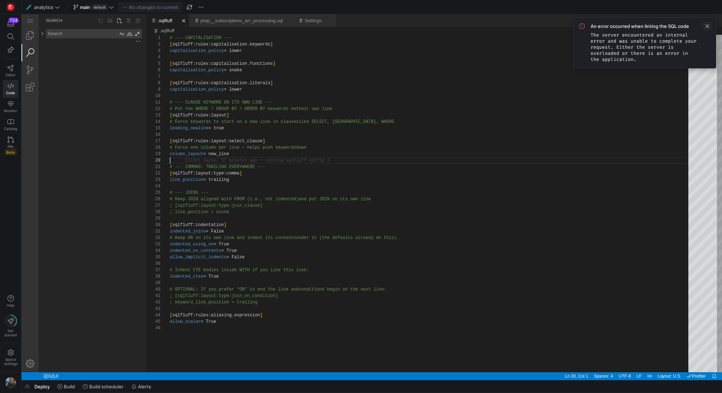
click at [705, 26] on span at bounding box center [707, 26] width 9 height 9
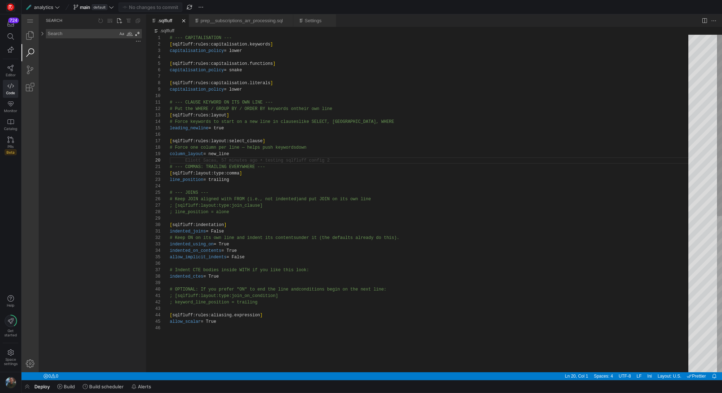
click at [311, 66] on div "# --- CAPITALISATION --- [ sqlfluff:rules:capitalisation.keywords ] capitalisat…" at bounding box center [432, 348] width 524 height 627
type textarea "# --- CLAUSE KEYWORD ON ITS OWN LINE --- # Put the WHERE / GROUP BY / ORDER BY …"
click at [250, 140] on div "# --- CAPITALISATION --- [ sqlfluff:rules:capitalisation.keywords ] capitalisat…" at bounding box center [432, 348] width 524 height 627
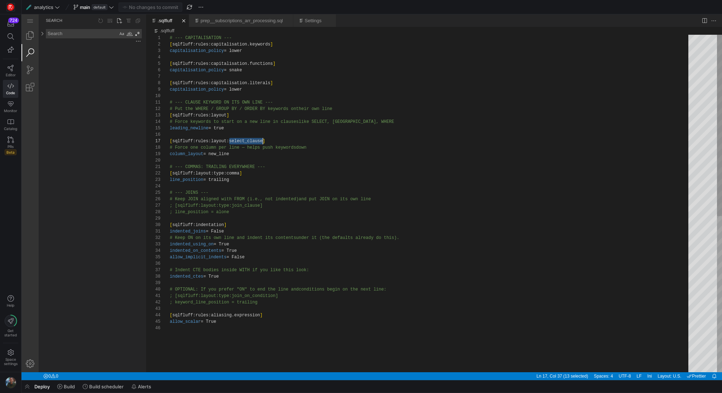
click at [220, 114] on div "# --- CAPITALISATION --- [ sqlfluff:rules:capitalisation.keywords ] capitalisat…" at bounding box center [432, 348] width 524 height 627
click at [200, 128] on div "# --- CAPITALISATION --- [ sqlfluff:rules:capitalisation.keywords ] capitalisat…" at bounding box center [432, 348] width 524 height 627
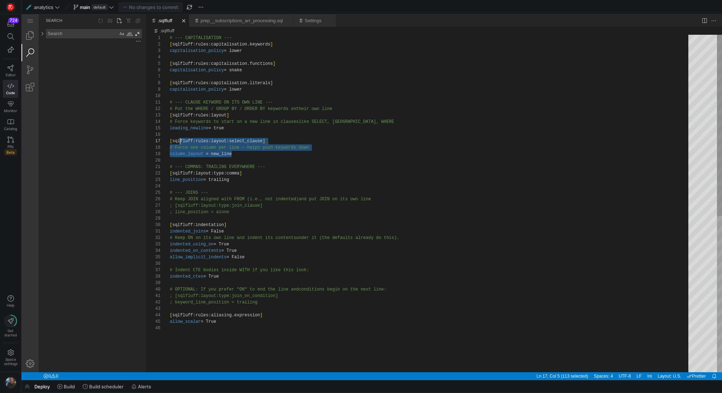
scroll to position [39, 0]
drag, startPoint x: 245, startPoint y: 155, endPoint x: 163, endPoint y: 138, distance: 83.7
click at [10, 67] on icon at bounding box center [11, 68] width 6 height 6
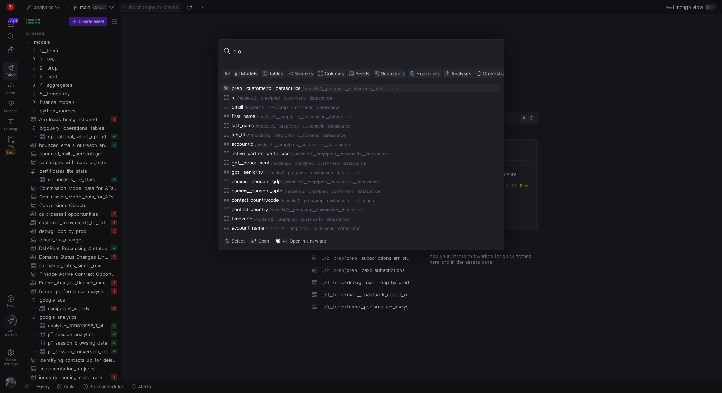
type input "cio"
click at [292, 88] on div "prep__customerio__datasource" at bounding box center [266, 88] width 69 height 6
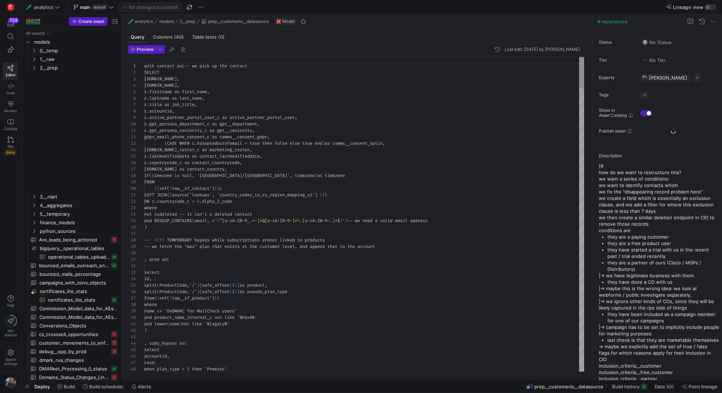
scroll to position [64, 0]
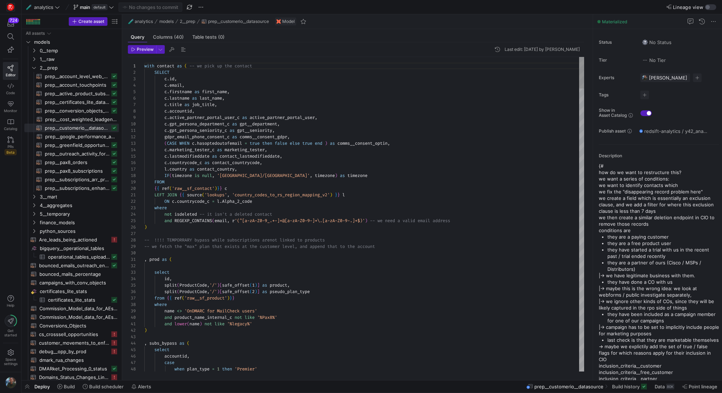
type textarea "LEFT JOIN {{ source('lookups', 'country_codes_to_rs_region_mapping_v2') }} l ON…"
type textarea "c"
type textarea "and lower(name) not like '%legacy%' ) , subs_bypass as ( select accountid, case…"
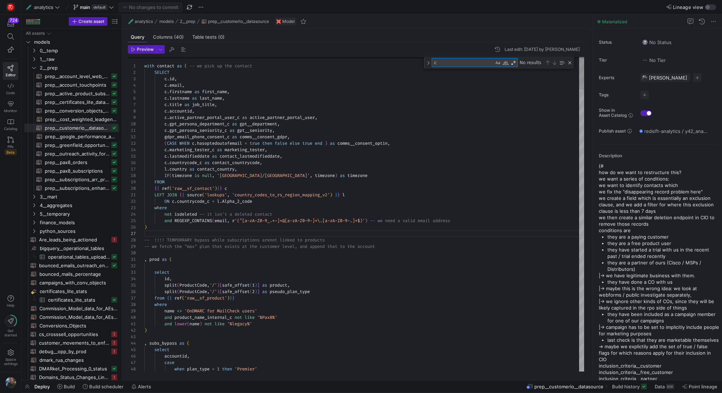
type textarea "ca"
type textarea ") , campaign_membership_contact as ( SELECT c.id as campaign_id, c.name as camp…"
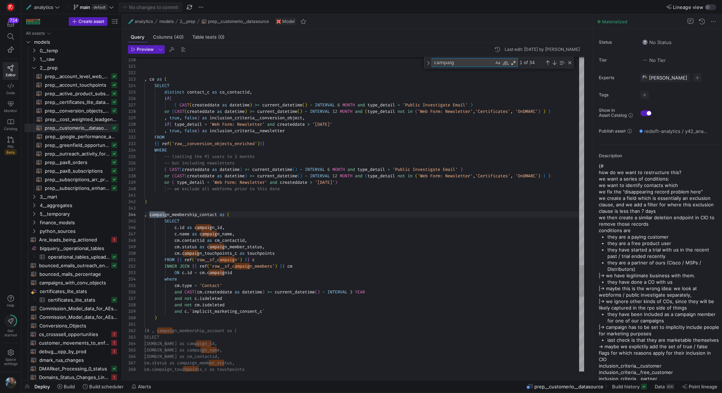
type textarea "campaign"
click at [571, 63] on div "Close (Escape)" at bounding box center [570, 63] width 6 height 6
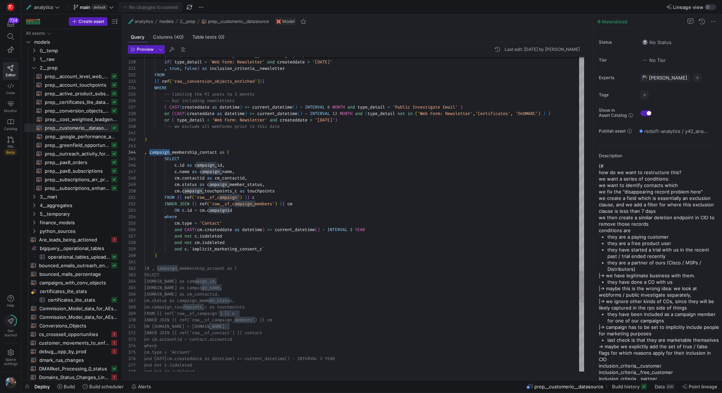
scroll to position [45, 106]
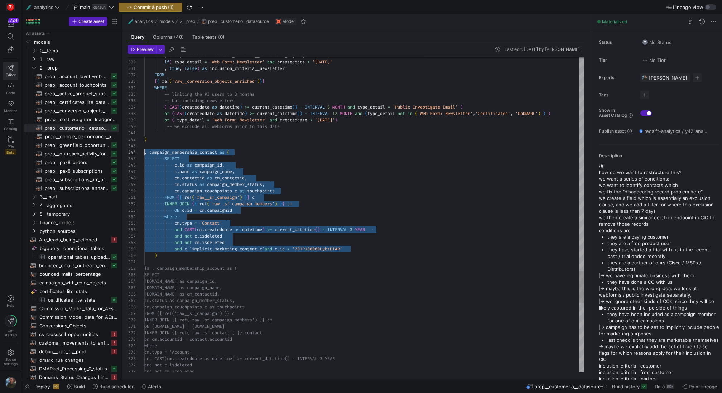
scroll to position [26, 0]
drag, startPoint x: 360, startPoint y: 247, endPoint x: 108, endPoint y: 157, distance: 268.0
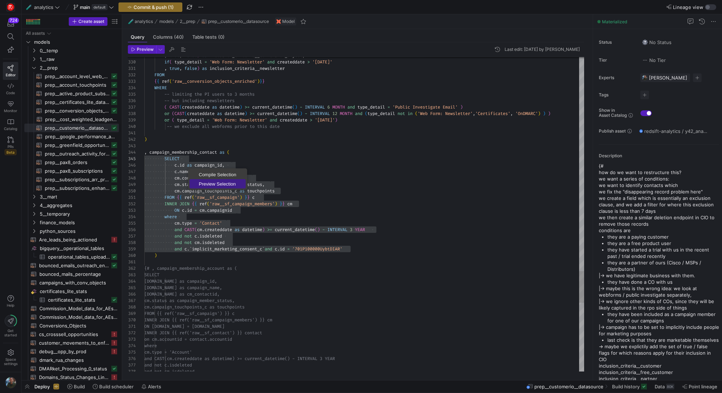
click at [208, 184] on span "Preview Selection" at bounding box center [217, 184] width 56 height 5
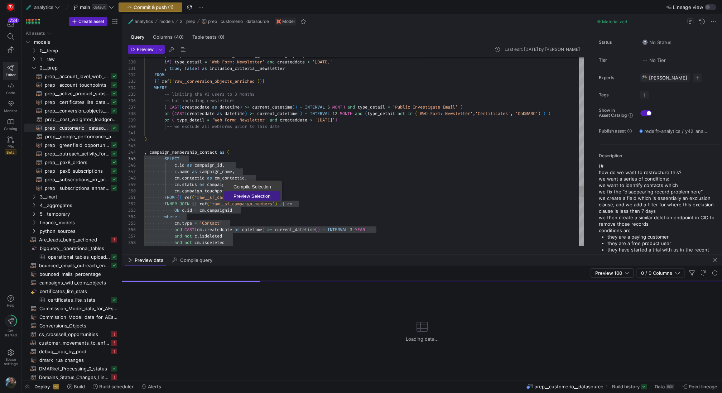
click at [243, 196] on span "Preview Selection" at bounding box center [252, 196] width 56 height 5
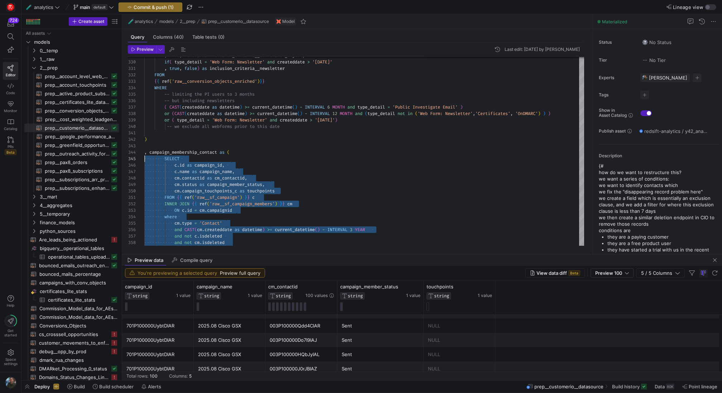
scroll to position [614, 0]
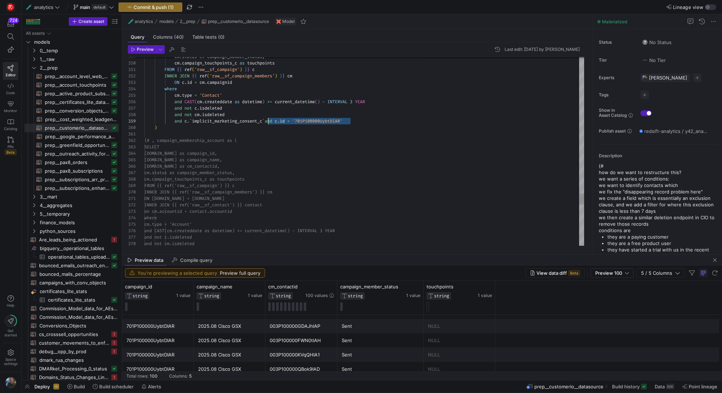
drag, startPoint x: 355, startPoint y: 122, endPoint x: 269, endPoint y: 121, distance: 86.3
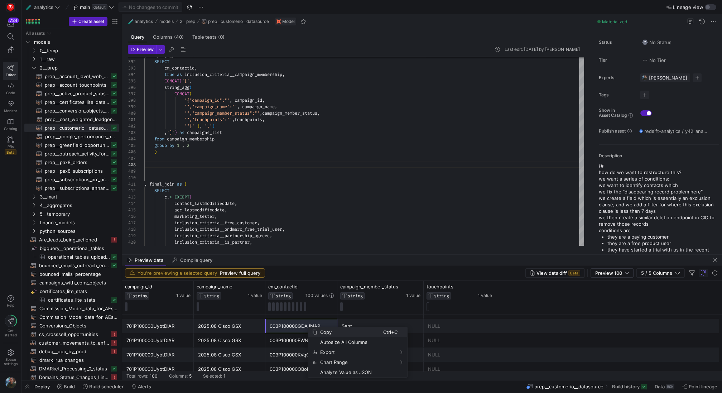
click at [326, 333] on span "Copy" at bounding box center [350, 332] width 66 height 10
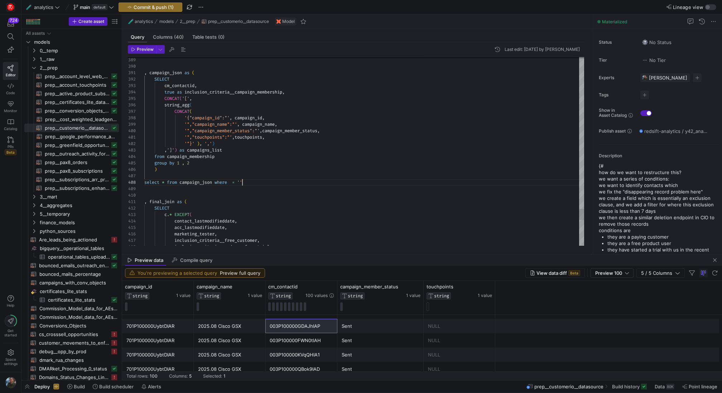
scroll to position [45, 144]
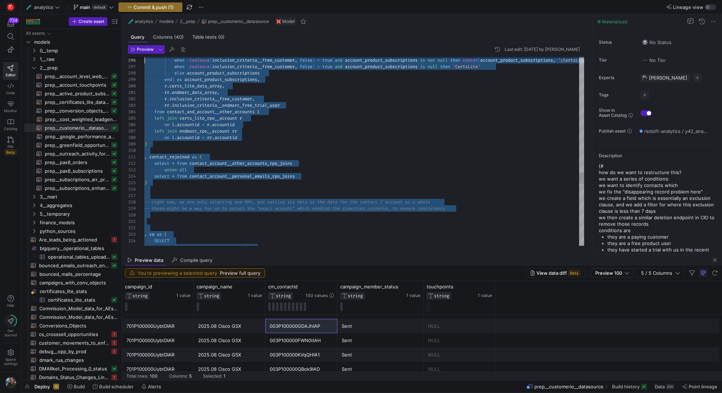
drag, startPoint x: 336, startPoint y: 180, endPoint x: 82, endPoint y: -75, distance: 359.6
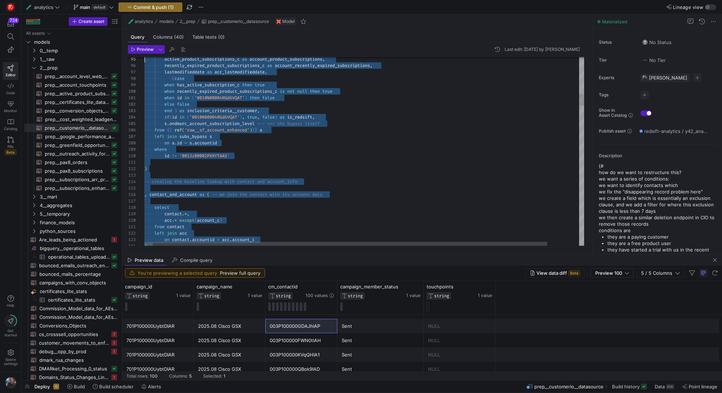
scroll to position [0, 0]
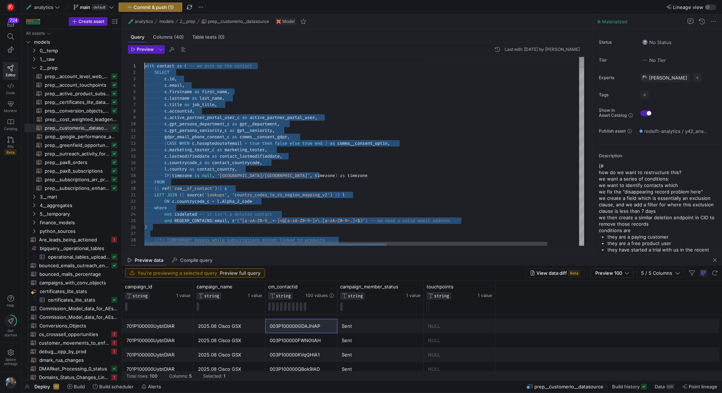
drag, startPoint x: 341, startPoint y: 130, endPoint x: 172, endPoint y: -76, distance: 266.3
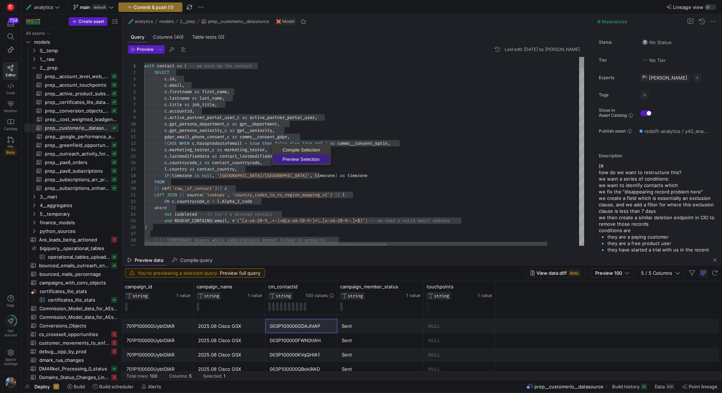
click at [304, 159] on span "Preview Selection" at bounding box center [301, 159] width 56 height 5
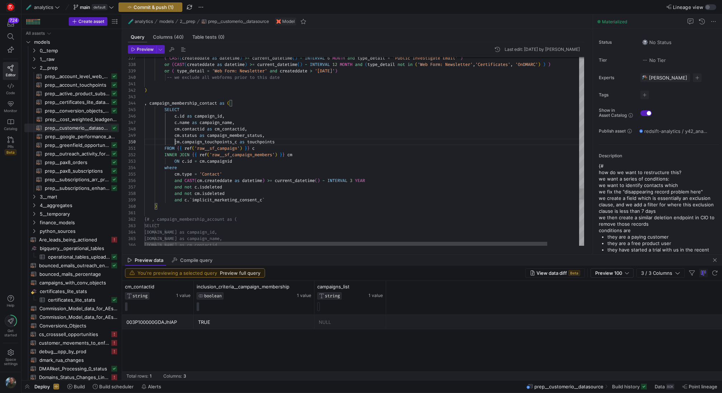
scroll to position [58, 31]
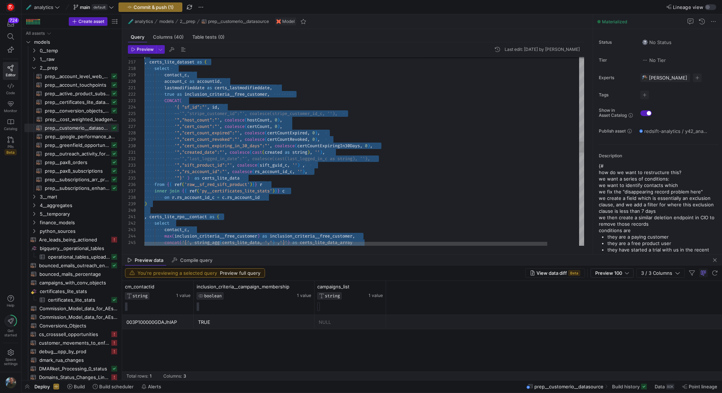
scroll to position [19, 0]
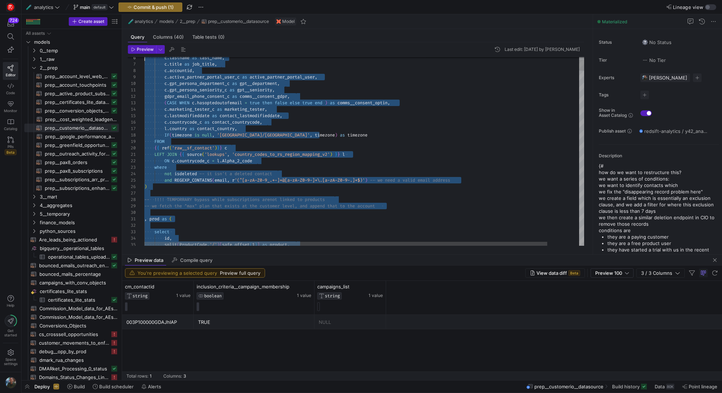
drag, startPoint x: 334, startPoint y: 132, endPoint x: 48, endPoint y: -76, distance: 353.0
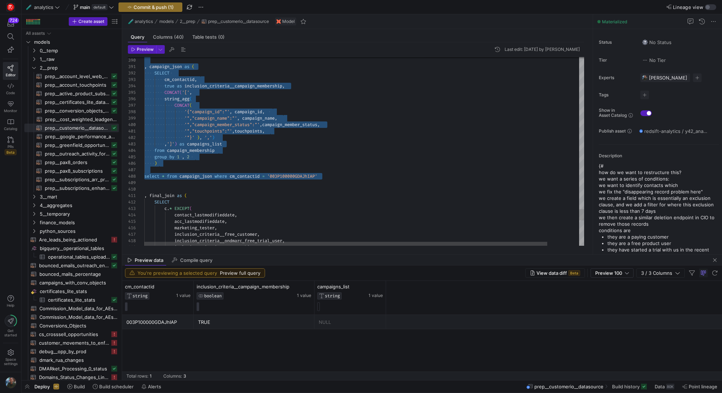
scroll to position [52, 0]
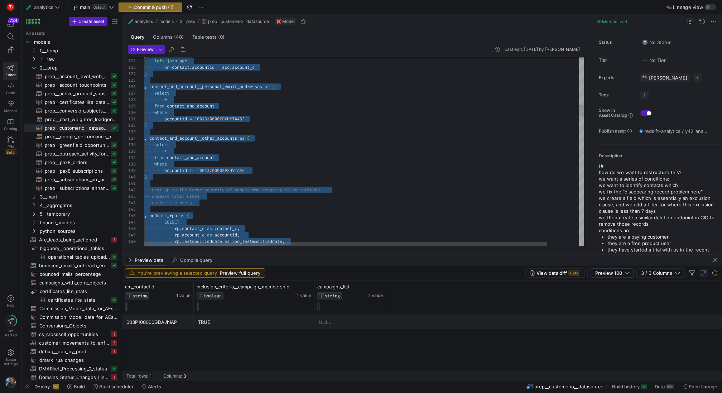
scroll to position [19, 0]
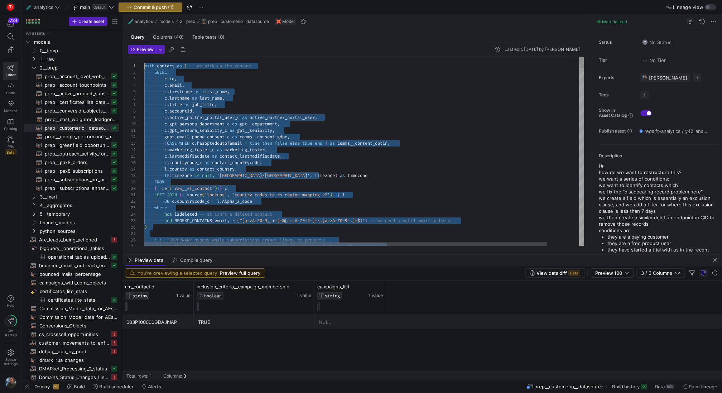
drag, startPoint x: 345, startPoint y: 175, endPoint x: 192, endPoint y: -7, distance: 237.6
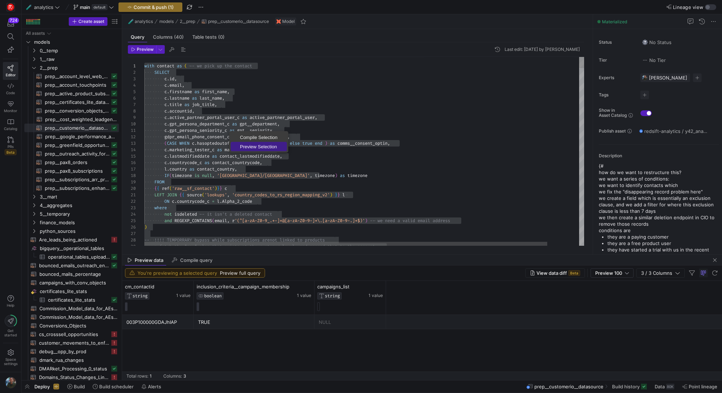
click at [246, 143] on link "Preview Selection" at bounding box center [259, 146] width 56 height 9
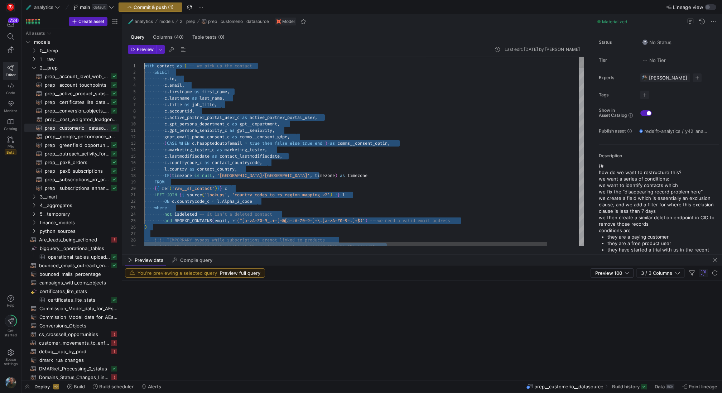
scroll to position [0, 0]
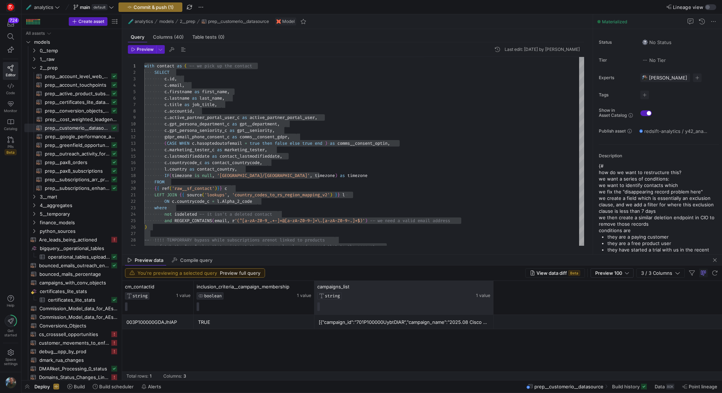
drag, startPoint x: 492, startPoint y: 297, endPoint x: 708, endPoint y: 305, distance: 216.1
click at [708, 305] on div "cm_contactid STRING 1 value inclusion_criteria__campaign_membership BOOLEAN 1 v…" at bounding box center [422, 298] width 600 height 34
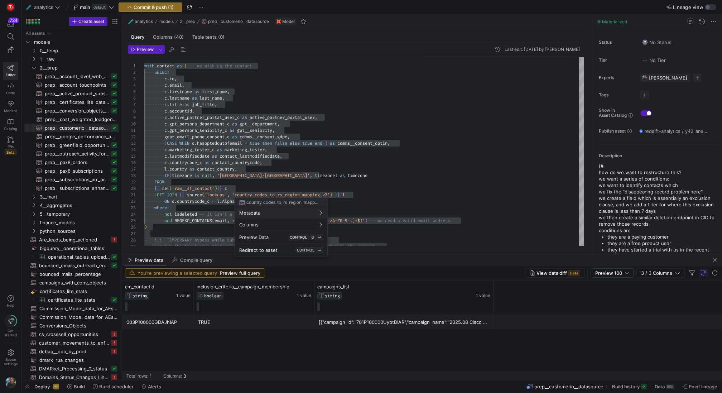
click at [416, 178] on div at bounding box center [361, 196] width 722 height 393
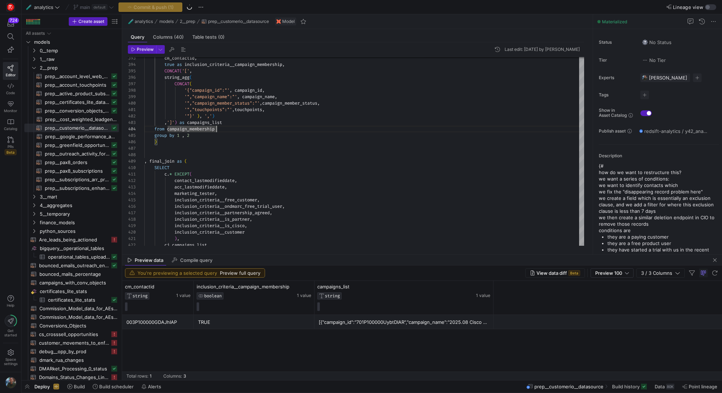
click at [159, 8] on div "Commit & push (1)" at bounding box center [151, 7] width 64 height 9
click at [158, 9] on span "Commit & push (1)" at bounding box center [154, 7] width 40 height 6
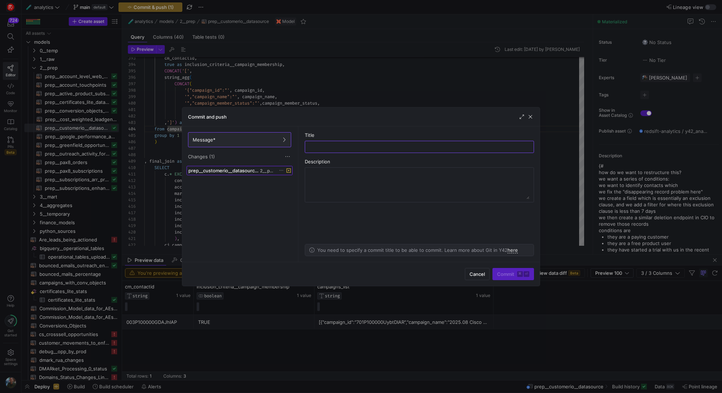
click at [255, 170] on span "prep__customerio__datasource.sql" at bounding box center [223, 171] width 70 height 6
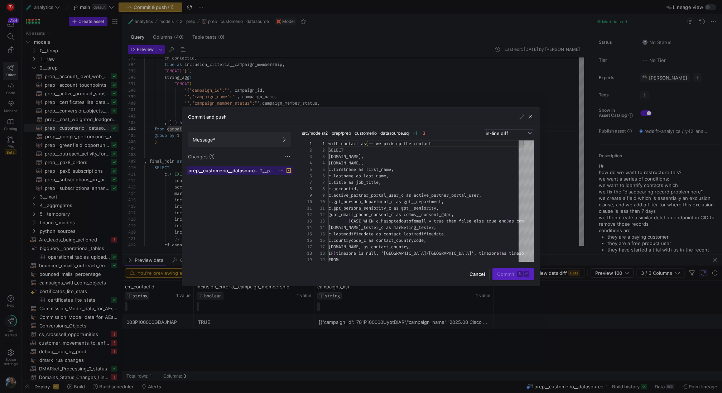
scroll to position [64, 0]
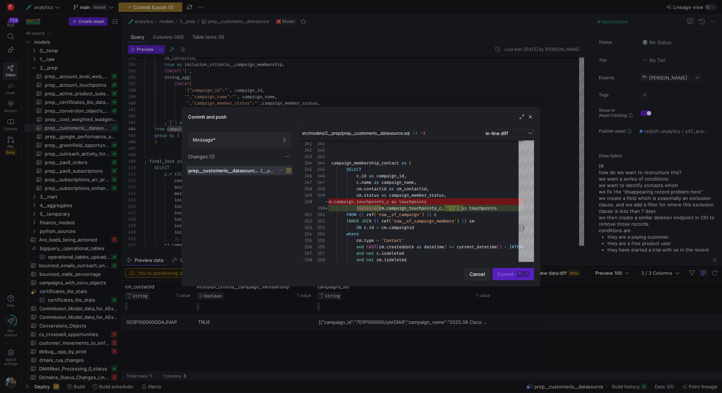
click at [476, 272] on span "Cancel" at bounding box center [477, 274] width 15 height 6
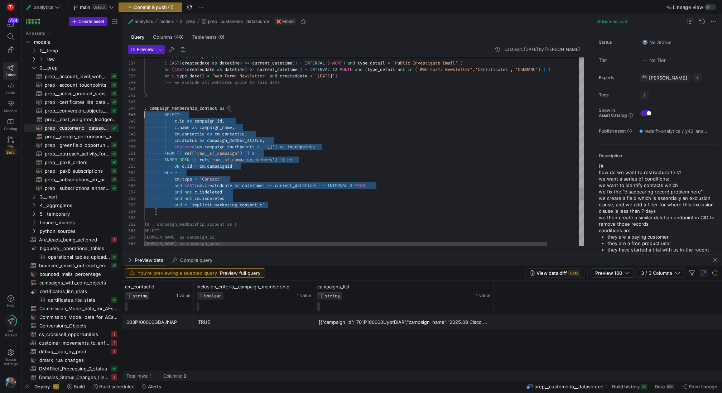
scroll to position [26, 0]
drag, startPoint x: 270, startPoint y: 205, endPoint x: 111, endPoint y: 114, distance: 183.5
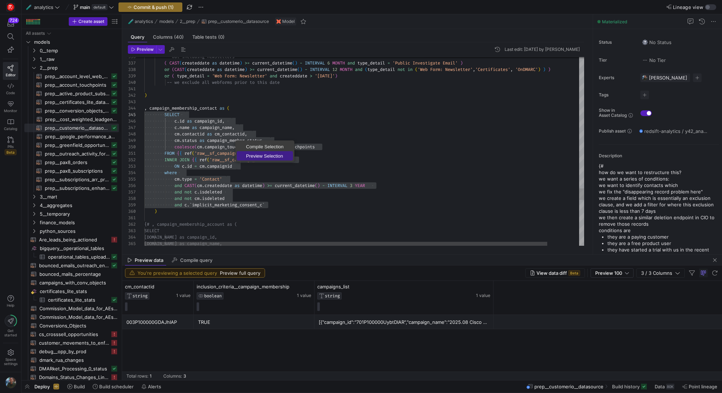
click at [264, 158] on span "Preview Selection" at bounding box center [265, 156] width 56 height 5
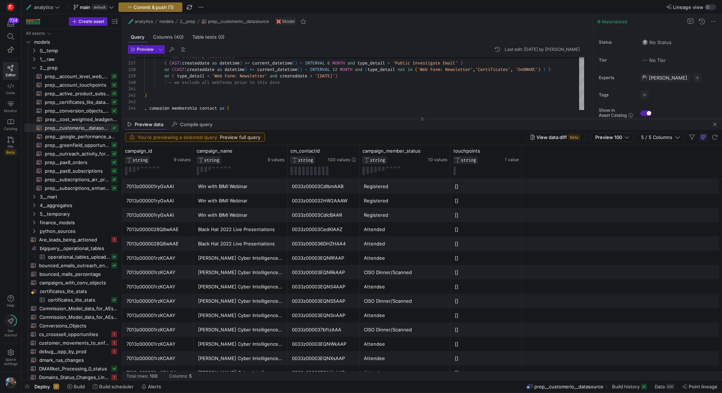
drag, startPoint x: 414, startPoint y: 255, endPoint x: 404, endPoint y: 119, distance: 136.9
click at [404, 119] on div at bounding box center [422, 119] width 600 height 0
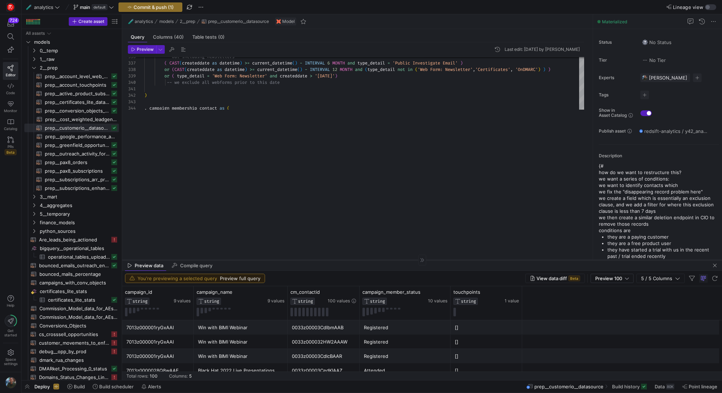
drag, startPoint x: 334, startPoint y: 117, endPoint x: 331, endPoint y: 259, distance: 141.9
click at [331, 260] on div at bounding box center [422, 260] width 600 height 0
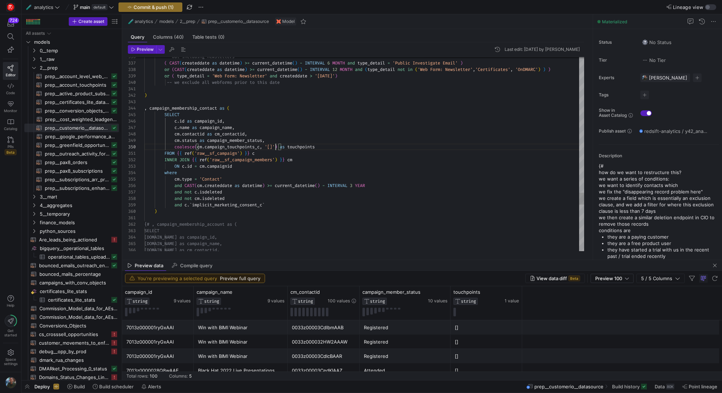
click at [275, 148] on div at bounding box center [361, 196] width 722 height 393
type textarea ") , campaign_membership_contact as ( SELECT c.id as campaign_id, c.name as camp…"
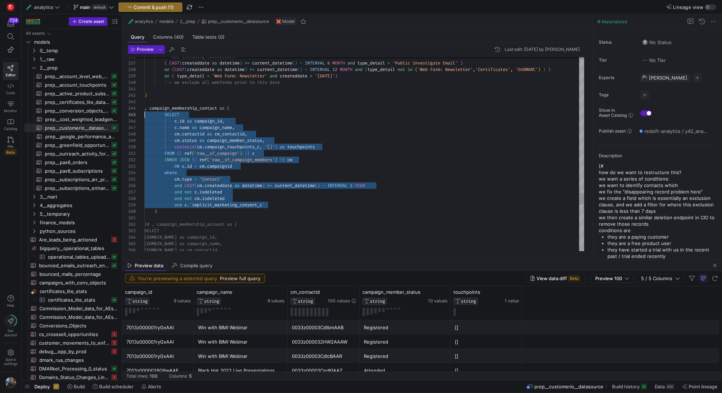
scroll to position [26, 0]
drag, startPoint x: 275, startPoint y: 205, endPoint x: 102, endPoint y: 114, distance: 195.6
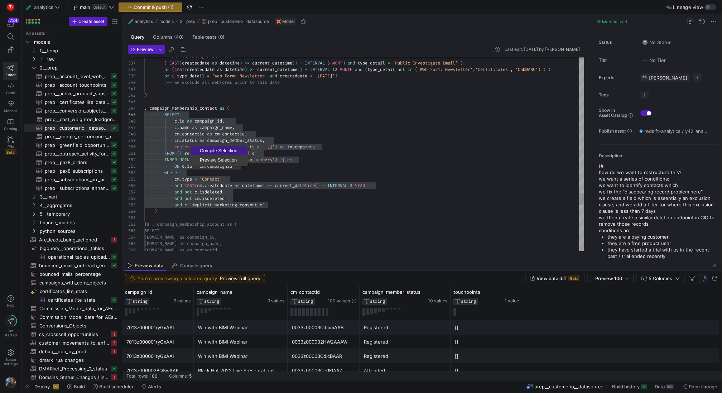
click at [224, 148] on span "Compile Selection" at bounding box center [219, 150] width 56 height 5
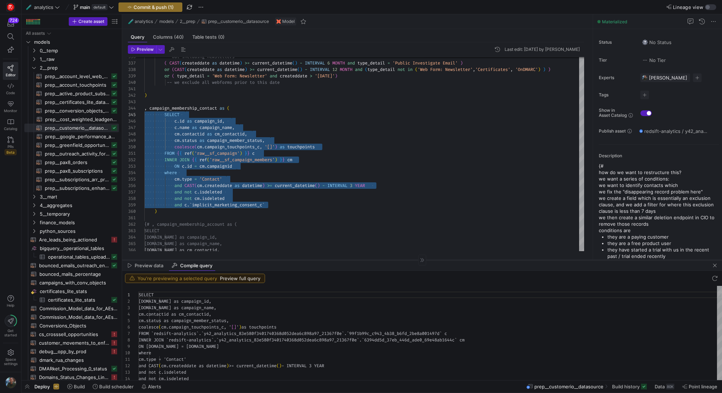
scroll to position [45, 0]
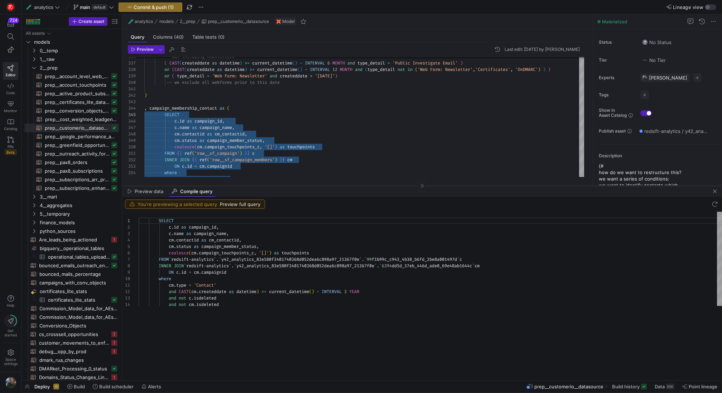
drag, startPoint x: 279, startPoint y: 259, endPoint x: 279, endPoint y: 185, distance: 74.1
click at [279, 186] on div at bounding box center [422, 186] width 600 height 0
type textarea "SELECT c.id as campaign_id, c.name as campaign_name, cm.contactid as cm_contact…"
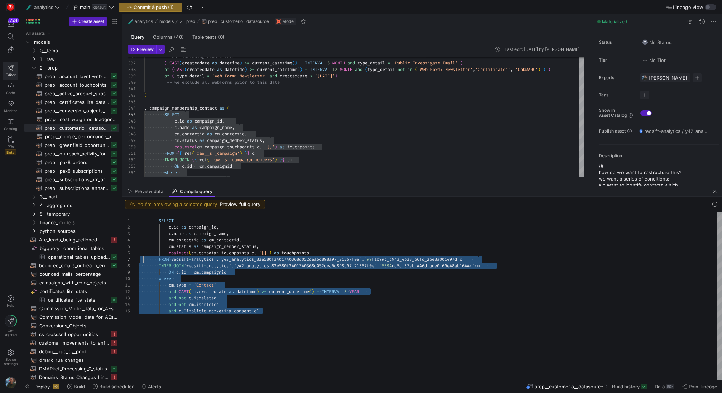
scroll to position [0, 0]
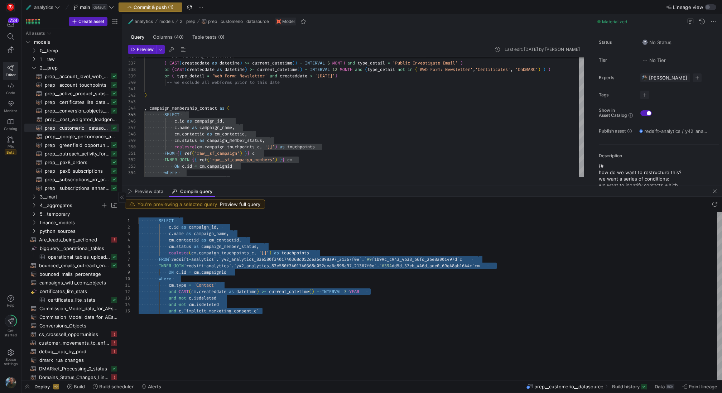
drag, startPoint x: 300, startPoint y: 328, endPoint x: 73, endPoint y: 206, distance: 258.0
click at [139, 212] on div "SELECT c . id as campaign_id , c . name as campaign_name , cm . contactid as cm…" at bounding box center [430, 296] width 583 height 168
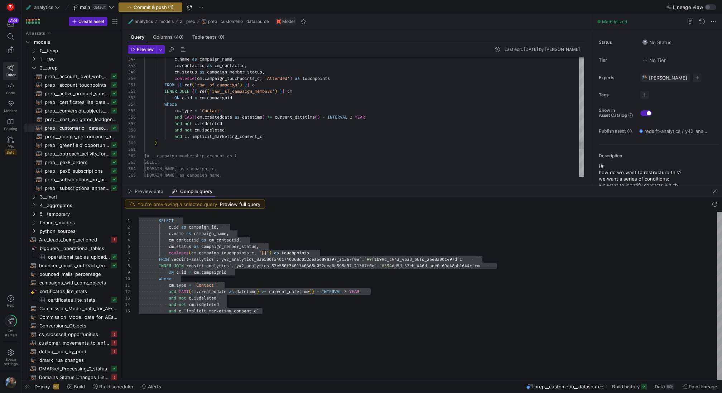
click at [140, 49] on span "Preview" at bounding box center [145, 49] width 17 height 5
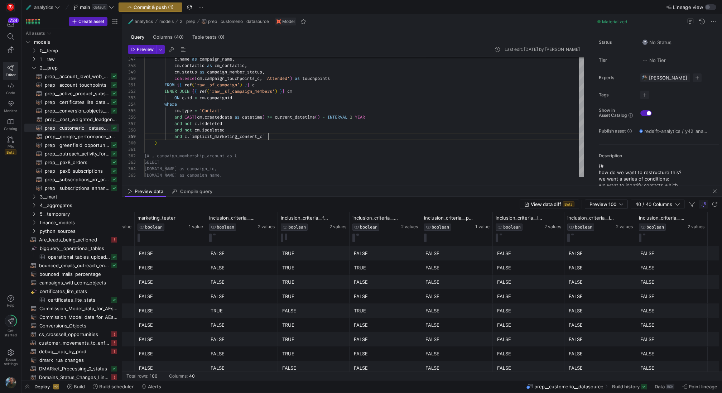
scroll to position [0, 1943]
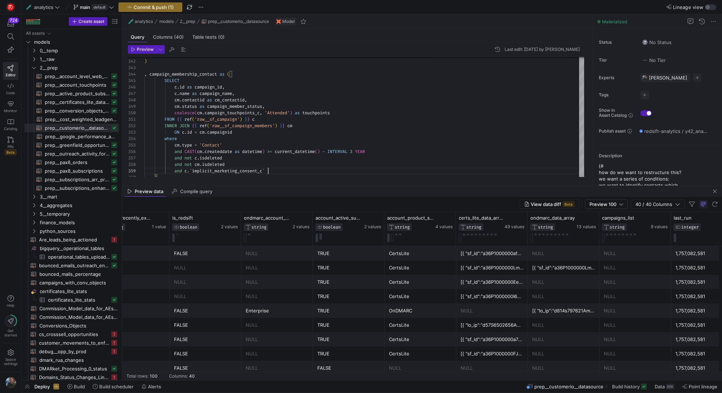
click at [259, 334] on div "NULL" at bounding box center [277, 339] width 63 height 14
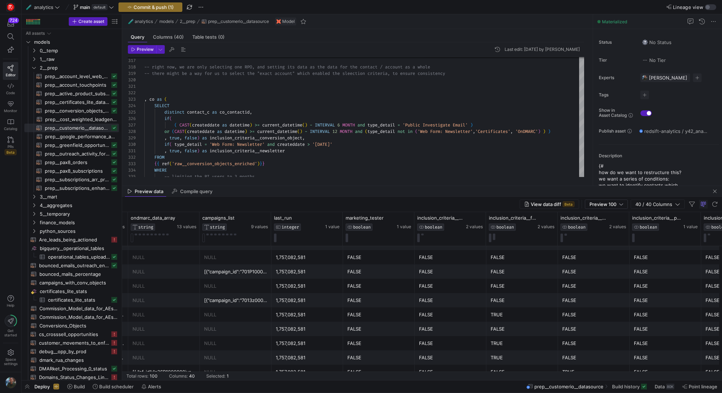
click at [241, 294] on div "[{"campaign_id":"7013z000001kGHUAA2","campaign_name":"Security Scorecard Inboun…" at bounding box center [235, 300] width 63 height 14
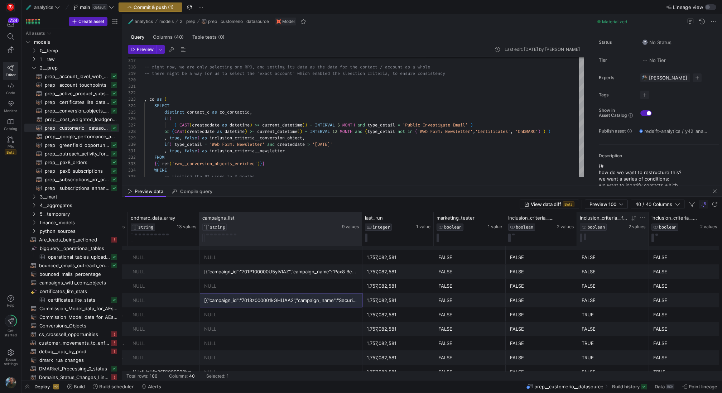
drag, startPoint x: 270, startPoint y: 222, endPoint x: 639, endPoint y: 235, distance: 369.5
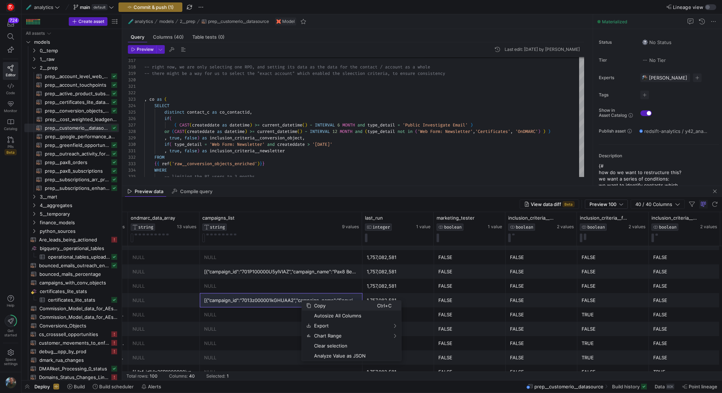
click at [314, 303] on span "Copy" at bounding box center [344, 305] width 66 height 10
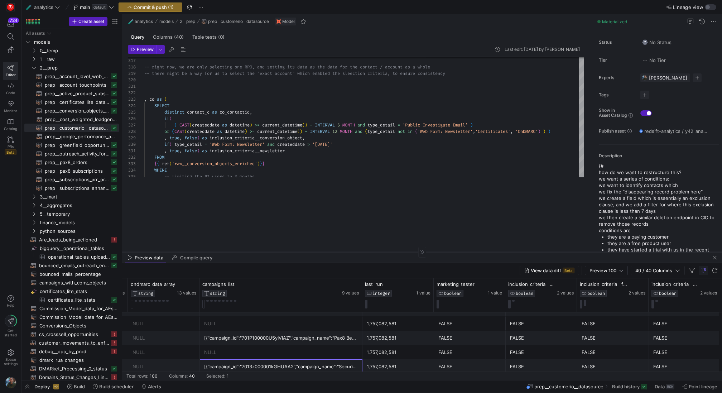
scroll to position [0, 2008]
drag, startPoint x: 368, startPoint y: 185, endPoint x: 369, endPoint y: 251, distance: 66.3
click at [369, 252] on div at bounding box center [422, 252] width 600 height 0
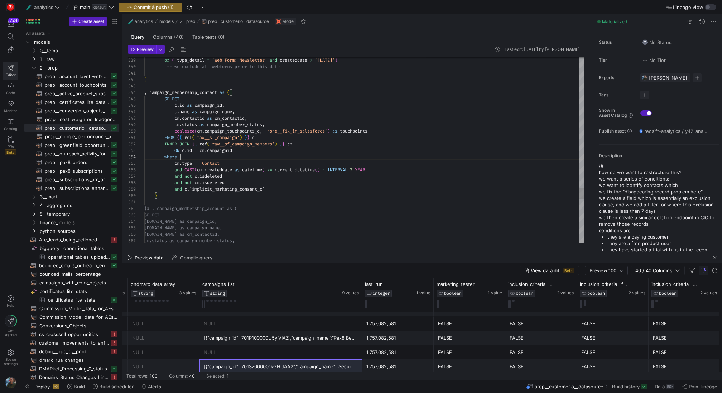
scroll to position [45, 82]
click at [150, 50] on span "Preview" at bounding box center [145, 49] width 17 height 5
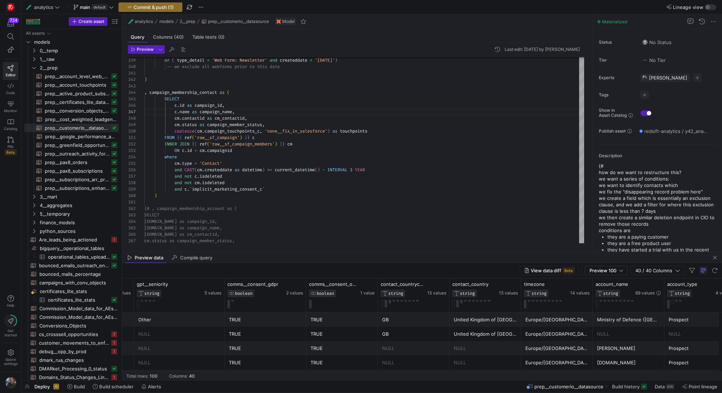
scroll to position [0, 727]
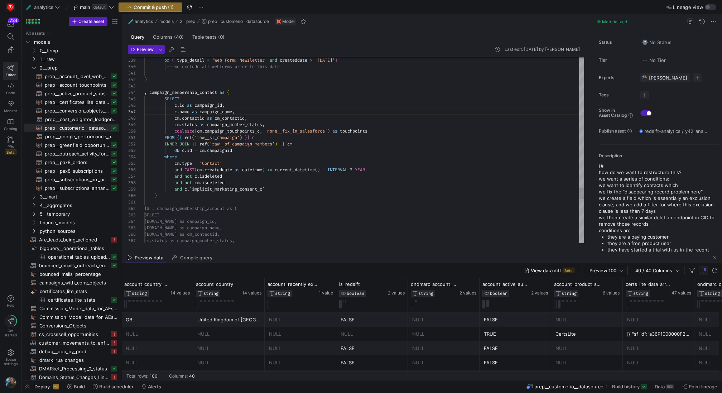
type textarea "FROM {{ ref('raw__sf_campaign') }} c INNER JOIN {{ ref('raw__sf_campaign_member…"
click at [141, 17] on button "🧪 analytics" at bounding box center [140, 21] width 28 height 9
click at [151, 6] on span "Commit & push (1)" at bounding box center [154, 7] width 40 height 6
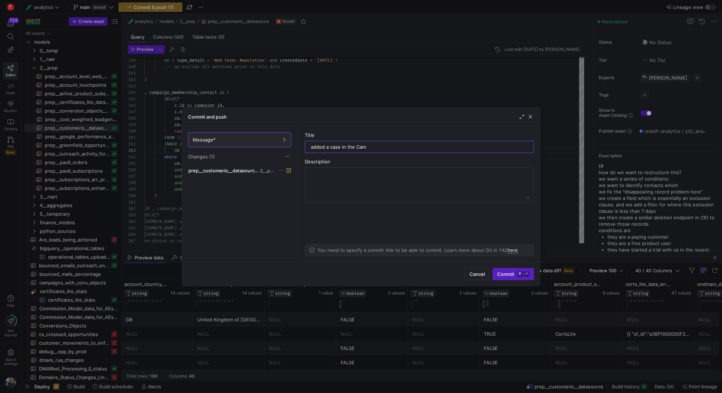
type input "added a case in the Camp"
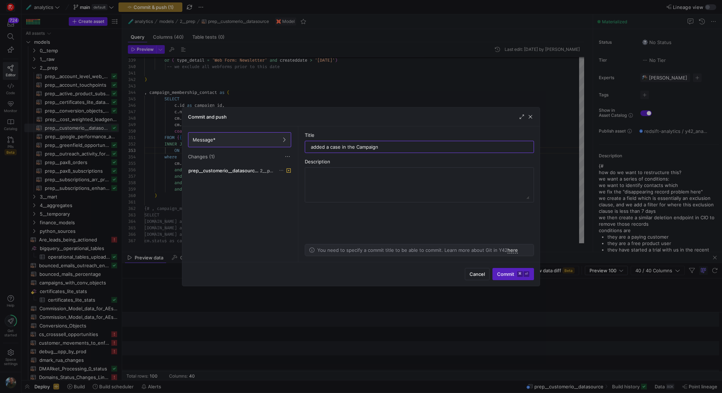
scroll to position [0, 1515]
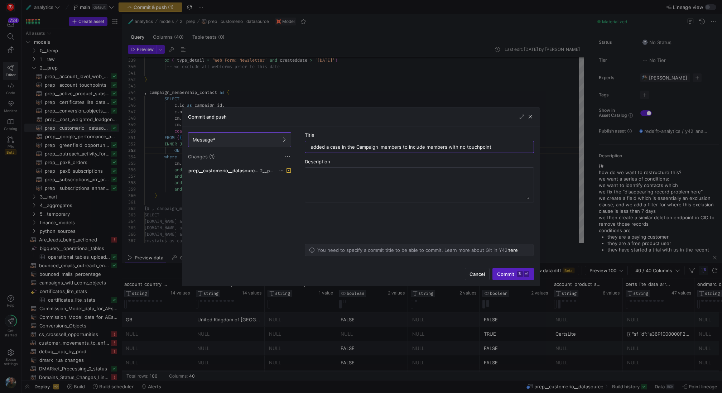
type input "added a case in the Campaign_members to include members with no touchpoints"
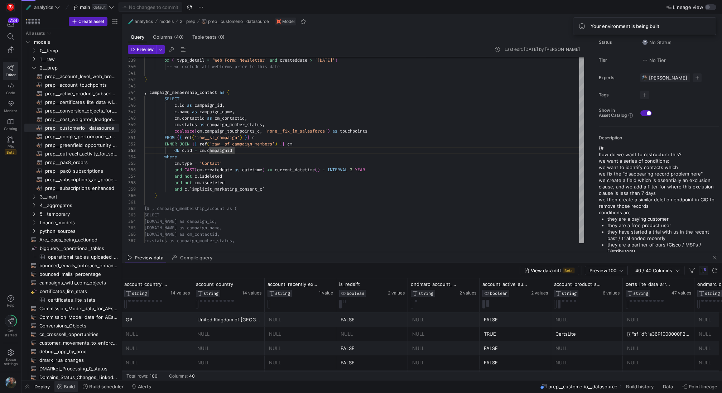
click at [68, 389] on span "Build" at bounding box center [69, 387] width 11 height 6
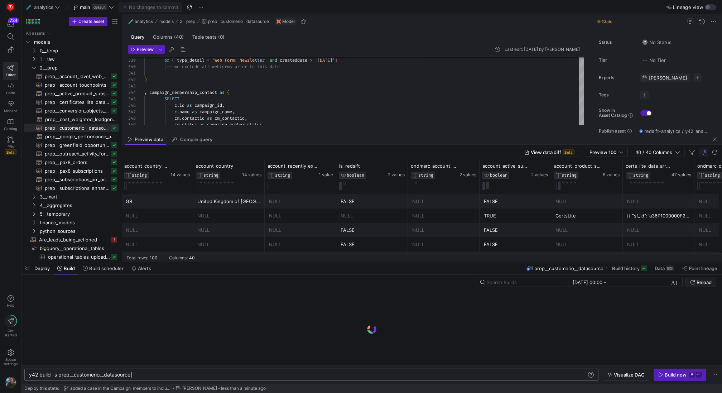
click at [210, 375] on div "y42 build -s prep__customerio__datasource" at bounding box center [308, 375] width 558 height 6
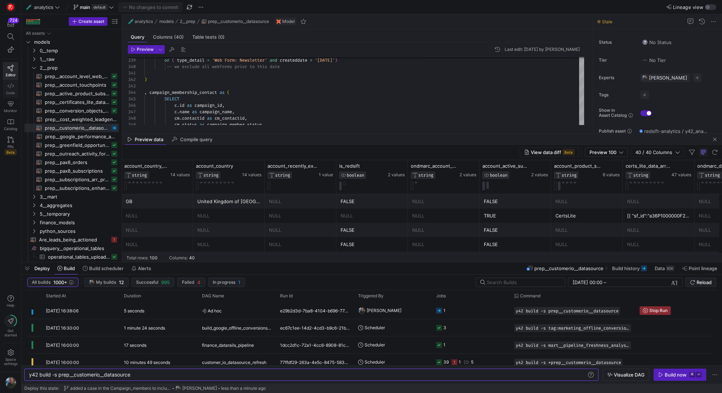
click at [15, 91] on span "Code" at bounding box center [10, 93] width 9 height 4
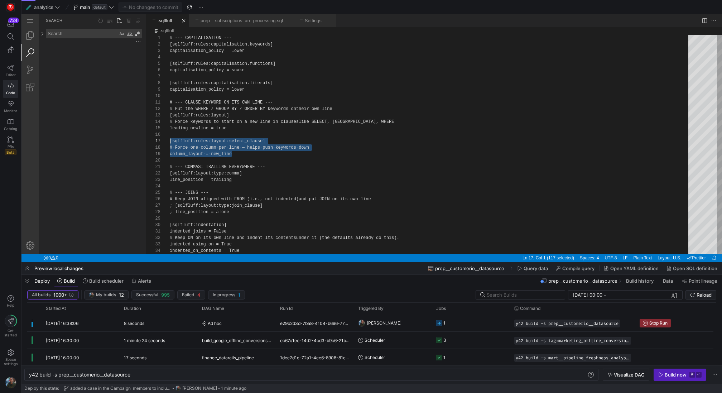
scroll to position [64, 0]
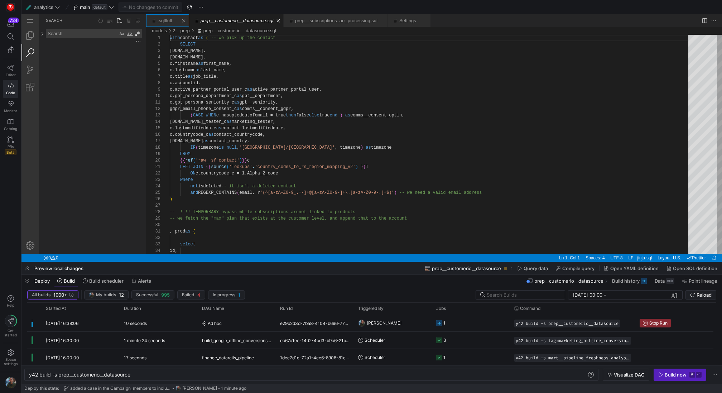
click at [171, 22] on link ".sqlfluff" at bounding box center [165, 20] width 15 height 5
type textarea "y42 build"
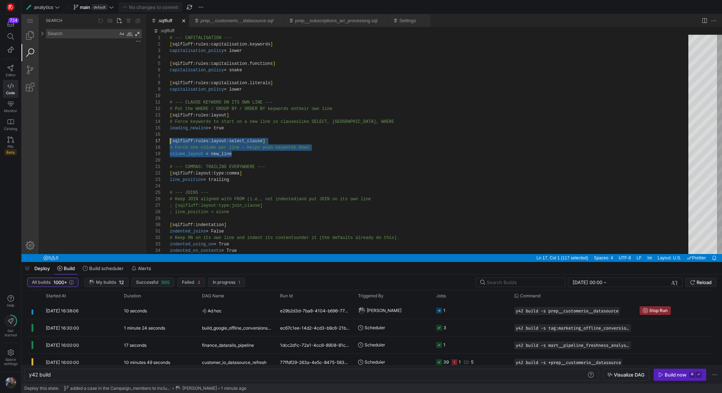
scroll to position [39, 0]
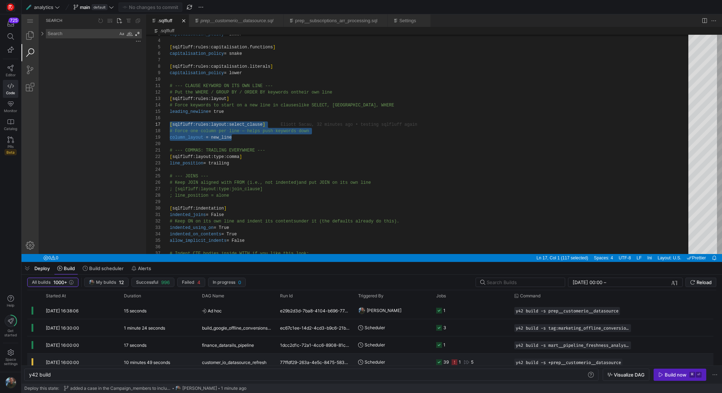
click at [498, 360] on y42-job-status-cell-renderer "39 1 5" at bounding box center [470, 362] width 69 height 16
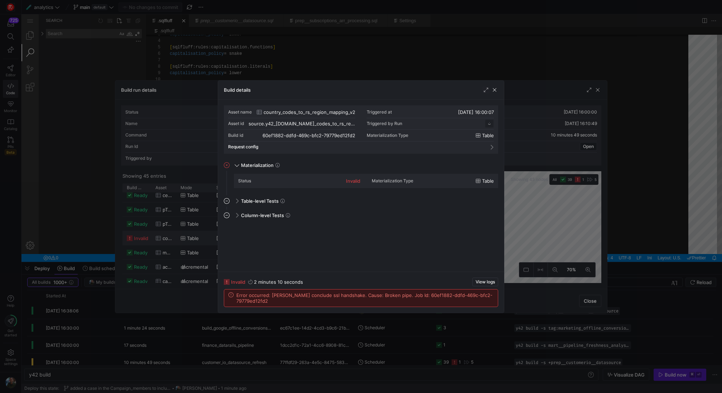
scroll to position [64, 0]
click at [496, 92] on span "button" at bounding box center [494, 89] width 7 height 7
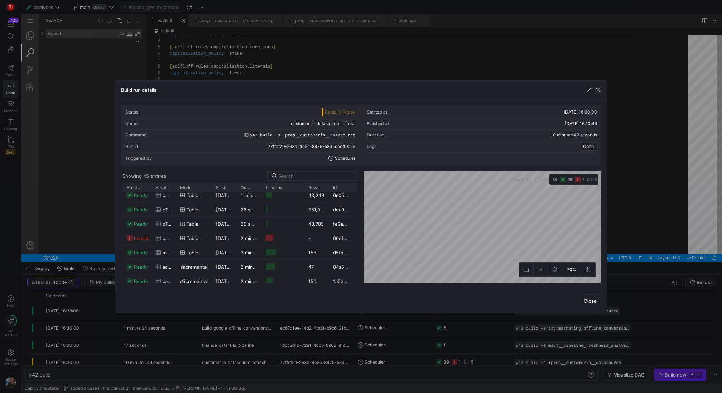
click at [595, 88] on span "button" at bounding box center [597, 89] width 7 height 7
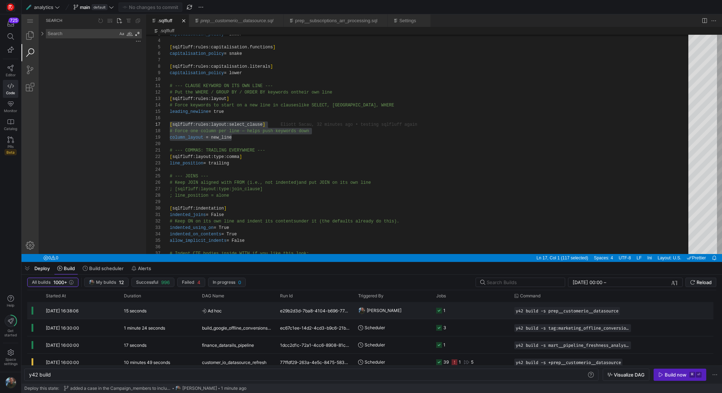
click at [461, 309] on y42-job-status-cell-renderer "1" at bounding box center [470, 310] width 69 height 16
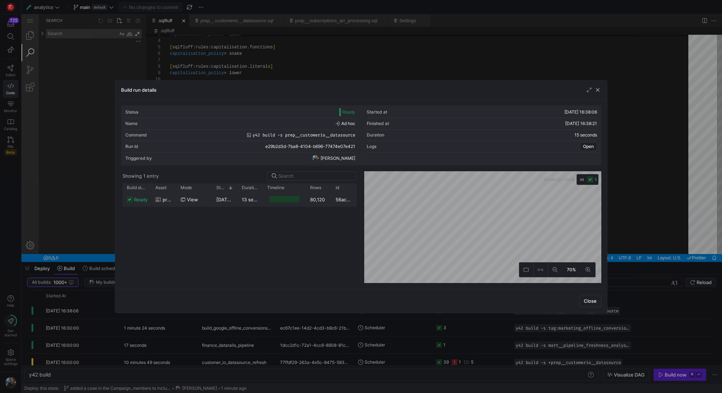
click at [315, 199] on div "80,120" at bounding box center [318, 199] width 25 height 14
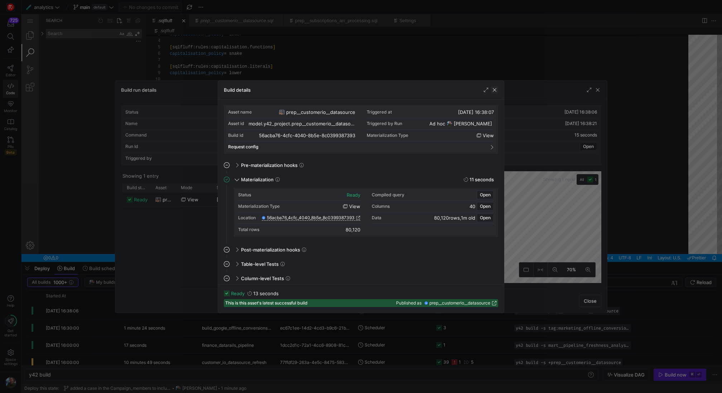
click at [496, 88] on span "button" at bounding box center [494, 89] width 7 height 7
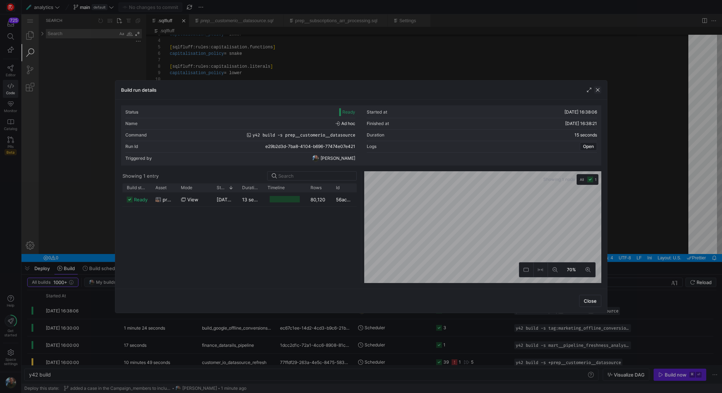
click at [598, 90] on span "button" at bounding box center [597, 89] width 7 height 7
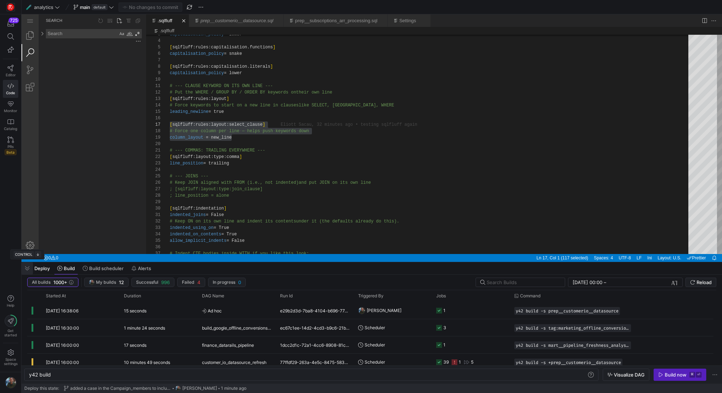
click at [26, 270] on span "button" at bounding box center [26, 268] width 11 height 12
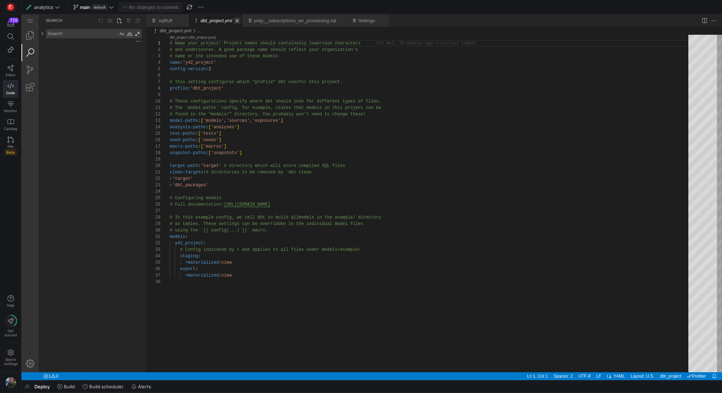
click at [240, 22] on link "Close (⌘W)" at bounding box center [237, 20] width 7 height 7
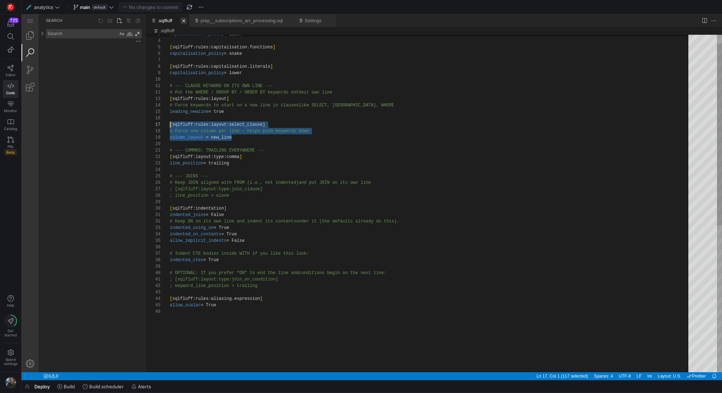
scroll to position [39, 0]
click at [279, 192] on div "capitalisation_policy = lower [ sqlfluff:rules:capitalisation.functions ] capit…" at bounding box center [432, 331] width 524 height 627
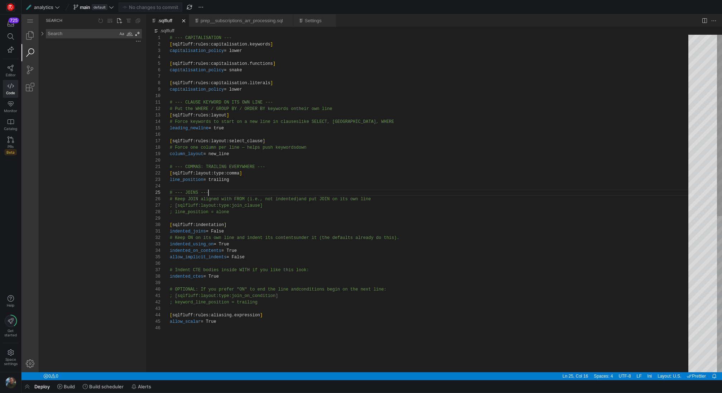
scroll to position [26, 39]
click at [233, 189] on div "capitalisation_policy = lower [ sqlfluff:rules:capitalisation.functions ] capit…" at bounding box center [432, 348] width 524 height 627
click at [221, 184] on div "capitalisation_policy = lower [ sqlfluff:rules:capitalisation.functions ] capit…" at bounding box center [432, 348] width 524 height 627
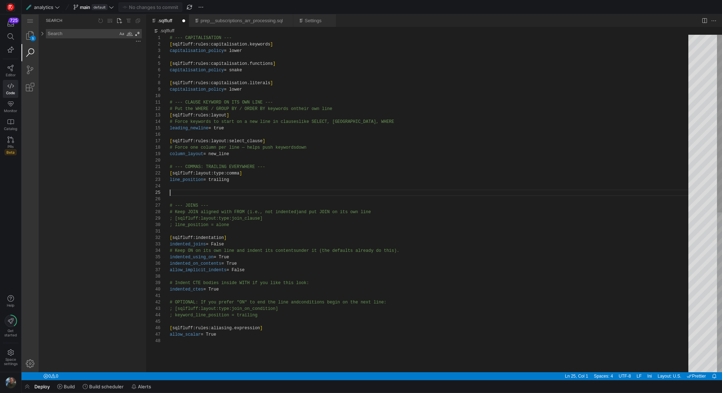
scroll to position [26, 3]
paste textarea "keyword_newline"
drag, startPoint x: 229, startPoint y: 142, endPoint x: 173, endPoint y: 141, distance: 55.9
click at [173, 192] on div "capitalisation_policy = lower [ sqlfluff:rules:capitalisation.functions ] capit…" at bounding box center [432, 355] width 524 height 640
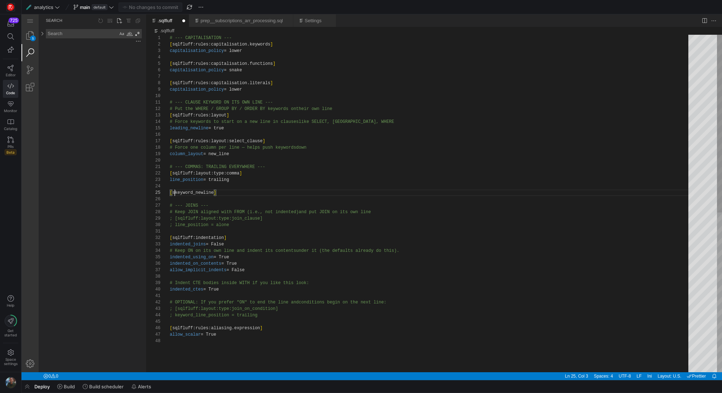
paste textarea "qlfluff:rules:layout:"
click at [349, 193] on div "capitalisation_policy = lower [ sqlfluff:rules:capitalisation.functions ] capit…" at bounding box center [432, 355] width 524 height 640
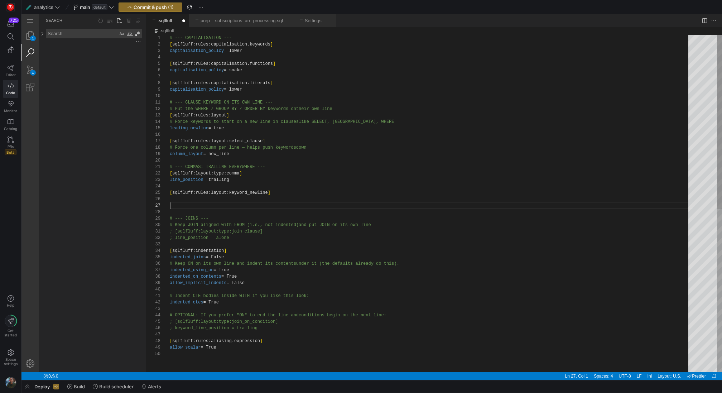
paste textarea "[sqlfluff:rules:layout.set_operators] # --- JOINS ---"
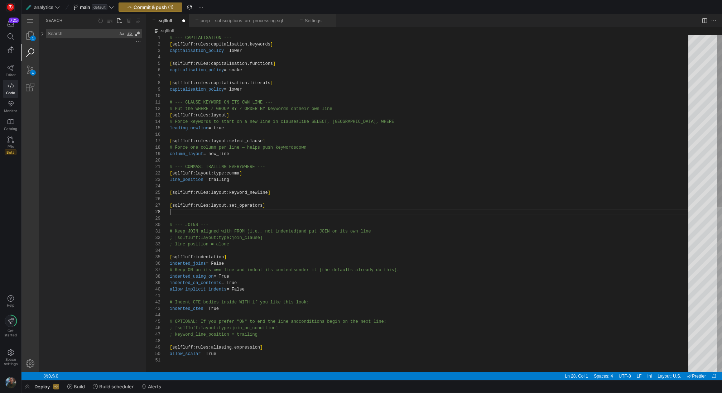
scroll to position [45, 0]
paste textarea "set_operator_on_new_line = ['UNION', 'UNION ALL']"
drag, startPoint x: 254, startPoint y: 156, endPoint x: 147, endPoint y: 137, distance: 108.4
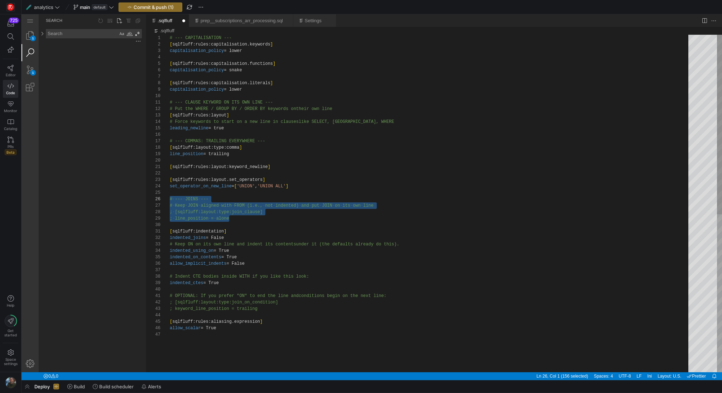
drag, startPoint x: 244, startPoint y: 217, endPoint x: 160, endPoint y: 196, distance: 86.2
click at [397, 142] on div "capitalisation_policy = lower [ sqlfluff:rules:capitalisation.functions ] capit…" at bounding box center [432, 352] width 524 height 634
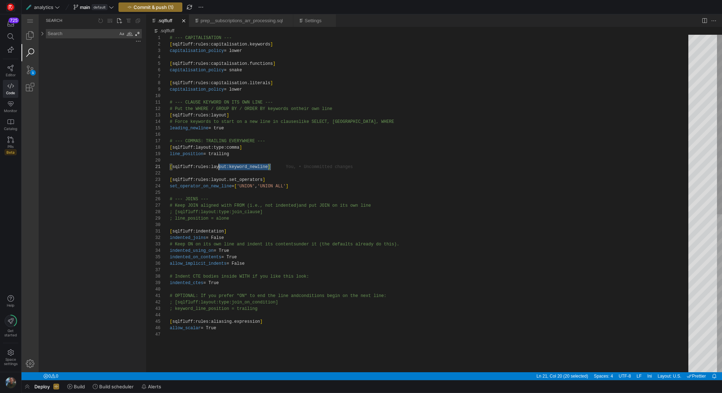
scroll to position [0, 0]
drag, startPoint x: 276, startPoint y: 168, endPoint x: 158, endPoint y: 165, distance: 118.2
click at [296, 158] on div "capitalisation_policy = lower [ sqlfluff:rules:capitalisation.functions ] capit…" at bounding box center [432, 352] width 524 height 634
click at [293, 169] on div "capitalisation_policy = lower [ sqlfluff:rules:capitalisation.functions ] capit…" at bounding box center [432, 352] width 524 height 634
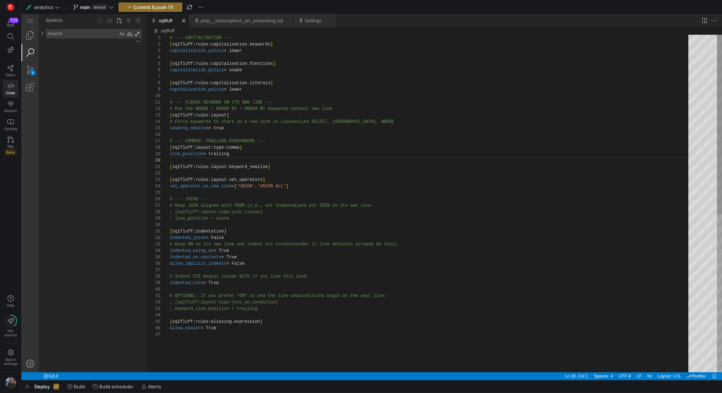
scroll to position [0, 101]
click at [194, 236] on div "capitalisation_policy = lower [ sqlfluff:rules:capitalisation.functions ] capit…" at bounding box center [432, 352] width 524 height 634
click at [244, 169] on div "capitalisation_policy = lower [ sqlfluff:rules:capitalisation.functions ] capit…" at bounding box center [432, 352] width 524 height 634
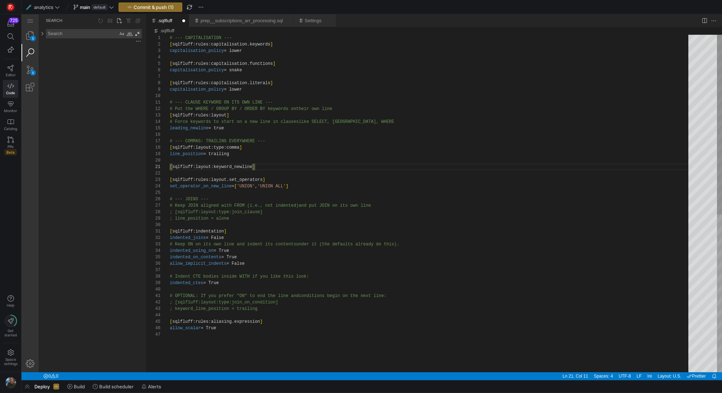
click at [240, 170] on div "capitalisation_policy = lower [ sqlfluff:rules:capitalisation.functions ] capit…" at bounding box center [432, 352] width 524 height 634
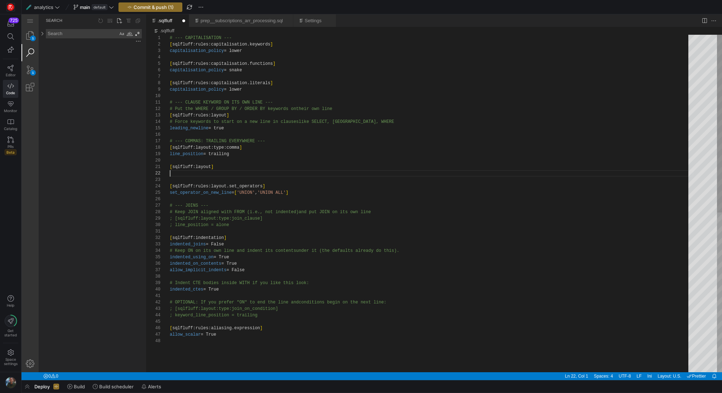
paste textarea "keyword_newline"
click at [226, 140] on div "capitalisation_policy = lower [ sqlfluff:rules:capitalisation.functions ] capit…" at bounding box center [432, 355] width 524 height 640
click at [237, 173] on div "capitalisation_policy = lower [ sqlfluff:rules:capitalisation.functions ] capit…" at bounding box center [432, 355] width 524 height 640
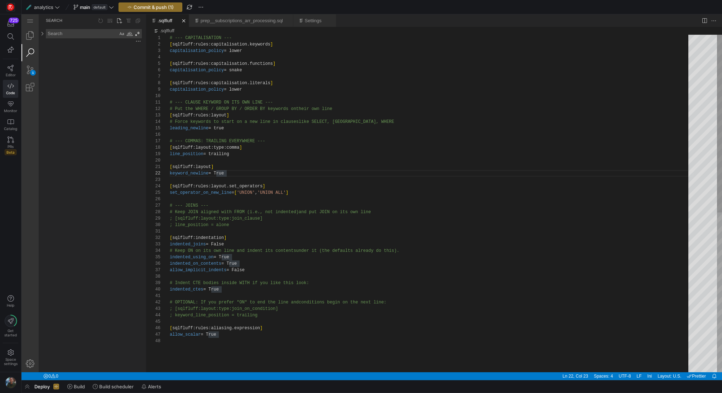
scroll to position [13, 0]
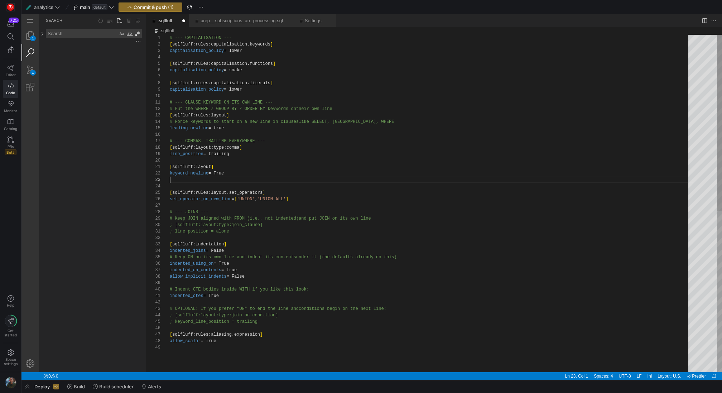
paste textarea "end_of_file"
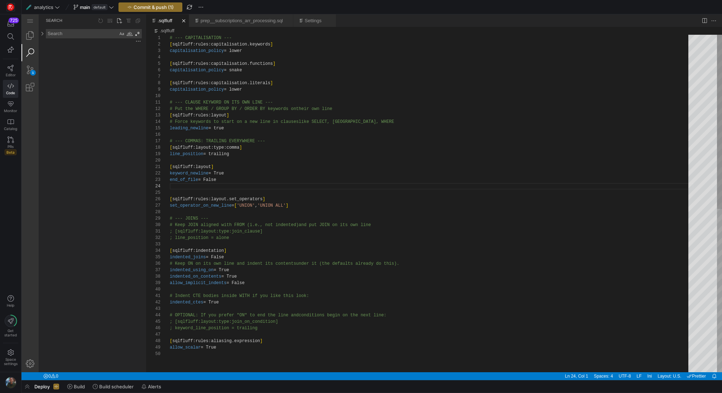
paste textarea "cte_newline"
click at [313, 161] on div "capitalisation_policy = lower [ sqlfluff:rules:capitalisation.functions ] capit…" at bounding box center [432, 361] width 524 height 653
click at [310, 177] on div "capitalisation_policy = lower [ sqlfluff:rules:capitalisation.functions ] capit…" at bounding box center [432, 361] width 524 height 653
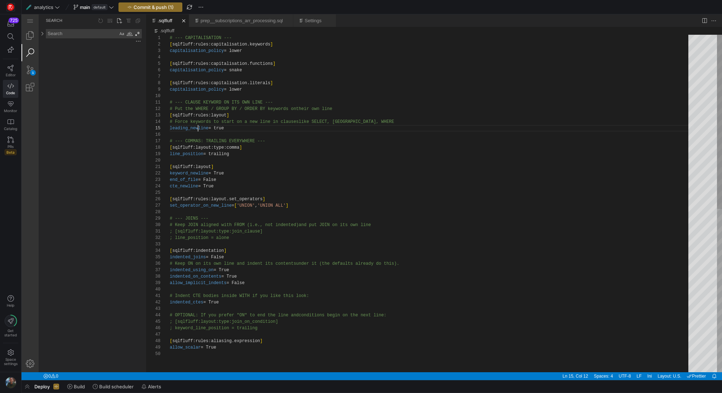
click at [197, 129] on div "capitalisation_policy = lower [ sqlfluff:rules:capitalisation.functions ] capit…" at bounding box center [432, 361] width 524 height 653
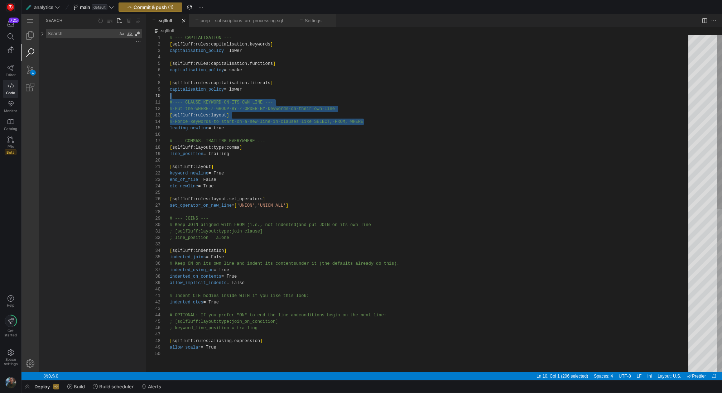
scroll to position [0, 0]
drag, startPoint x: 378, startPoint y: 125, endPoint x: 165, endPoint y: 102, distance: 214.0
drag, startPoint x: 241, startPoint y: 131, endPoint x: 160, endPoint y: 100, distance: 86.1
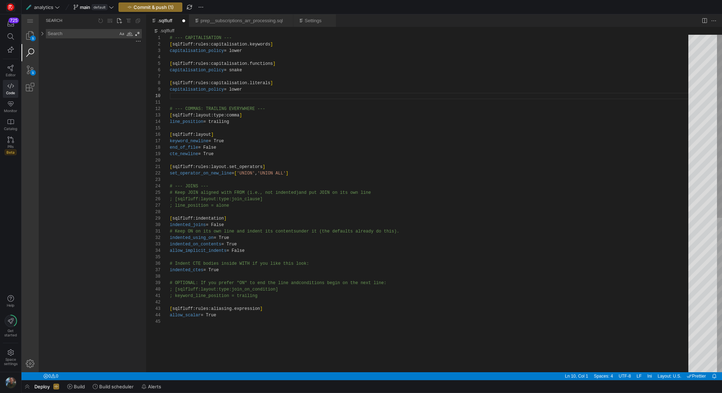
scroll to position [52, 75]
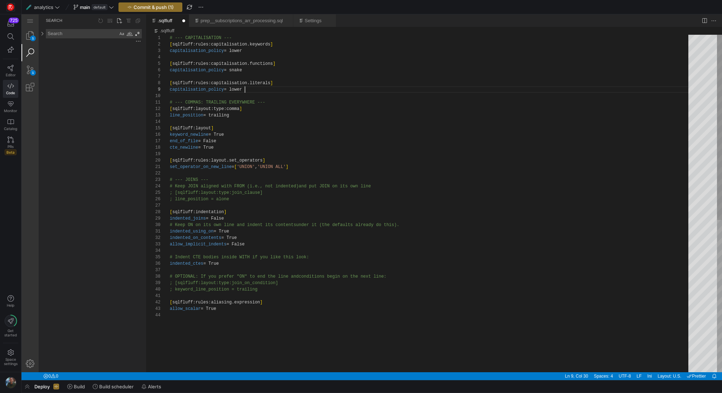
type textarea "# --- COMMAS: TRAILING EVERYWHERE --- [sqlfluff:layout:type:comma] line_positio…"
click at [333, 145] on div "capitalisation_policy = lower [ sqlfluff:rules:capitalisation.functions ] capit…" at bounding box center [432, 342] width 524 height 615
click at [173, 8] on span "Commit & push (1)" at bounding box center [154, 7] width 40 height 6
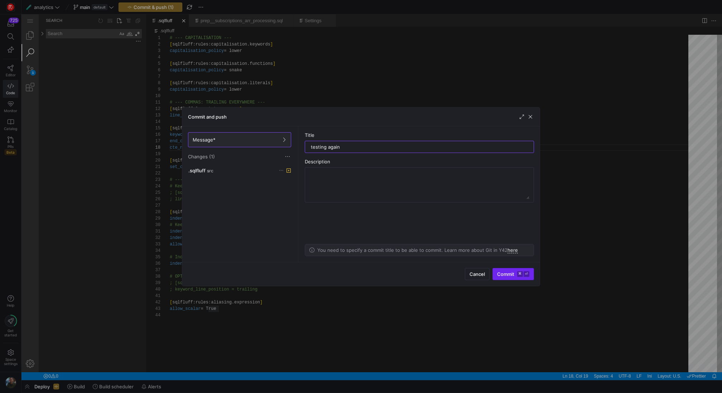
type input "testing again"
click at [516, 278] on span "submit" at bounding box center [513, 273] width 41 height 11
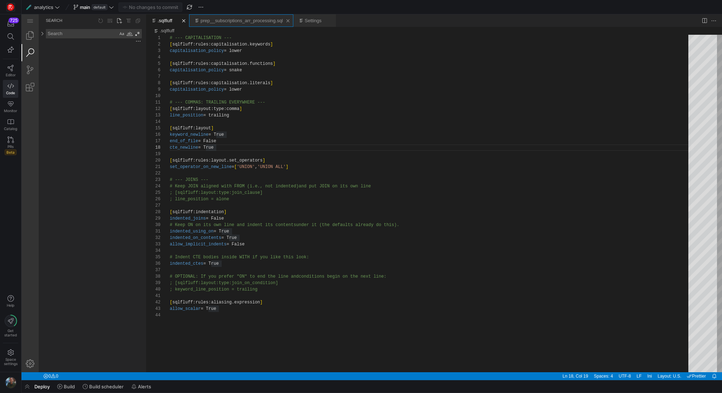
click at [256, 19] on link "prep__subscriptions_arr_processing.sql" at bounding box center [242, 20] width 82 height 5
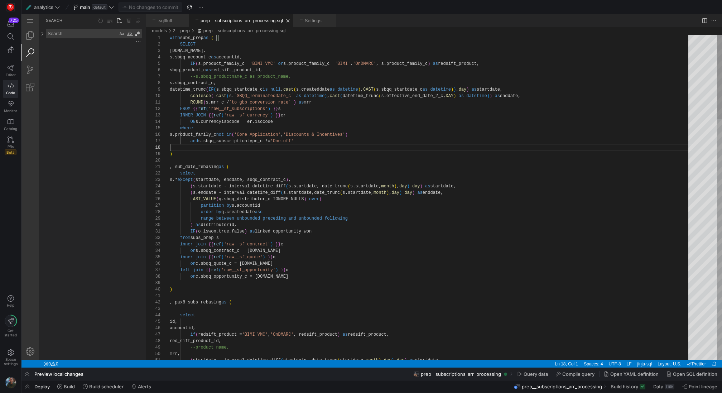
scroll to position [45, 0]
type textarea ", sub_date_rebasing as ( select s.* except(startdate, enddate, sbqq_contract_c)…"
click at [15, 66] on link "Editor" at bounding box center [10, 71] width 15 height 18
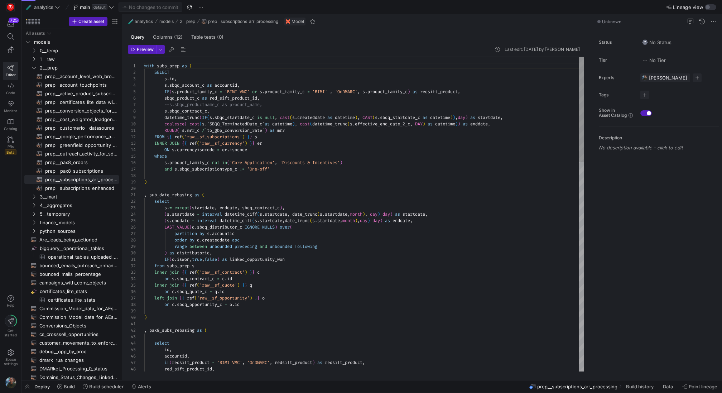
scroll to position [58, 0]
type textarea "ROUND( s.mrr_c / `to_gbp_conversion_rate` ) as mrr FROM {{ ref('raw__sf_subscri…"
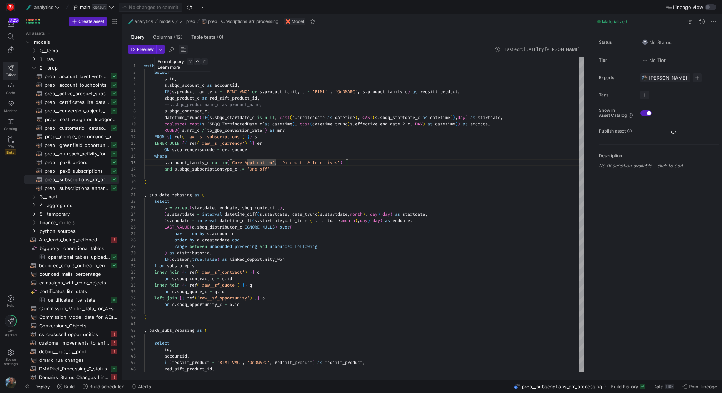
click at [180, 48] on span "button" at bounding box center [183, 49] width 9 height 9
